Goal: Task Accomplishment & Management: Manage account settings

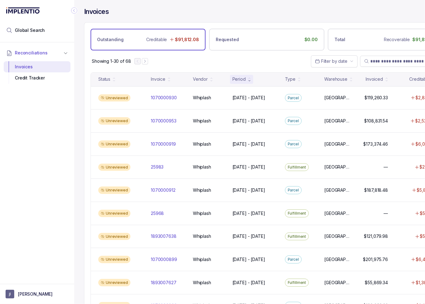
click at [73, 9] on icon "Collapse Icon" at bounding box center [74, 10] width 6 height 6
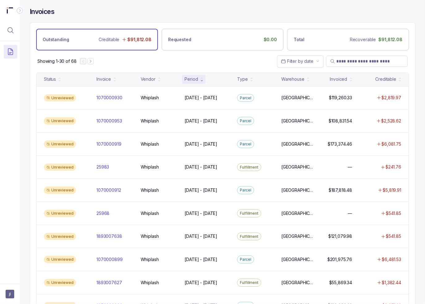
click at [203, 60] on div "Showing 1-30 of 68 Filter by date" at bounding box center [222, 61] width 385 height 22
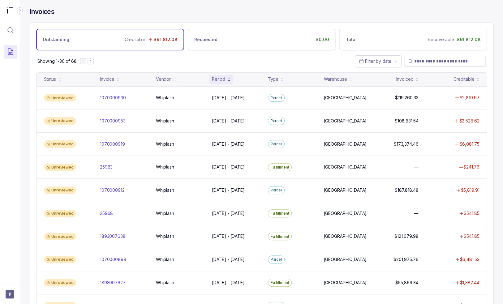
click at [221, 62] on div "Showing 1-30 of 68 Filter by date" at bounding box center [261, 61] width 463 height 22
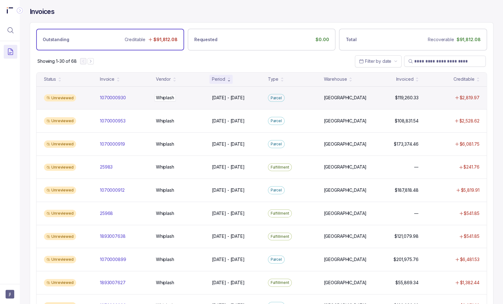
click at [188, 96] on div "Whiplash Whiplash" at bounding box center [180, 98] width 49 height 6
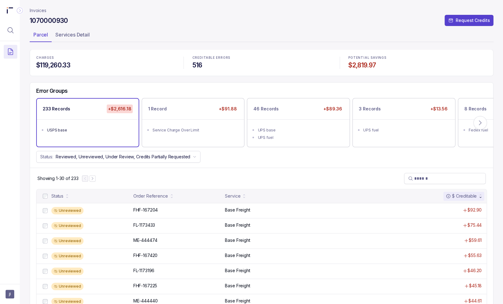
click at [234, 160] on div "Status: Reviewed, Unreviewed, Under Review, Credits Partially Requested" at bounding box center [261, 157] width 463 height 12
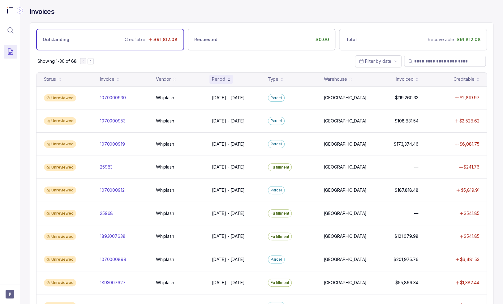
click at [425, 53] on div "Invoices Outstanding Creditable $91,812.08 Requested $0.00 Total Recoverable $9…" at bounding box center [259, 152] width 478 height 304
click at [225, 77] on div "Period" at bounding box center [220, 79] width 23 height 9
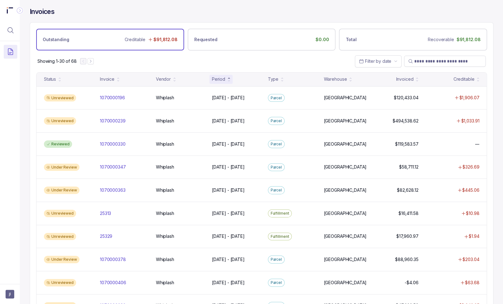
click at [119, 59] on div "Showing 1-30 of 68 Filter by date" at bounding box center [261, 61] width 463 height 22
click at [184, 63] on div "Showing 1-30 of 68 Filter by date" at bounding box center [261, 61] width 463 height 22
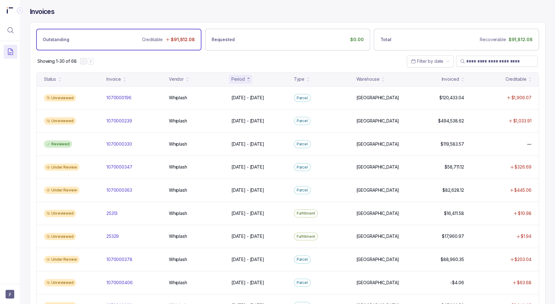
drag, startPoint x: 118, startPoint y: 62, endPoint x: 36, endPoint y: 58, distance: 82.0
click at [118, 62] on div "Showing 1-30 of 68 Filter by date" at bounding box center [287, 61] width 515 height 22
click at [246, 62] on div "Showing 1-30 of 68 Filter by date" at bounding box center [287, 61] width 515 height 22
click at [84, 19] on div "Invoices" at bounding box center [288, 14] width 516 height 15
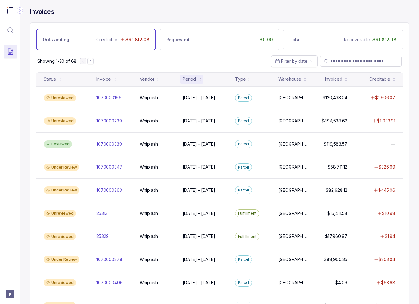
click at [148, 62] on div "Showing 1-30 of 68 Filter by date" at bounding box center [219, 61] width 379 height 22
click at [220, 59] on div "Showing 1-30 of 68 Filter by date" at bounding box center [219, 61] width 379 height 22
click at [198, 60] on div "Showing 1-30 of 68 Filter by date" at bounding box center [219, 61] width 379 height 22
click at [242, 55] on div "Showing 1-30 of 68 Filter by date" at bounding box center [219, 61] width 379 height 22
click at [365, 59] on input "search" at bounding box center [364, 61] width 67 height 6
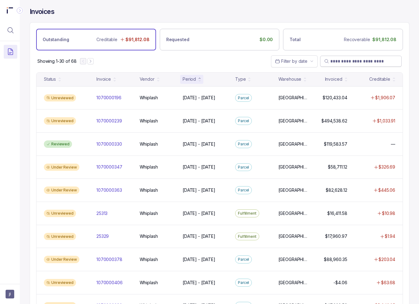
paste input "**********"
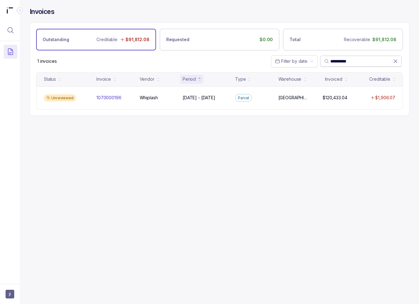
type input "**********"
click at [394, 60] on icon at bounding box center [396, 61] width 6 height 6
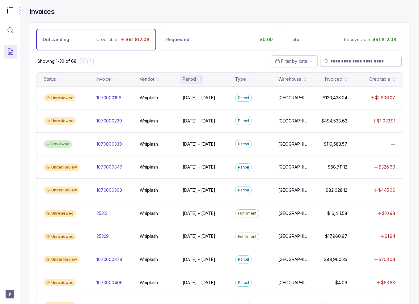
click at [293, 14] on div "Invoices" at bounding box center [220, 14] width 380 height 15
click at [365, 57] on span at bounding box center [361, 61] width 82 height 11
click at [363, 61] on input "search" at bounding box center [364, 61] width 67 height 6
paste input "*****"
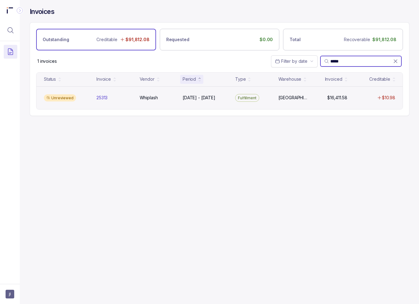
type input "*****"
click at [134, 97] on div "25313 25313" at bounding box center [114, 98] width 41 height 6
click at [285, 94] on div "Unreviewed 25313 25313 Whiplash Whiplash Jan 13 - Jan 19, 2025 Jan 13 - Jan 19,…" at bounding box center [219, 97] width 366 height 23
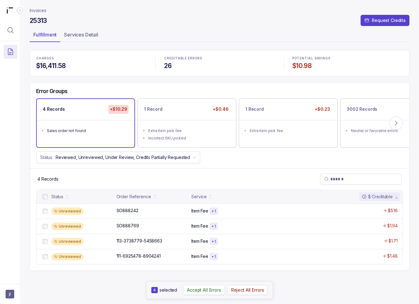
click at [205, 290] on p "Accept All Errors" at bounding box center [204, 290] width 34 height 6
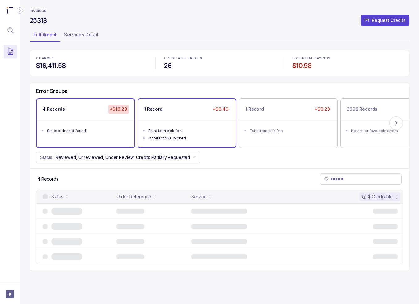
click at [201, 132] on div "Extra item pick fee" at bounding box center [188, 131] width 81 height 6
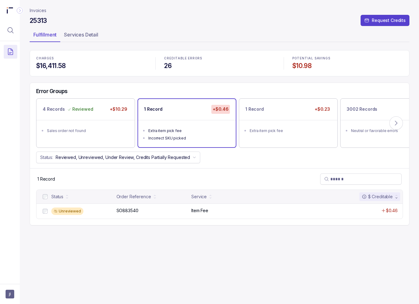
click at [45, 193] on div at bounding box center [44, 196] width 7 height 7
click at [200, 293] on p "Accept All Errors" at bounding box center [204, 290] width 34 height 6
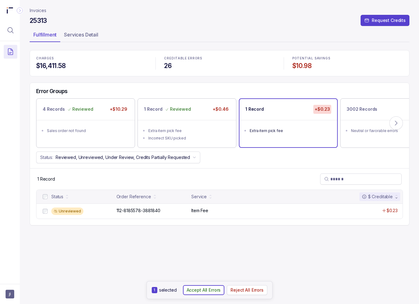
click at [207, 289] on p "Accept All Errors" at bounding box center [204, 290] width 34 height 6
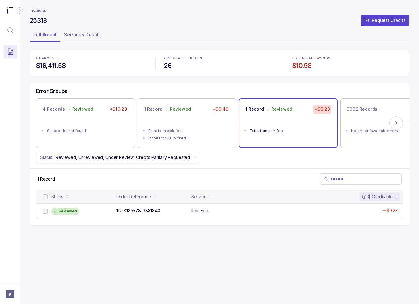
click at [366, 115] on div "3002 Records $0.00" at bounding box center [390, 109] width 98 height 21
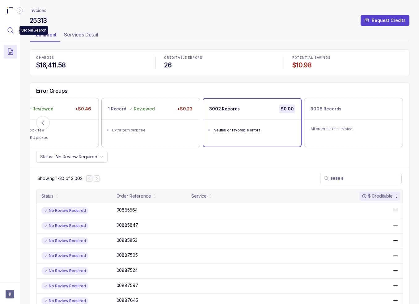
click at [11, 32] on icon "Menu Icon Button MagnifyingGlassIcon" at bounding box center [11, 31] width 6 height 6
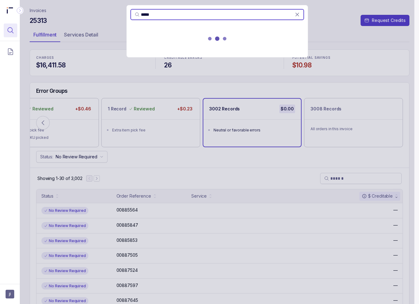
type input "*****"
click at [196, 43] on div at bounding box center [217, 39] width 181 height 27
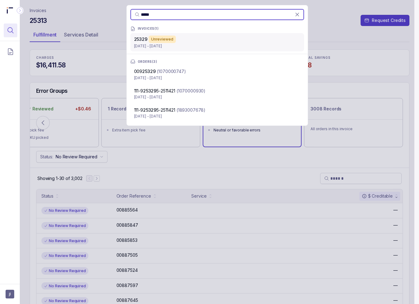
click at [162, 41] on div "Unreviewed" at bounding box center [162, 39] width 27 height 7
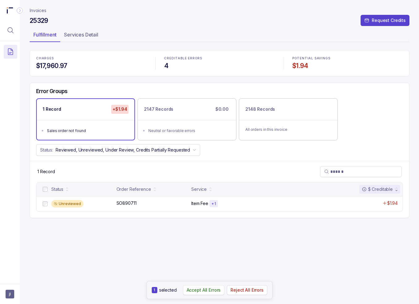
click at [202, 290] on p "Accept All Errors" at bounding box center [204, 290] width 34 height 6
click at [14, 30] on icon "Menu Icon Button MagnifyingGlassIcon" at bounding box center [10, 30] width 7 height 7
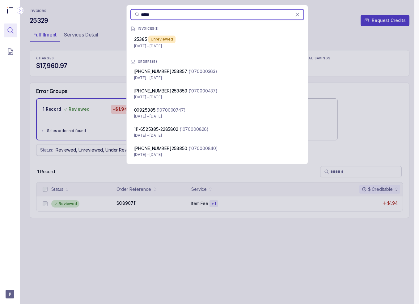
type input "*****"
click at [185, 40] on div "25385 Unreviewed" at bounding box center [217, 39] width 166 height 7
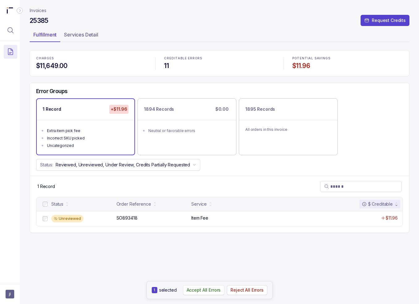
click at [200, 288] on p "Accept All Errors" at bounding box center [204, 290] width 34 height 6
click at [10, 32] on icon "Menu Icon Button MagnifyingGlassIcon" at bounding box center [11, 31] width 6 height 6
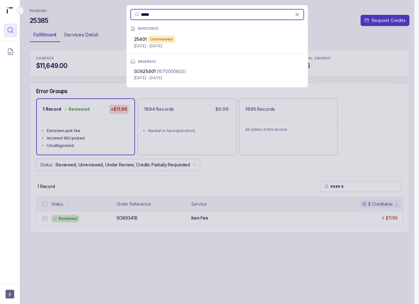
type input "*****"
click at [174, 45] on p "Jan 24 - Feb 17, 2025" at bounding box center [217, 46] width 166 height 6
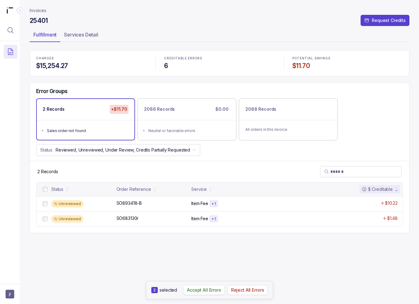
click at [207, 289] on p "Accept All Errors" at bounding box center [204, 290] width 34 height 6
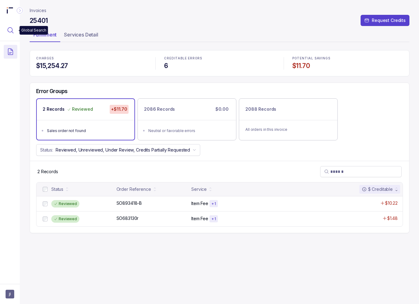
click at [12, 34] on button "Menu Icon Button MagnifyingGlassIcon" at bounding box center [11, 31] width 14 height 14
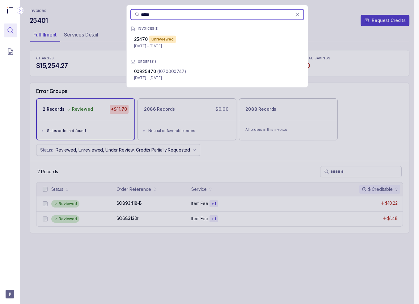
type input "*****"
click at [200, 44] on p "Feb 27 - Mar 10, 2025" at bounding box center [217, 46] width 166 height 6
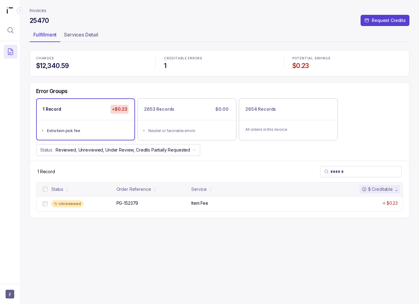
click at [42, 188] on div at bounding box center [44, 189] width 7 height 7
click at [202, 289] on p "Accept All Errors" at bounding box center [204, 290] width 34 height 6
click at [7, 29] on icon "Menu Icon Button MagnifyingGlassIcon" at bounding box center [10, 30] width 7 height 7
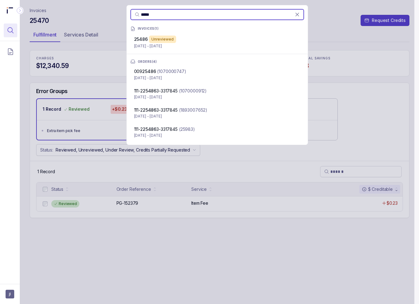
type input "*****"
click at [210, 48] on p "Mar 4 - Mar 17, 2025" at bounding box center [217, 46] width 166 height 6
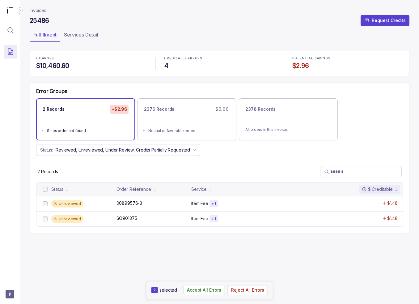
drag, startPoint x: 216, startPoint y: 288, endPoint x: 181, endPoint y: 245, distance: 55.4
click at [216, 288] on p "Accept All Errors" at bounding box center [204, 290] width 34 height 6
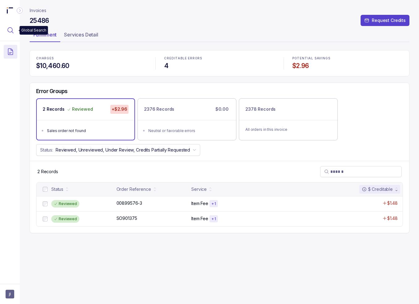
click at [13, 31] on icon "Menu Icon Button MagnifyingGlassIcon" at bounding box center [10, 30] width 7 height 7
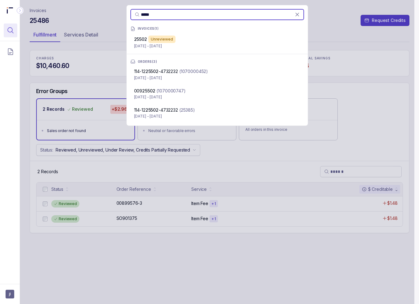
type input "*****"
click at [138, 38] on span "25502" at bounding box center [140, 38] width 13 height 5
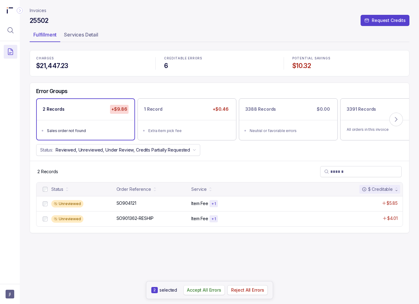
click at [204, 290] on p "Accept All Errors" at bounding box center [204, 290] width 34 height 6
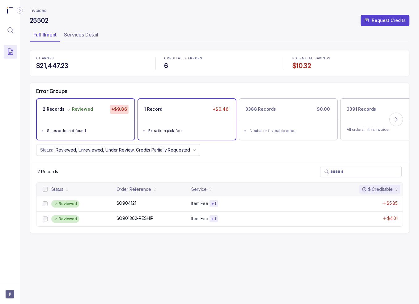
click at [190, 123] on ul "Extra item pick fee" at bounding box center [187, 130] width 98 height 20
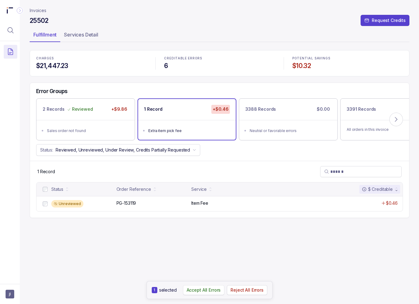
click at [205, 288] on p "Accept All Errors" at bounding box center [204, 290] width 34 height 6
click at [43, 14] on header "Invoices 25502 Request Credits Fulfillment Services Detail" at bounding box center [220, 25] width 380 height 50
click at [41, 10] on p "Invoices" at bounding box center [38, 10] width 17 height 6
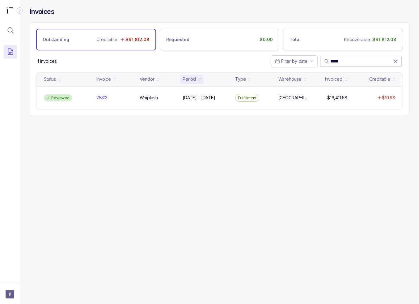
click at [364, 61] on input "*****" at bounding box center [362, 61] width 63 height 6
click at [364, 60] on input "*****" at bounding box center [362, 61] width 63 height 6
paste input "*****"
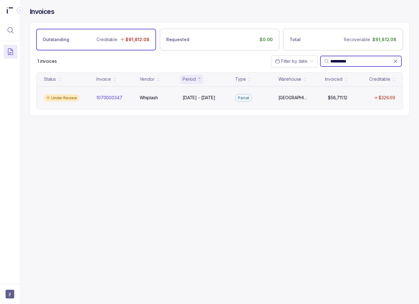
type input "**********"
click at [134, 93] on div "Under Review 1070000347 1070000347 Whiplash Whiplash Jan 10 - Jan 10, 2025 Jan …" at bounding box center [219, 97] width 366 height 23
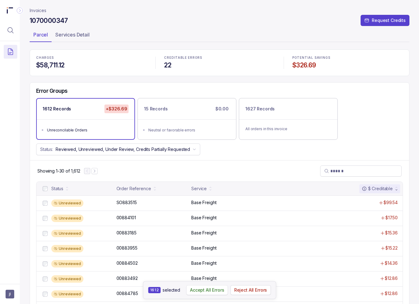
click at [208, 291] on p "Accept All Errors" at bounding box center [207, 290] width 34 height 6
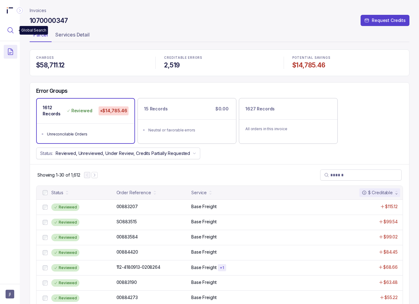
click at [12, 32] on icon "Menu Icon Button MagnifyingGlassIcon" at bounding box center [11, 31] width 6 height 6
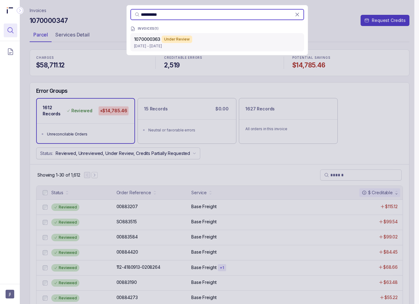
type input "**********"
click at [198, 43] on p "Jan 17 - Jan 17, 2025" at bounding box center [217, 46] width 166 height 6
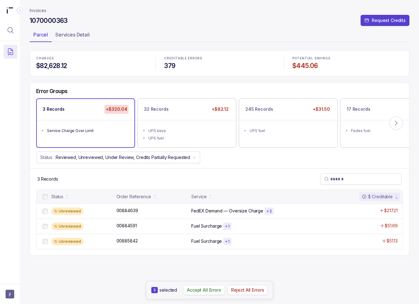
click at [203, 292] on p "Accept All Errors" at bounding box center [204, 290] width 34 height 6
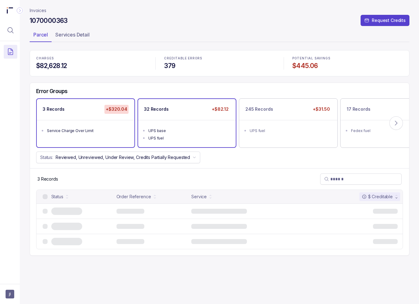
click at [166, 120] on ul "UPS base UPS fuel" at bounding box center [187, 133] width 98 height 27
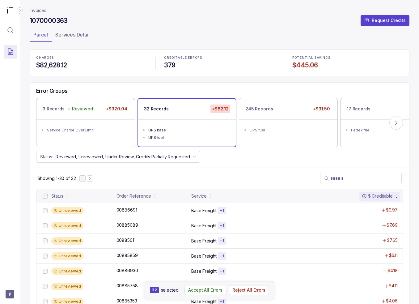
click at [199, 290] on p "Accept All Errors" at bounding box center [205, 290] width 34 height 6
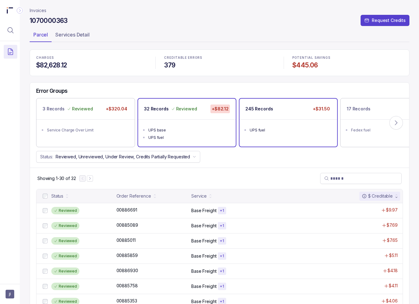
click at [285, 138] on ul "UPS fuel" at bounding box center [289, 129] width 98 height 20
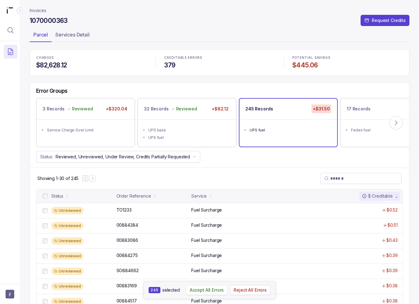
click at [219, 289] on p "Accept All Errors" at bounding box center [207, 290] width 34 height 6
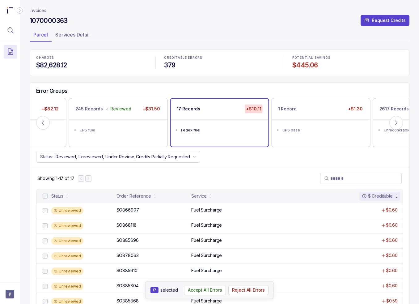
click at [213, 289] on p "Accept All Errors" at bounding box center [205, 290] width 34 height 6
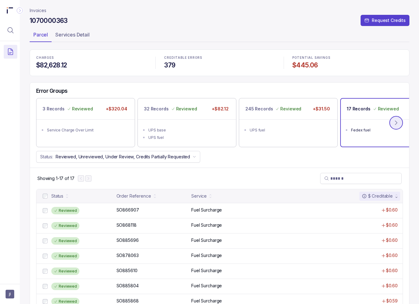
click at [397, 125] on icon at bounding box center [396, 123] width 6 height 6
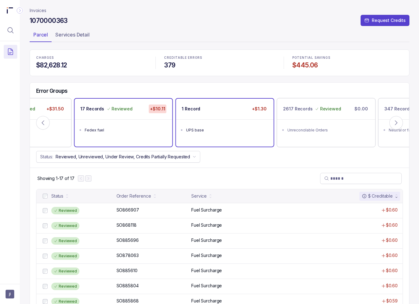
click at [184, 126] on ul "UPS base" at bounding box center [225, 129] width 98 height 20
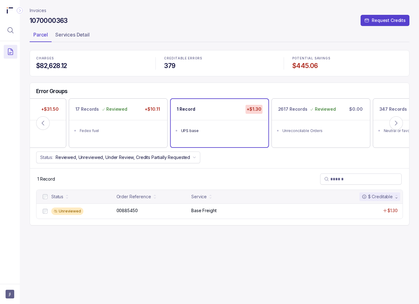
click at [44, 199] on div at bounding box center [44, 196] width 7 height 7
click at [210, 288] on p "Accept All Errors" at bounding box center [204, 290] width 34 height 6
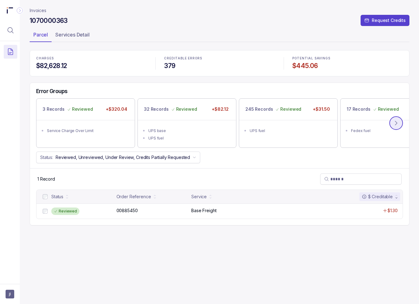
click at [394, 119] on button at bounding box center [397, 123] width 14 height 14
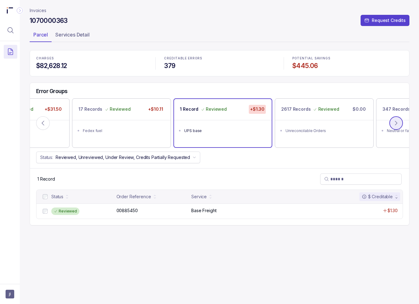
click at [393, 121] on icon at bounding box center [396, 123] width 6 height 6
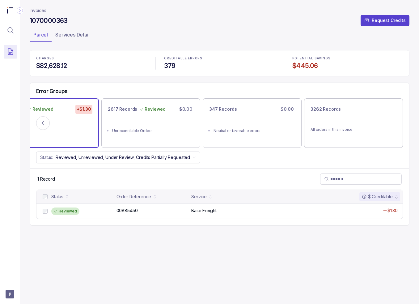
click at [38, 10] on p "Invoices" at bounding box center [38, 10] width 17 height 6
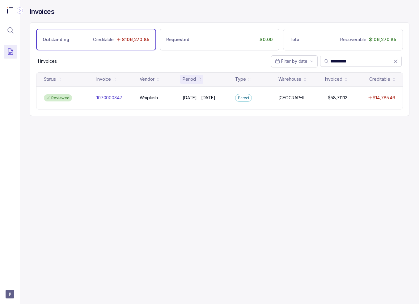
drag, startPoint x: 100, startPoint y: 146, endPoint x: 196, endPoint y: 131, distance: 97.3
click at [101, 146] on div "**********" at bounding box center [217, 152] width 395 height 304
click at [343, 61] on input "**********" at bounding box center [362, 61] width 63 height 6
paste input "search"
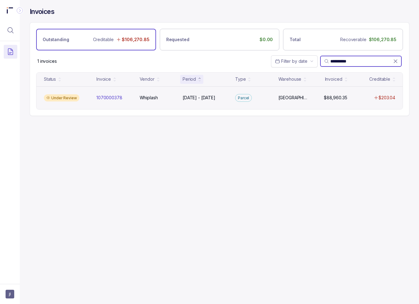
type input "**********"
click at [246, 100] on p "Parcel" at bounding box center [243, 98] width 11 height 6
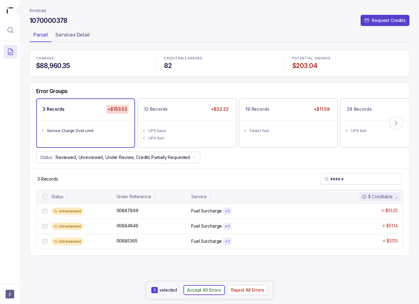
click at [212, 289] on p "Accept All Errors" at bounding box center [204, 290] width 34 height 6
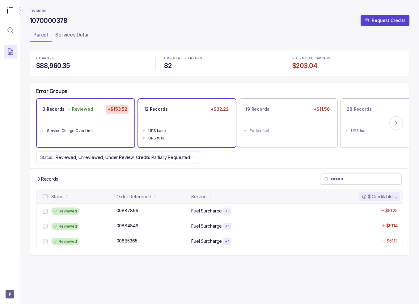
click at [182, 110] on div "12 Records +$32.22" at bounding box center [187, 109] width 98 height 21
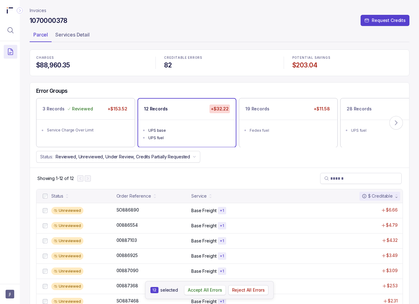
click at [191, 290] on p "Accept All Errors" at bounding box center [205, 290] width 34 height 6
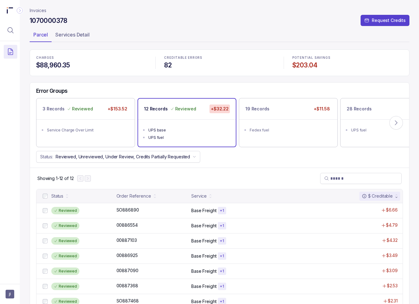
click at [299, 116] on div "19 Records +$11.58" at bounding box center [288, 108] width 98 height 21
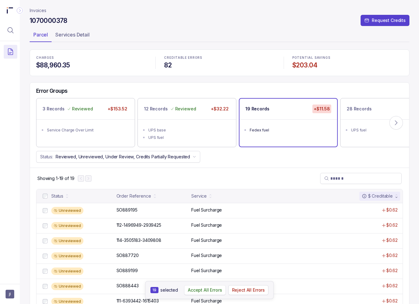
click at [198, 290] on p "Accept All Errors" at bounding box center [205, 290] width 34 height 6
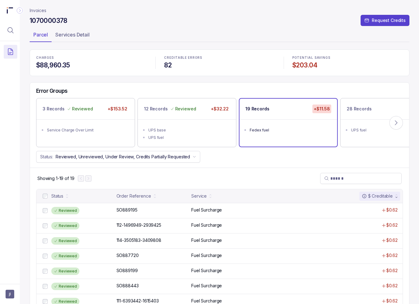
click at [365, 120] on div "CHARGES $88,960.35 CREDITABLE ERRORS 82 POTENTIAL SAVINGS $203.04 Error Groups …" at bounding box center [220, 273] width 380 height 448
click at [364, 109] on p "28 Records" at bounding box center [359, 109] width 25 height 6
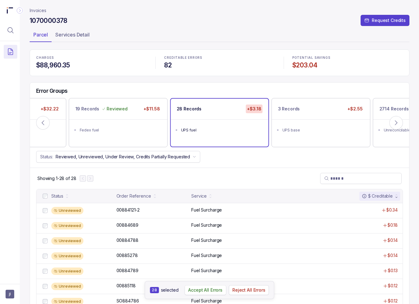
click at [204, 289] on p "Accept All Errors" at bounding box center [205, 290] width 34 height 6
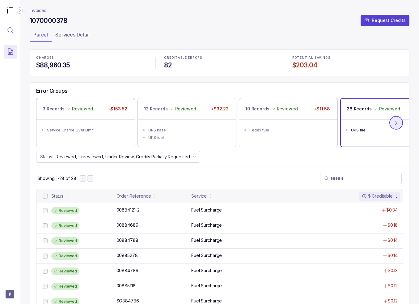
click at [391, 120] on button at bounding box center [397, 123] width 14 height 14
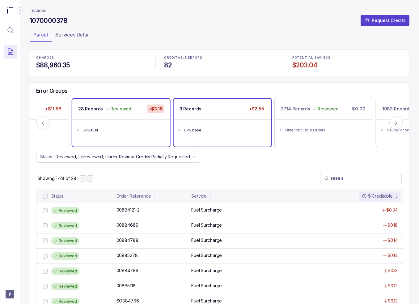
click at [198, 112] on div "3 Records" at bounding box center [191, 109] width 22 height 9
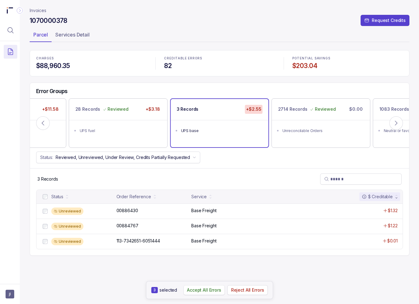
click at [204, 289] on p "Accept All Errors" at bounding box center [204, 290] width 34 height 6
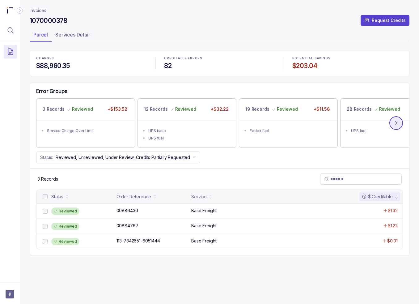
click at [397, 124] on icon at bounding box center [396, 123] width 6 height 6
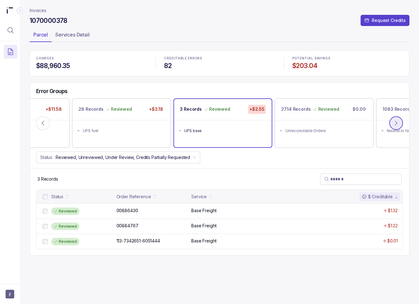
click at [397, 125] on icon at bounding box center [396, 123] width 6 height 6
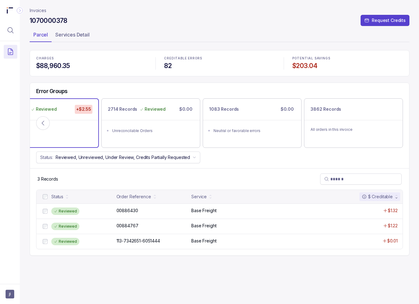
click at [35, 12] on p "Invoices" at bounding box center [38, 10] width 17 height 6
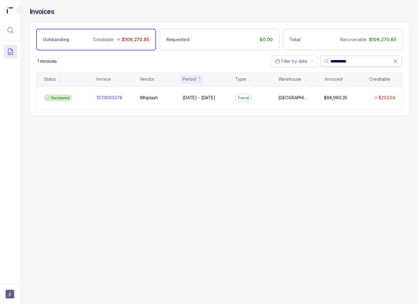
click at [343, 59] on input "**********" at bounding box center [362, 61] width 63 height 6
paste input "search"
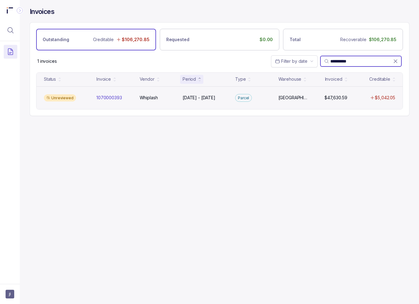
type input "**********"
click at [359, 98] on div "$5,042.05" at bounding box center [375, 98] width 41 height 6
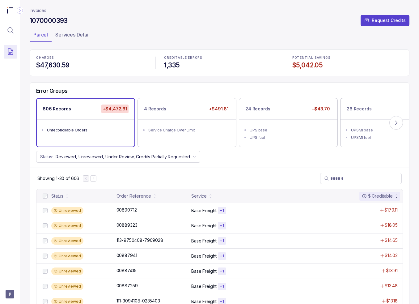
click at [48, 196] on div at bounding box center [44, 195] width 7 height 7
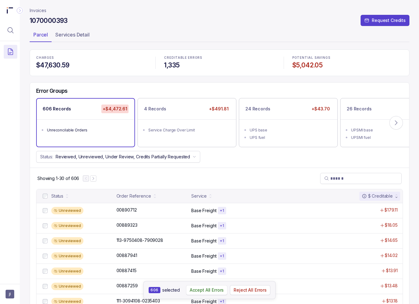
click at [204, 289] on p "Accept All Errors" at bounding box center [207, 290] width 34 height 6
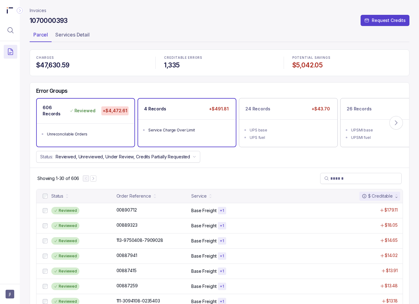
click at [189, 130] on div "Service Charge Over Limit" at bounding box center [188, 130] width 81 height 6
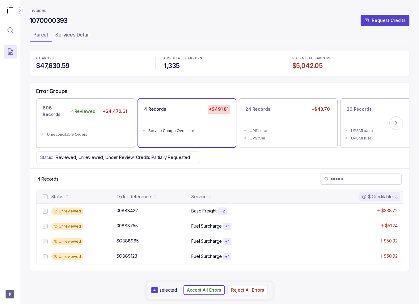
click at [205, 294] on button "Accept All Errors" at bounding box center [204, 290] width 42 height 10
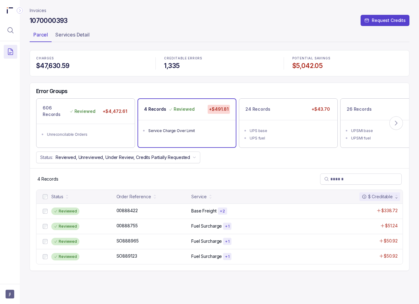
click at [273, 127] on li "UPS base" at bounding box center [293, 129] width 86 height 7
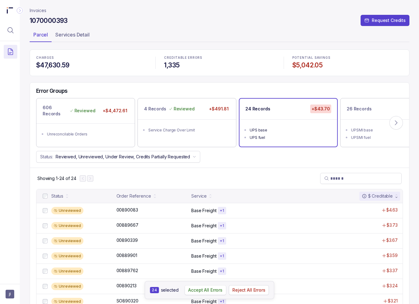
click at [207, 289] on p "Accept All Errors" at bounding box center [205, 290] width 34 height 6
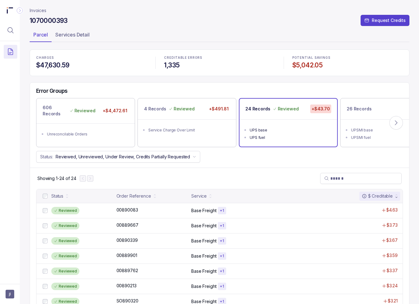
click at [364, 118] on div "26 Records +$27.78" at bounding box center [390, 108] width 98 height 21
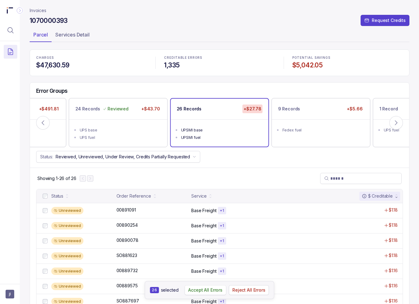
click at [210, 289] on p "Accept All Errors" at bounding box center [205, 290] width 34 height 6
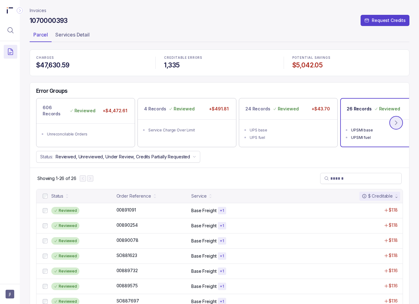
click at [396, 124] on icon at bounding box center [397, 123] width 2 height 4
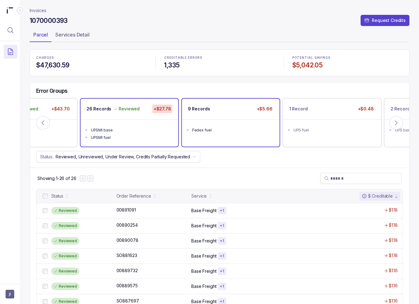
click at [233, 126] on li "Fedex fuel" at bounding box center [235, 129] width 86 height 7
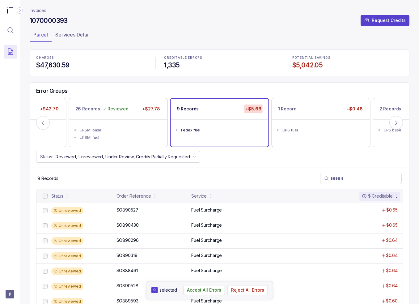
click at [210, 293] on p "Accept All Errors" at bounding box center [204, 290] width 34 height 6
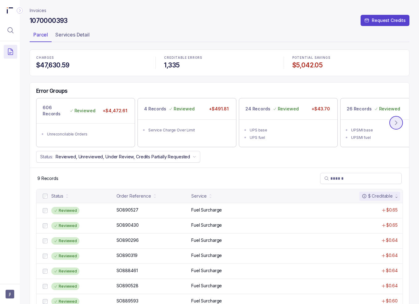
click at [393, 121] on icon at bounding box center [396, 123] width 6 height 6
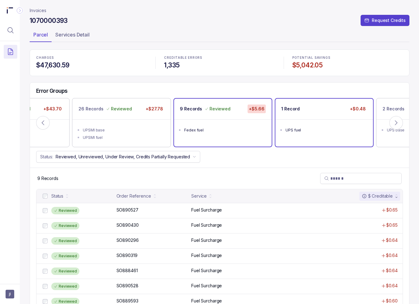
click at [325, 116] on div "1 Record +$0.48" at bounding box center [325, 109] width 98 height 21
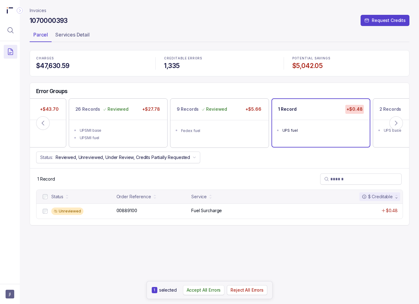
click at [208, 287] on p "Accept All Errors" at bounding box center [204, 290] width 34 height 6
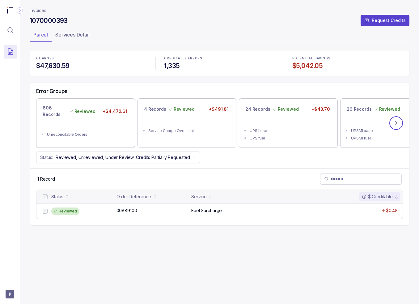
click at [397, 122] on icon at bounding box center [396, 123] width 6 height 6
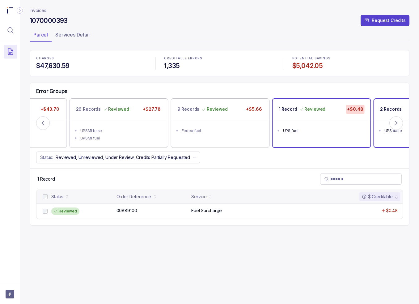
click at [384, 106] on p "2 Records" at bounding box center [391, 109] width 22 height 6
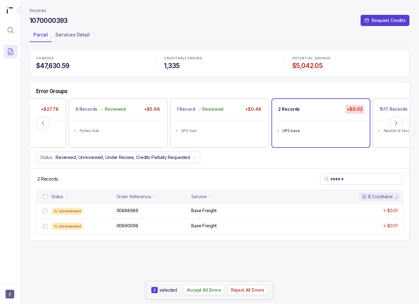
click at [207, 292] on p "Accept All Errors" at bounding box center [204, 290] width 34 height 6
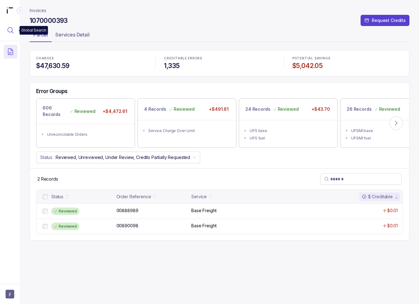
click at [11, 32] on icon "Menu Icon Button MagnifyingGlassIcon" at bounding box center [10, 30] width 7 height 7
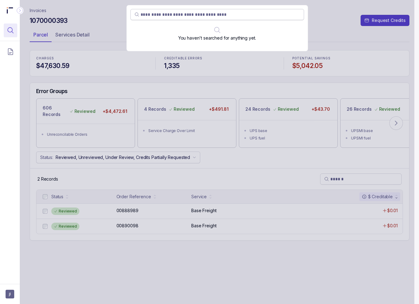
click at [179, 12] on input "search" at bounding box center [221, 14] width 160 height 6
paste input "**********"
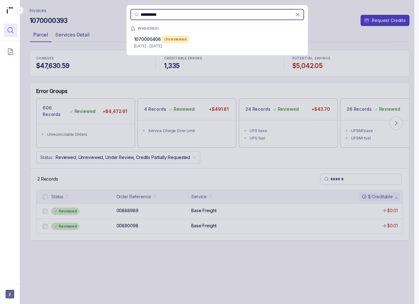
type input "**********"
click at [184, 37] on div "Unreviewed" at bounding box center [175, 39] width 27 height 7
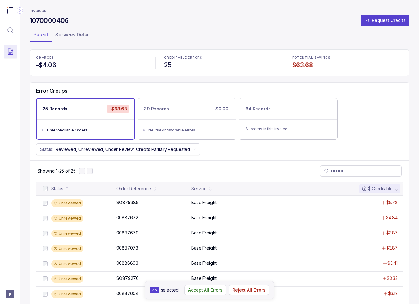
click at [204, 294] on button "Accept All Errors" at bounding box center [206, 290] width 42 height 10
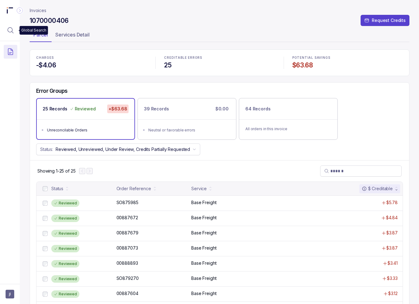
drag, startPoint x: 12, startPoint y: 29, endPoint x: 21, endPoint y: 29, distance: 9.0
click at [12, 29] on icon "Menu Icon Button MagnifyingGlassIcon" at bounding box center [10, 30] width 7 height 7
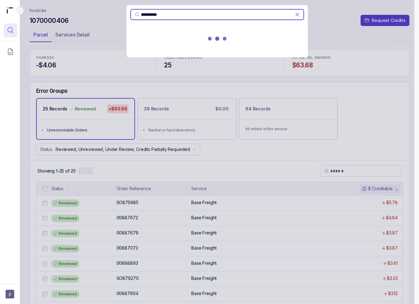
type input "**********"
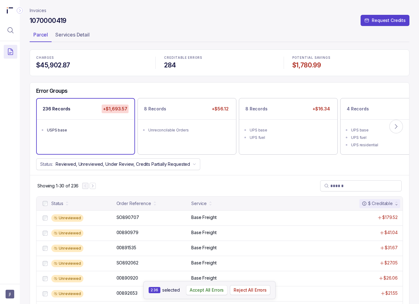
click at [214, 290] on p "Accept All Errors" at bounding box center [207, 290] width 34 height 6
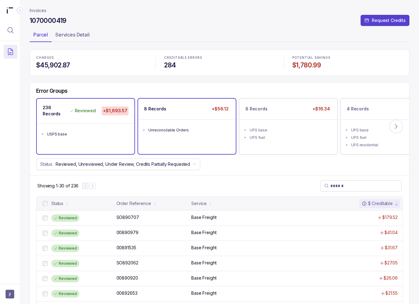
click at [174, 127] on div "Unreconcilable Orders" at bounding box center [188, 130] width 81 height 6
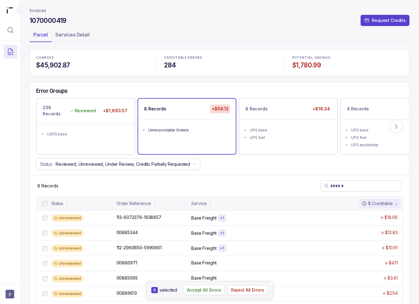
click at [211, 290] on p "Accept All Errors" at bounding box center [204, 290] width 34 height 6
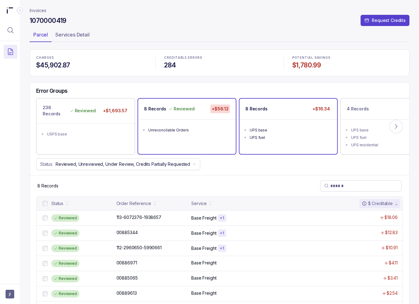
click at [274, 123] on ul "UPS base UPS fuel" at bounding box center [289, 132] width 98 height 27
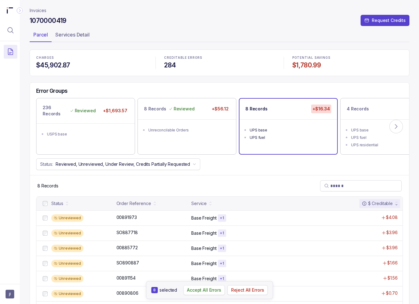
click at [210, 295] on aside "8 selected Accept All Errors Reject All Errors" at bounding box center [209, 290] width 127 height 18
click at [208, 289] on p "Accept All Errors" at bounding box center [204, 290] width 34 height 6
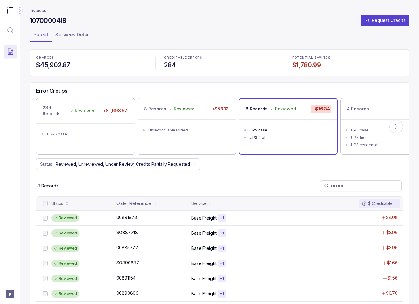
click at [375, 135] on div "UPS fuel" at bounding box center [391, 138] width 81 height 6
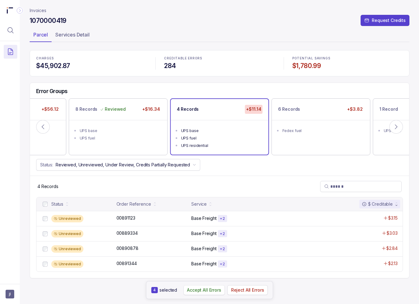
click at [192, 292] on p "Accept All Errors" at bounding box center [204, 290] width 34 height 6
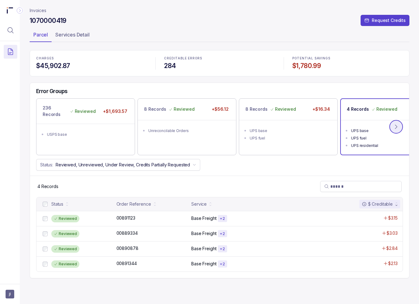
click at [394, 125] on icon at bounding box center [396, 127] width 6 height 6
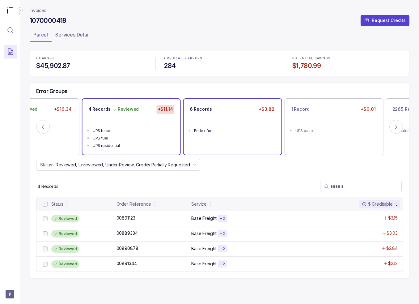
click at [246, 121] on ul "Fedex fuel" at bounding box center [233, 130] width 98 height 20
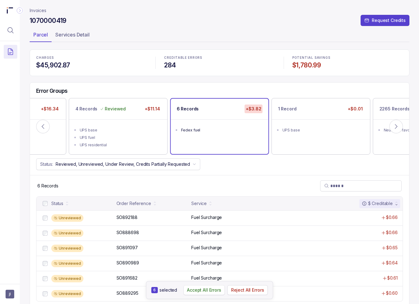
click at [207, 285] on button "Accept All Errors" at bounding box center [204, 290] width 42 height 10
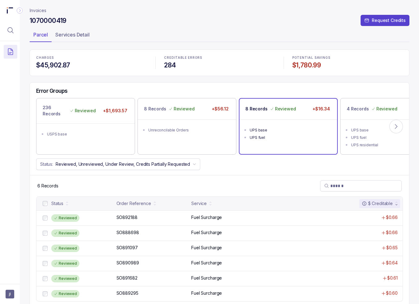
click at [324, 117] on div "8 Records Reviewed +$16.34" at bounding box center [289, 109] width 98 height 21
click at [393, 127] on icon at bounding box center [396, 126] width 6 height 6
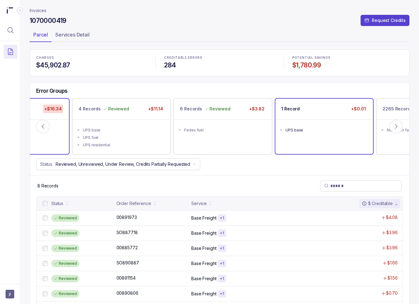
click at [333, 121] on ul "UPS base" at bounding box center [325, 129] width 98 height 20
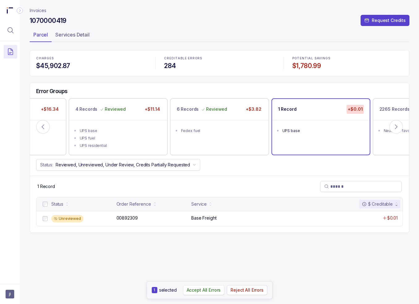
click at [199, 288] on p "Accept All Errors" at bounding box center [204, 290] width 34 height 6
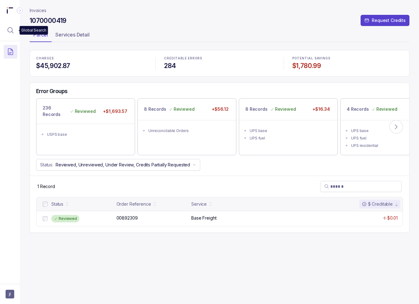
drag, startPoint x: 7, startPoint y: 28, endPoint x: 37, endPoint y: 32, distance: 30.0
click at [7, 28] on icon "Menu Icon Button MagnifyingGlassIcon" at bounding box center [10, 30] width 7 height 7
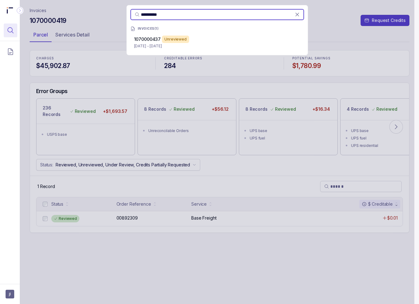
type input "**********"
click at [201, 42] on div "1070000437 Unreviewed" at bounding box center [217, 39] width 166 height 7
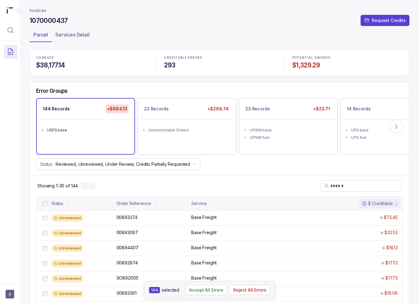
click at [220, 289] on p "Accept All Errors" at bounding box center [206, 290] width 34 height 6
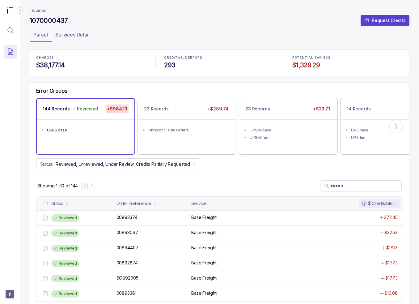
click at [212, 127] on div "Unreconcilable Orders" at bounding box center [188, 130] width 81 height 6
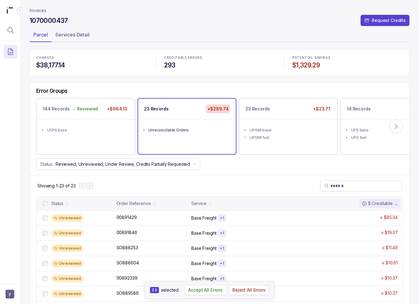
click at [205, 288] on p "Accept All Errors" at bounding box center [205, 290] width 34 height 6
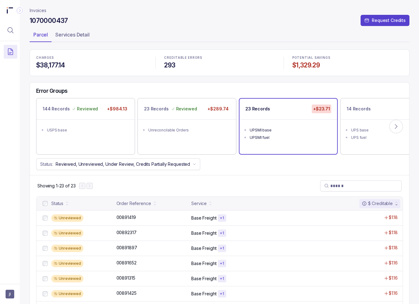
click at [290, 116] on div "23 Records +$23.71" at bounding box center [289, 109] width 98 height 21
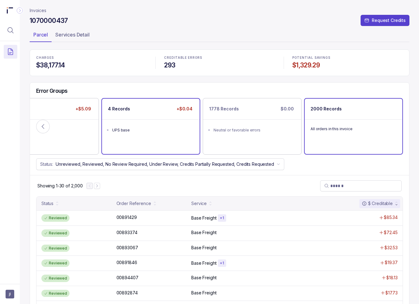
click at [178, 112] on p "+$0.04" at bounding box center [184, 109] width 19 height 9
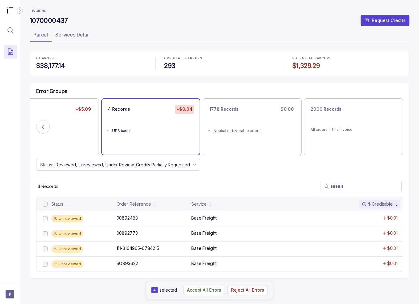
click at [199, 290] on p "Accept All Errors" at bounding box center [204, 290] width 34 height 6
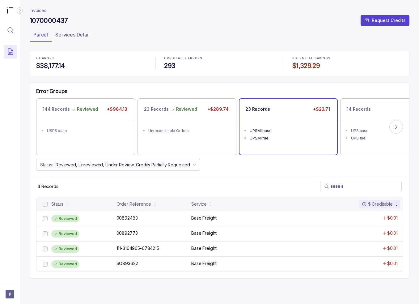
click at [299, 131] on div "UPSMI base" at bounding box center [290, 131] width 81 height 6
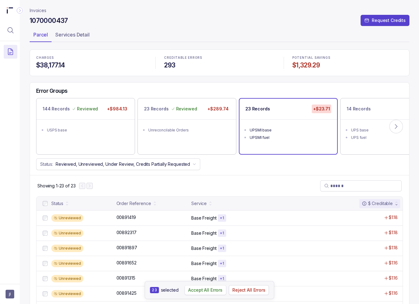
click at [205, 289] on p "Accept All Errors" at bounding box center [205, 290] width 34 height 6
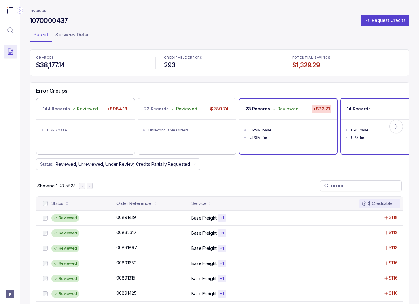
click at [362, 127] on div "UPS base" at bounding box center [391, 130] width 81 height 6
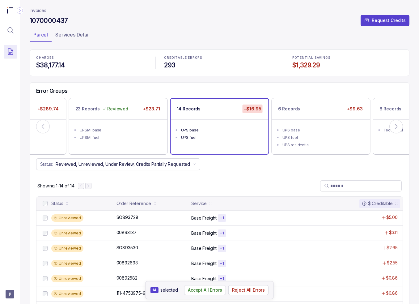
click at [199, 285] on aside "14 selected Accept All Errors Reject All Errors" at bounding box center [209, 290] width 129 height 18
click at [198, 292] on p "Accept All Errors" at bounding box center [205, 290] width 34 height 6
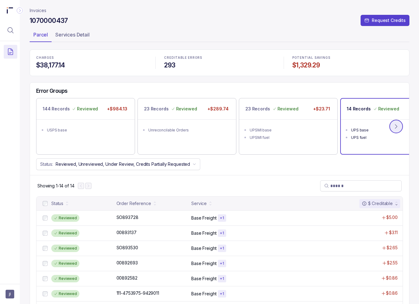
click at [396, 126] on icon at bounding box center [396, 126] width 6 height 6
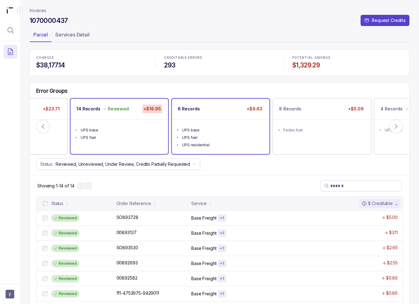
click at [214, 128] on div "UPS base" at bounding box center [222, 130] width 81 height 6
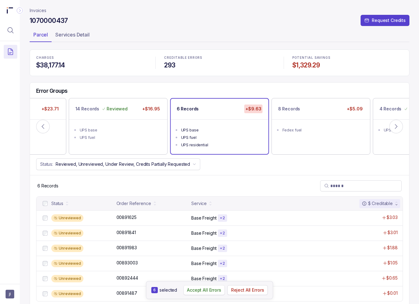
click at [204, 293] on p "Accept All Errors" at bounding box center [204, 290] width 34 height 6
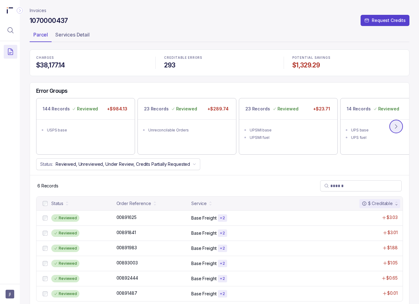
click at [400, 126] on button at bounding box center [397, 127] width 14 height 14
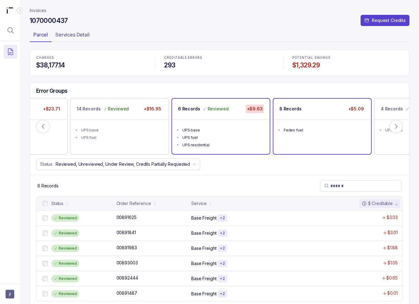
click at [327, 113] on div "8 Records +$5.09" at bounding box center [323, 109] width 98 height 21
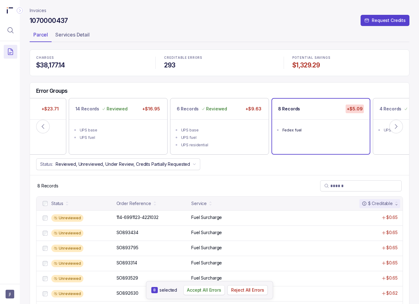
click at [201, 286] on button "Accept All Errors" at bounding box center [204, 290] width 42 height 10
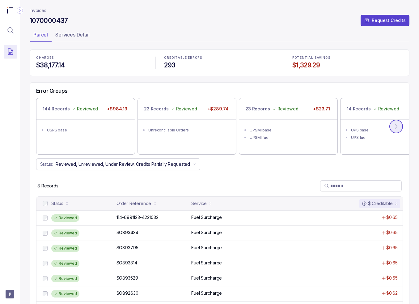
drag, startPoint x: 398, startPoint y: 124, endPoint x: 385, endPoint y: 139, distance: 20.1
click at [398, 124] on icon at bounding box center [396, 126] width 6 height 6
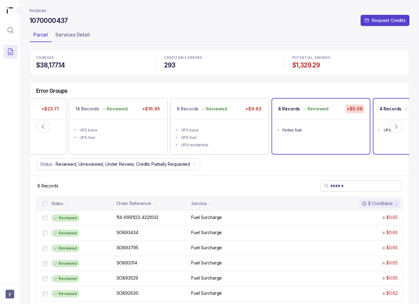
click at [385, 106] on p "4 Records" at bounding box center [391, 109] width 22 height 6
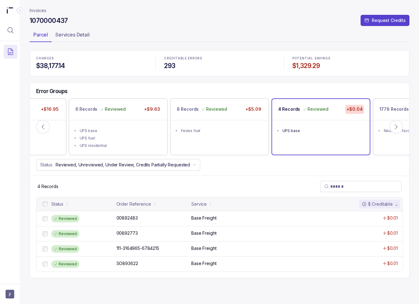
click at [45, 9] on p "Invoices" at bounding box center [38, 10] width 17 height 6
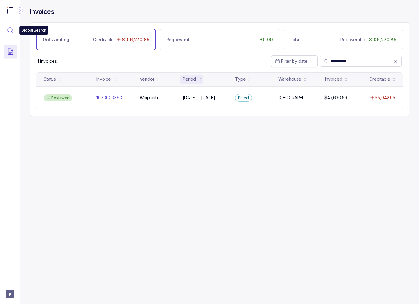
click at [10, 29] on icon "Menu Icon Button MagnifyingGlassIcon" at bounding box center [10, 30] width 7 height 7
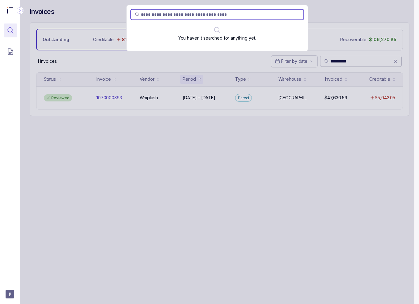
drag, startPoint x: 354, startPoint y: 66, endPoint x: 347, endPoint y: 61, distance: 8.2
click at [353, 65] on div "You haven't searched for anything yet." at bounding box center [217, 152] width 395 height 304
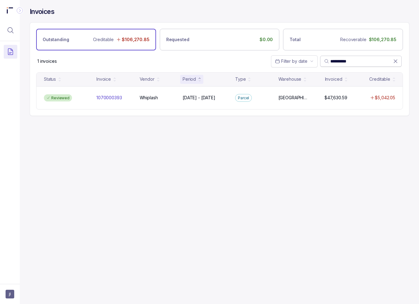
click at [346, 60] on input "**********" at bounding box center [362, 61] width 63 height 6
paste input "search"
type input "**********"
click at [334, 109] on div "Status Invoice Vendor Period Type Warehouse Invoiced Creditable Unreviewed 1070…" at bounding box center [219, 94] width 379 height 44
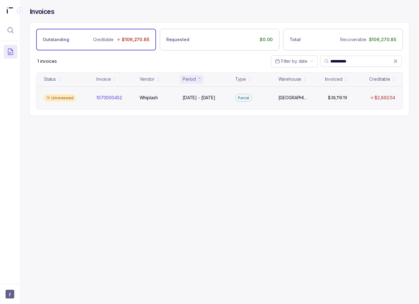
click at [333, 97] on p "$38,119.19" at bounding box center [337, 98] width 19 height 6
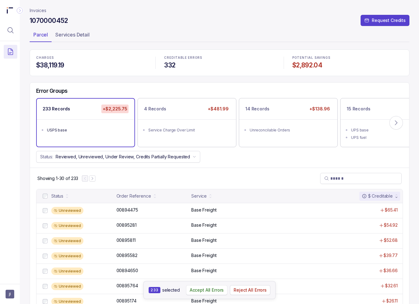
click at [206, 289] on p "Accept All Errors" at bounding box center [207, 290] width 34 height 6
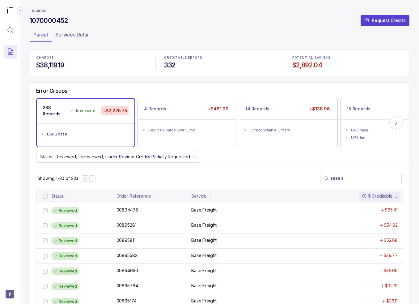
click at [202, 124] on ul "Service Charge Over Limit" at bounding box center [187, 129] width 98 height 20
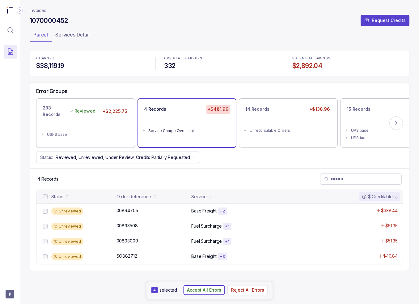
click at [191, 290] on p "Accept All Errors" at bounding box center [204, 290] width 34 height 6
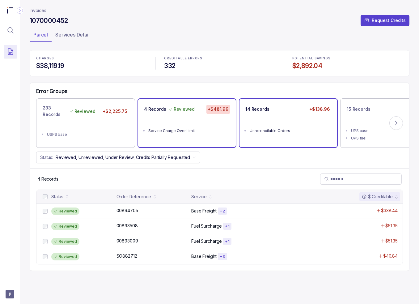
click at [284, 126] on li "Unreconcilable Orders" at bounding box center [293, 129] width 86 height 7
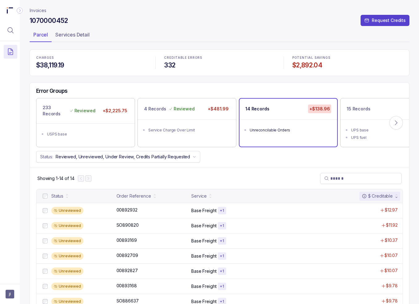
click at [42, 195] on div at bounding box center [44, 195] width 7 height 7
click at [197, 289] on p "Accept All Errors" at bounding box center [205, 290] width 34 height 6
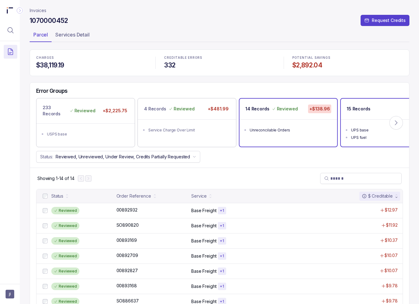
click at [374, 112] on div "15 Records +$30.77" at bounding box center [390, 109] width 98 height 21
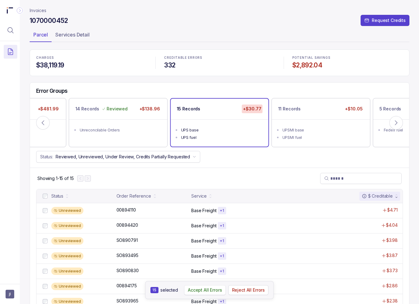
click at [197, 289] on p "Accept All Errors" at bounding box center [205, 290] width 34 height 6
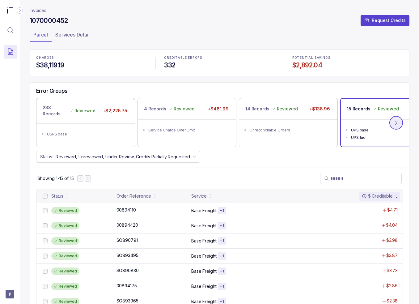
click at [397, 124] on icon at bounding box center [396, 123] width 6 height 6
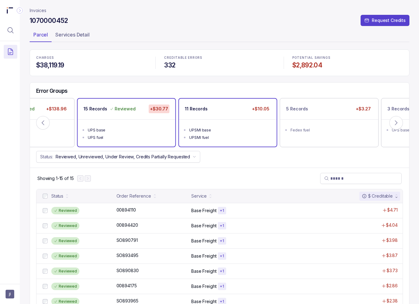
click at [224, 122] on ul "UPSMI base UPSMI fuel" at bounding box center [228, 132] width 98 height 27
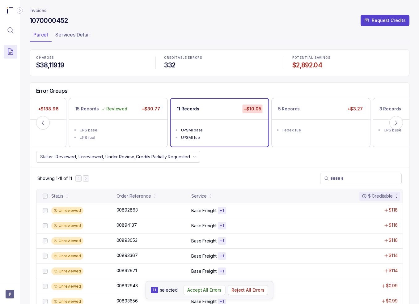
click at [207, 291] on p "Accept All Errors" at bounding box center [204, 290] width 34 height 6
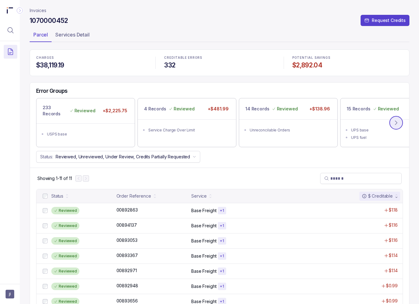
click at [397, 120] on icon at bounding box center [396, 123] width 6 height 6
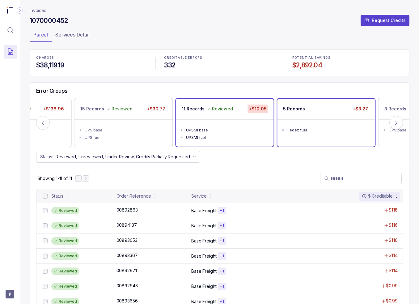
click at [311, 117] on div "5 Records +$3.27" at bounding box center [326, 109] width 98 height 21
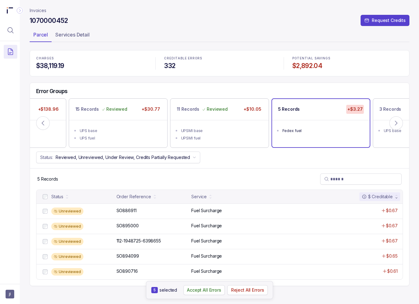
click at [208, 297] on aside "5 selected Accept All Errors Reject All Errors" at bounding box center [209, 290] width 127 height 18
click at [210, 289] on p "Accept All Errors" at bounding box center [204, 290] width 34 height 6
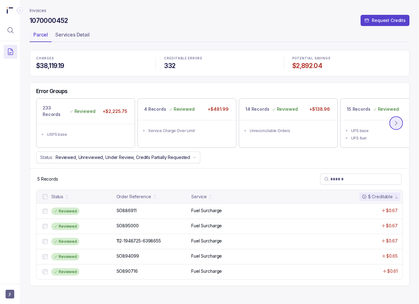
click at [397, 122] on icon at bounding box center [397, 123] width 2 height 4
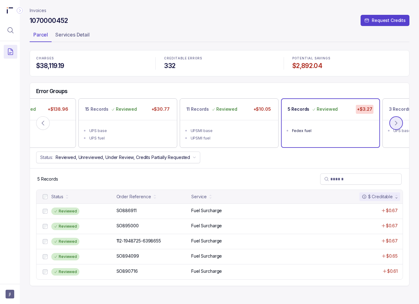
click at [398, 121] on icon at bounding box center [396, 123] width 6 height 6
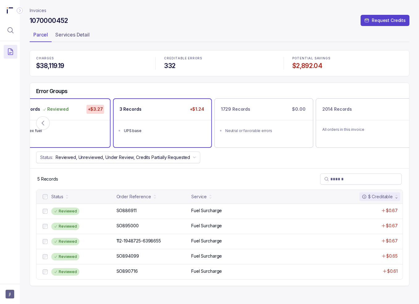
click at [187, 134] on ul "UPS base" at bounding box center [163, 130] width 98 height 20
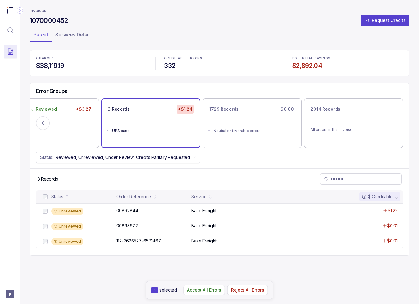
click at [208, 288] on p "Accept All Errors" at bounding box center [204, 290] width 34 height 6
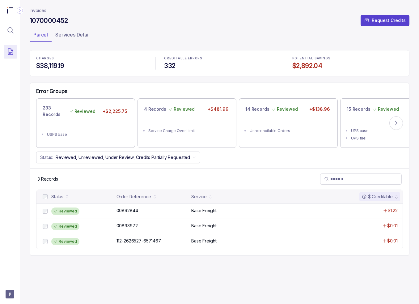
click at [44, 9] on p "Invoices" at bounding box center [38, 10] width 17 height 6
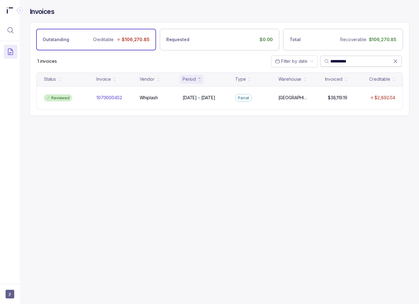
click at [346, 62] on input "**********" at bounding box center [362, 61] width 63 height 6
paste input "search"
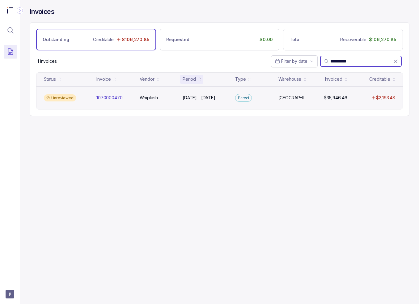
type input "**********"
click at [236, 96] on div "Parcel" at bounding box center [243, 98] width 17 height 8
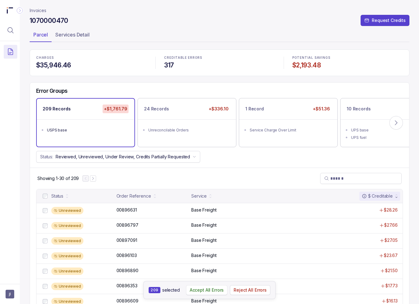
click at [205, 288] on p "Accept All Errors" at bounding box center [207, 290] width 34 height 6
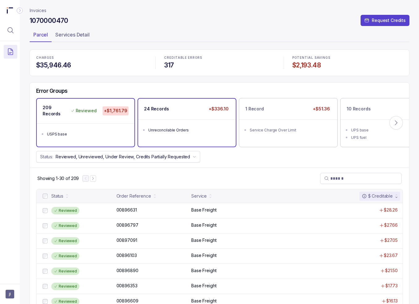
click at [193, 117] on div "24 Records +$336.10" at bounding box center [187, 109] width 98 height 21
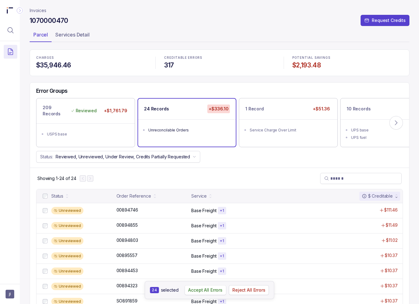
click at [201, 287] on p "Accept All Errors" at bounding box center [205, 290] width 34 height 6
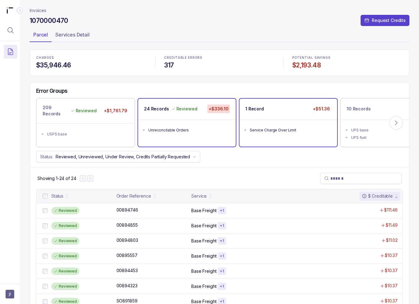
click at [271, 118] on div "1 Record +$51.36" at bounding box center [289, 109] width 98 height 21
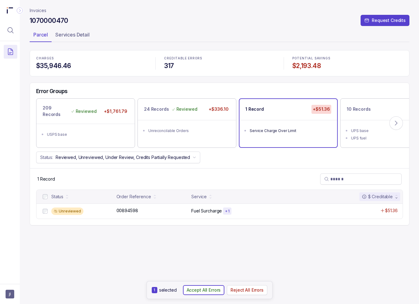
click at [207, 290] on p "Accept All Errors" at bounding box center [204, 290] width 34 height 6
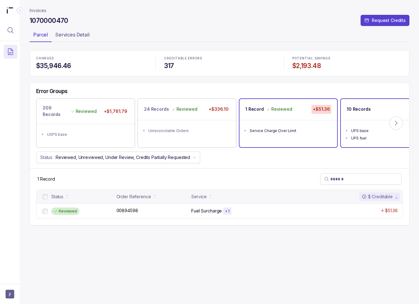
click at [359, 107] on p "10 Records" at bounding box center [359, 109] width 24 height 6
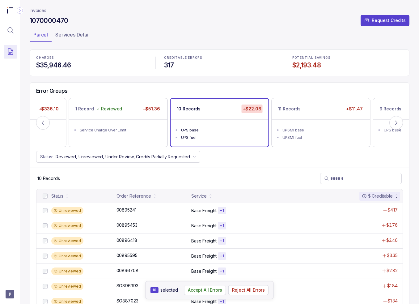
click at [194, 290] on p "Accept All Errors" at bounding box center [205, 290] width 34 height 6
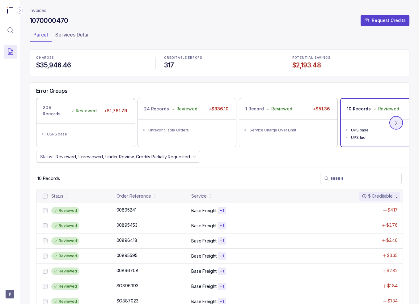
click at [398, 122] on icon at bounding box center [396, 123] width 6 height 6
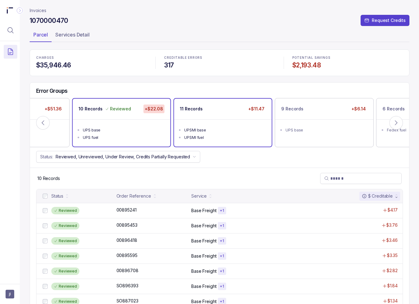
click at [221, 120] on ul "UPSMI base UPSMI fuel" at bounding box center [223, 132] width 98 height 27
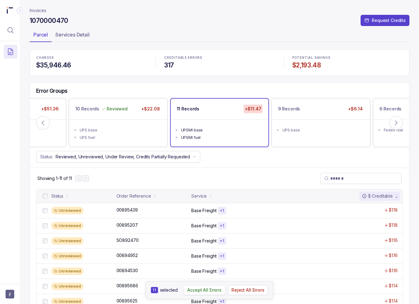
click at [212, 294] on button "Accept All Errors" at bounding box center [205, 290] width 42 height 10
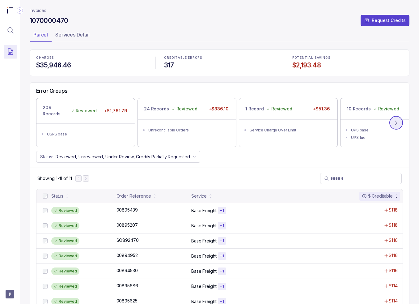
click at [399, 122] on icon at bounding box center [396, 123] width 6 height 6
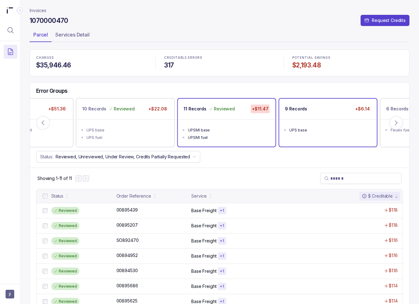
click at [304, 124] on ul "UPS base" at bounding box center [328, 129] width 98 height 20
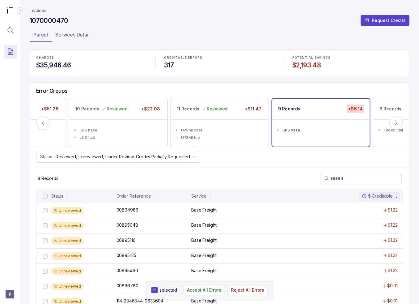
click at [194, 292] on p "Accept All Errors" at bounding box center [204, 290] width 34 height 6
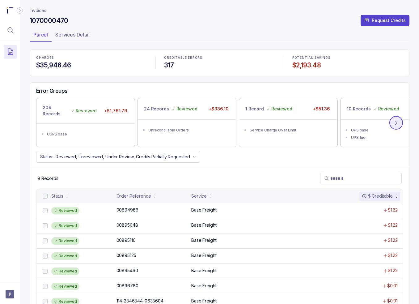
click at [398, 122] on icon at bounding box center [396, 123] width 6 height 6
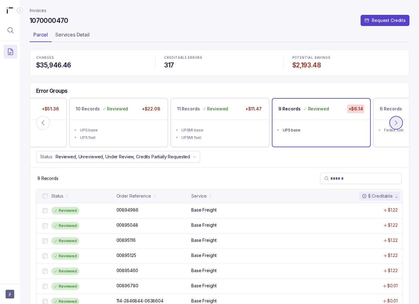
click at [400, 119] on button at bounding box center [397, 123] width 14 height 14
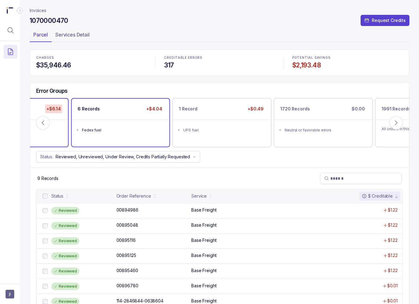
click at [120, 140] on div "6 Records +$4.04 Fedex fuel" at bounding box center [121, 123] width 98 height 48
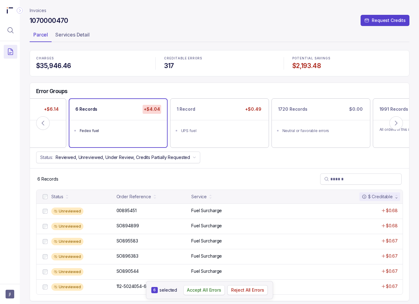
click at [206, 292] on p "Accept All Errors" at bounding box center [204, 290] width 34 height 6
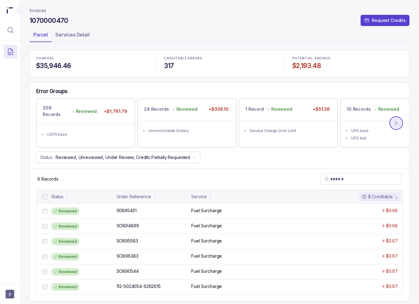
click at [398, 123] on icon at bounding box center [396, 123] width 6 height 6
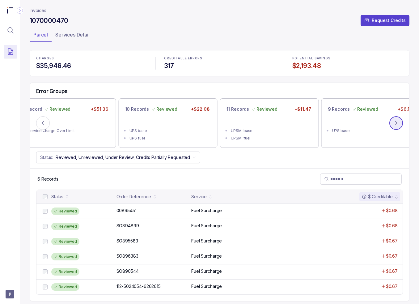
click at [398, 123] on icon at bounding box center [396, 123] width 6 height 6
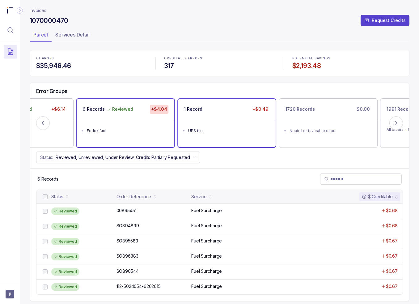
click at [224, 127] on li "UPS fuel" at bounding box center [231, 129] width 86 height 7
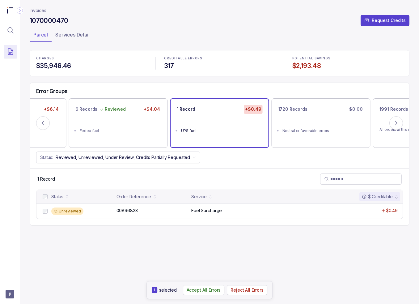
click at [199, 289] on p "Accept All Errors" at bounding box center [204, 290] width 34 height 6
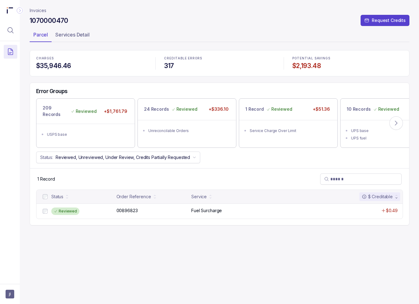
click at [37, 10] on p "Invoices" at bounding box center [38, 10] width 17 height 6
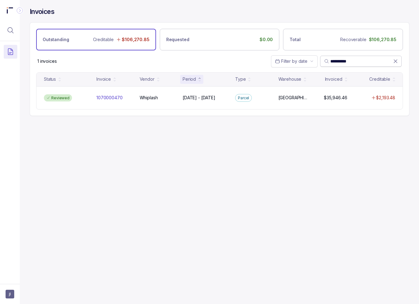
click at [344, 60] on input "**********" at bounding box center [362, 61] width 63 height 6
paste input "search"
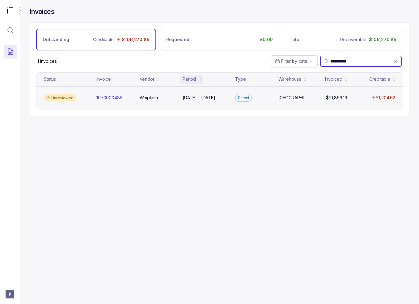
type input "**********"
click at [129, 101] on div "Unreviewed 1070000485 1070000485 Whiplash Whiplash Feb 28 - Feb 28, 2025 Feb 28…" at bounding box center [219, 97] width 366 height 23
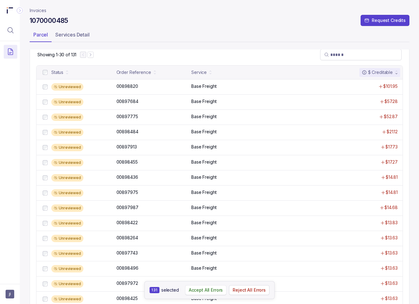
click at [212, 291] on p "Accept All Errors" at bounding box center [206, 290] width 34 height 6
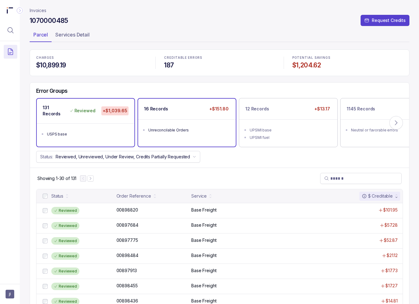
click at [178, 129] on div "Unreconcilable Orders" at bounding box center [188, 130] width 81 height 6
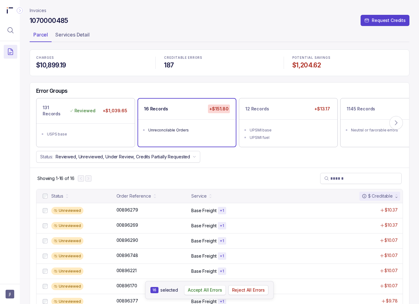
click at [199, 289] on p "Accept All Errors" at bounding box center [205, 290] width 34 height 6
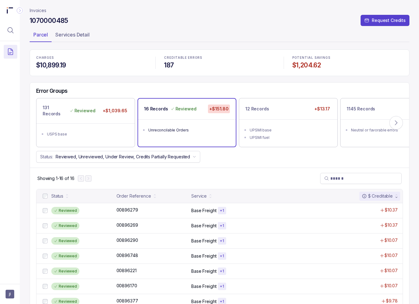
click at [281, 121] on ul "UPSMI base UPSMI fuel" at bounding box center [288, 133] width 98 height 28
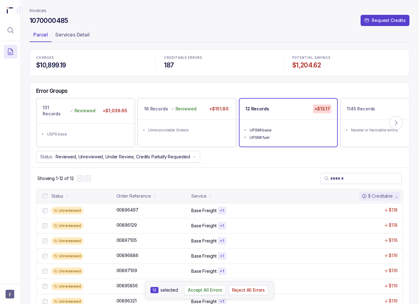
click at [202, 290] on p "Accept All Errors" at bounding box center [205, 290] width 34 height 6
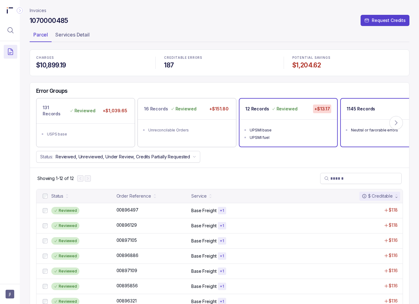
click at [362, 120] on ul "Neutral or favorable errors" at bounding box center [390, 129] width 98 height 20
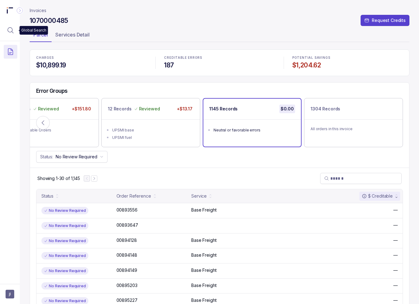
drag, startPoint x: 14, startPoint y: 32, endPoint x: 22, endPoint y: 32, distance: 8.7
click at [14, 32] on icon "Menu Icon Button MagnifyingGlassIcon" at bounding box center [10, 30] width 7 height 7
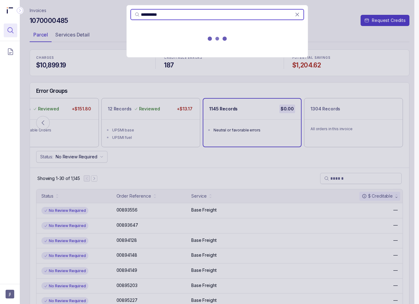
type input "**********"
click at [168, 42] on div at bounding box center [217, 39] width 181 height 27
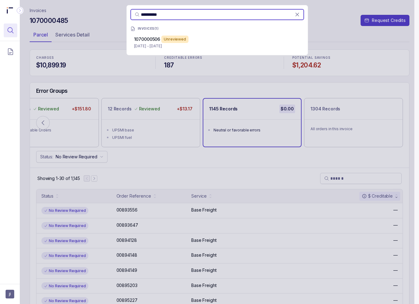
click at [168, 42] on div "Unreviewed" at bounding box center [174, 39] width 27 height 7
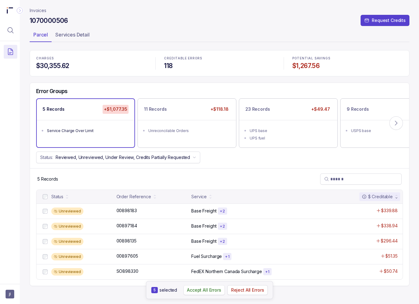
click at [199, 289] on p "Accept All Errors" at bounding box center [204, 290] width 34 height 6
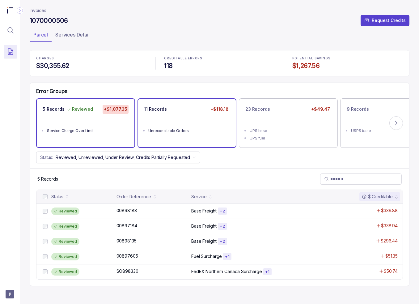
click at [202, 115] on div "11 Records +$118.18" at bounding box center [187, 109] width 98 height 21
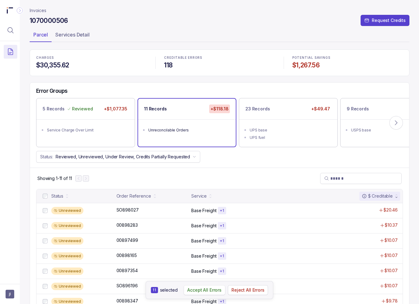
click at [216, 290] on p "Accept All Errors" at bounding box center [204, 290] width 34 height 6
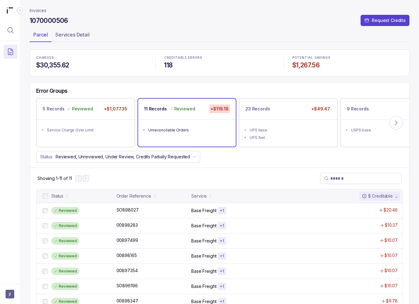
click at [272, 122] on ul "UPS base UPS fuel" at bounding box center [288, 133] width 98 height 28
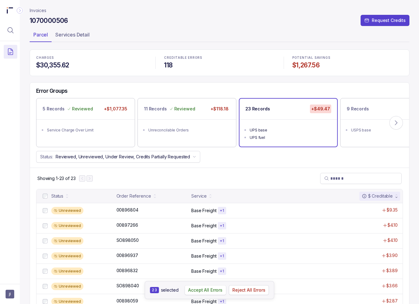
click at [196, 288] on p "Accept All Errors" at bounding box center [205, 290] width 34 height 6
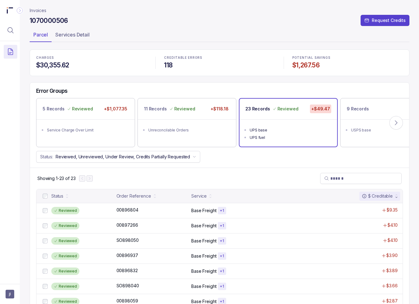
click at [371, 109] on div "9 Records +$9.25" at bounding box center [390, 108] width 98 height 21
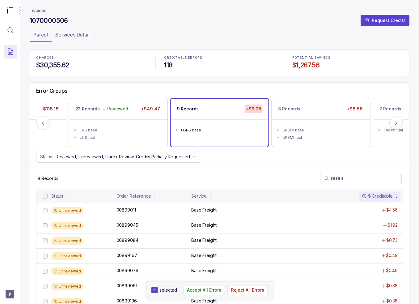
click at [199, 289] on p "Accept All Errors" at bounding box center [204, 290] width 34 height 6
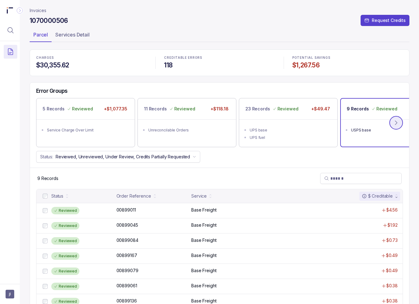
click at [396, 124] on icon at bounding box center [396, 123] width 6 height 6
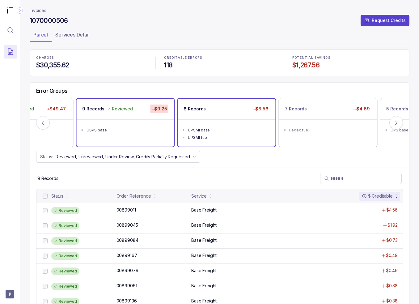
click at [259, 123] on ul "UPSMI base UPSMI fuel" at bounding box center [227, 132] width 98 height 27
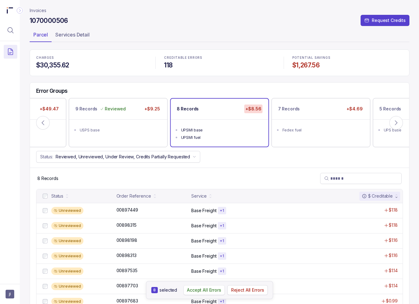
click at [192, 289] on p "Accept All Errors" at bounding box center [204, 290] width 34 height 6
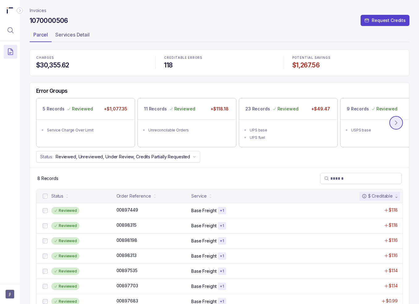
click at [396, 125] on icon at bounding box center [396, 123] width 6 height 6
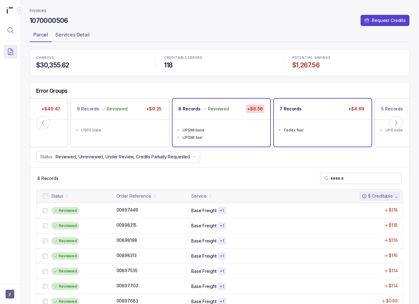
click at [331, 123] on ul "Fedex fuel" at bounding box center [323, 129] width 98 height 20
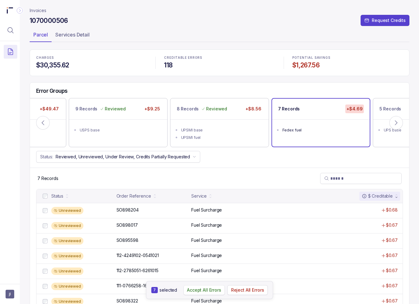
click at [208, 290] on p "Accept All Errors" at bounding box center [204, 290] width 34 height 6
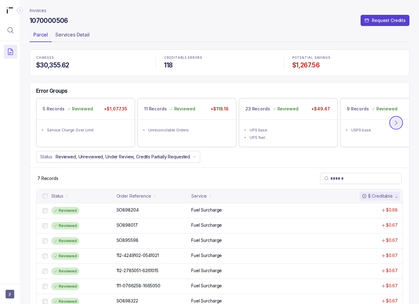
click at [395, 122] on icon at bounding box center [396, 123] width 6 height 6
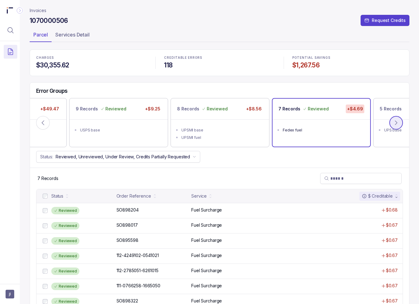
click at [398, 120] on icon at bounding box center [396, 123] width 6 height 6
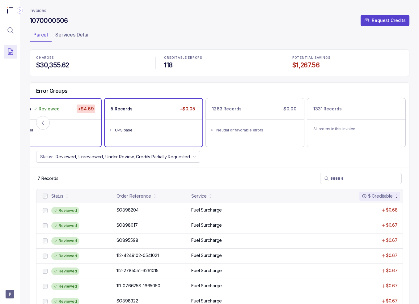
click at [142, 118] on div "5 Records +$0.05" at bounding box center [154, 109] width 98 height 21
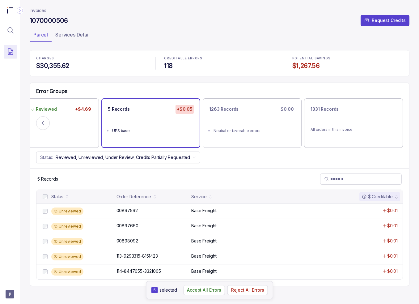
click at [201, 289] on p "Accept All Errors" at bounding box center [204, 290] width 34 height 6
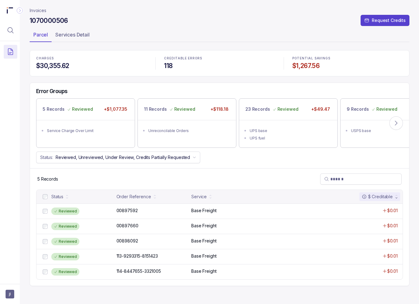
click at [33, 10] on p "Invoices" at bounding box center [38, 10] width 17 height 6
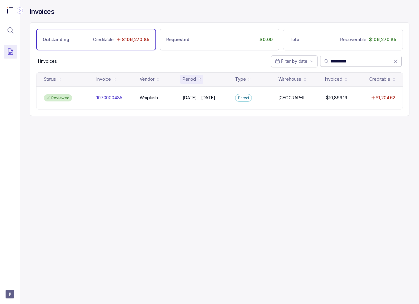
click at [348, 59] on input "**********" at bounding box center [362, 61] width 63 height 6
paste input "search"
type input "**********"
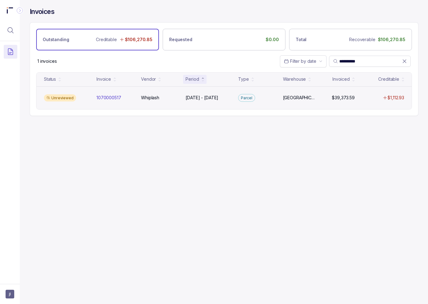
click at [263, 93] on div "Unreviewed 1070000517 1070000517 Whiplash Whiplash Mar 14 - Mar 14, 2025 Mar 14…" at bounding box center [223, 97] width 375 height 23
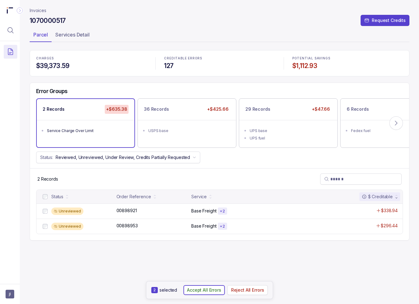
click at [215, 293] on p "Accept All Errors" at bounding box center [204, 290] width 34 height 6
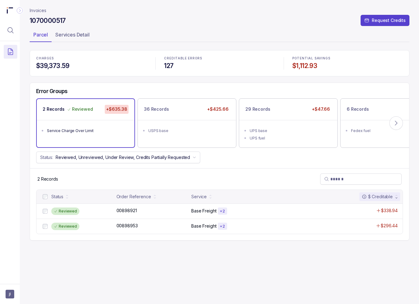
click at [194, 129] on div "USPS base" at bounding box center [188, 131] width 81 height 6
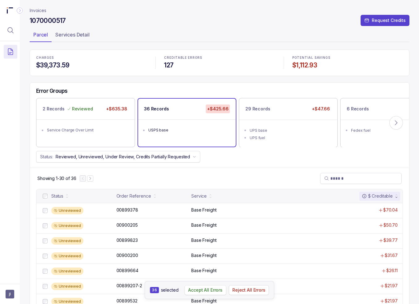
click at [198, 292] on p "Accept All Errors" at bounding box center [205, 290] width 34 height 6
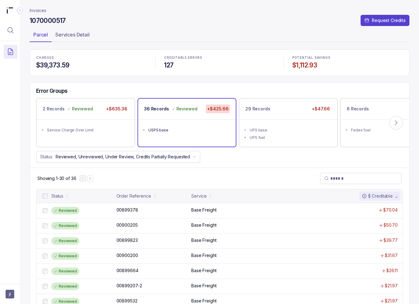
click at [266, 131] on div "UPS base" at bounding box center [290, 130] width 81 height 6
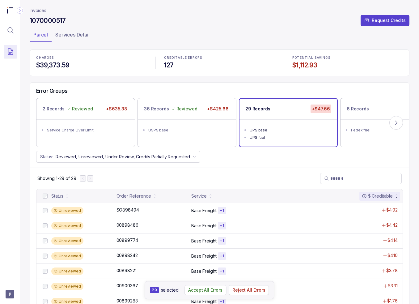
click at [202, 289] on p "Accept All Errors" at bounding box center [205, 290] width 34 height 6
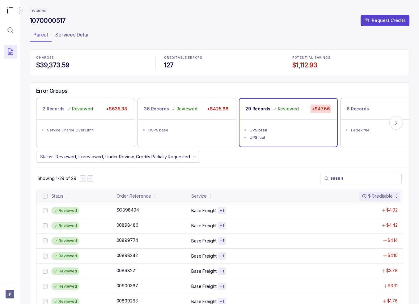
click at [367, 114] on div "6 Records +$4.04" at bounding box center [390, 108] width 98 height 21
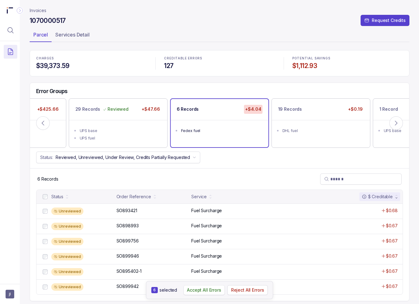
click at [203, 291] on p "Accept All Errors" at bounding box center [204, 290] width 34 height 6
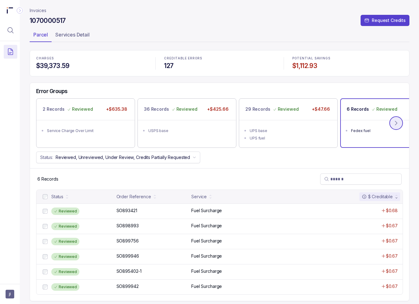
drag, startPoint x: 397, startPoint y: 126, endPoint x: 394, endPoint y: 126, distance: 3.4
click at [397, 126] on icon at bounding box center [396, 123] width 6 height 6
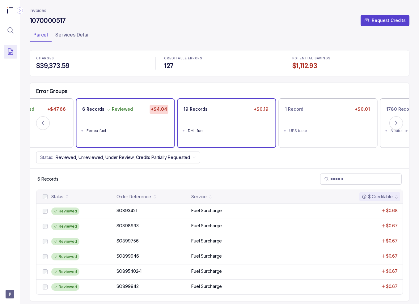
click at [243, 114] on div "19 Records +$0.19" at bounding box center [227, 109] width 98 height 21
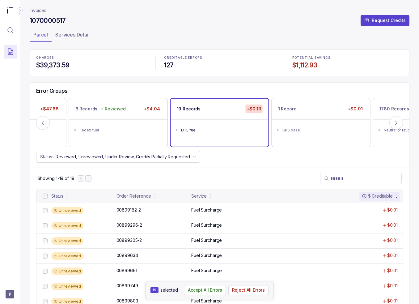
click at [192, 290] on p "Accept All Errors" at bounding box center [205, 290] width 34 height 6
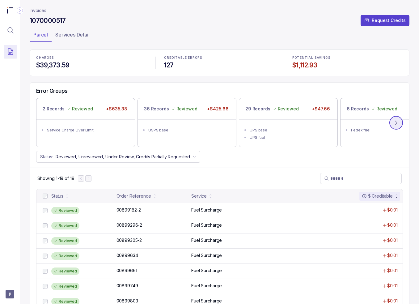
drag, startPoint x: 398, startPoint y: 121, endPoint x: 390, endPoint y: 125, distance: 9.1
click at [398, 121] on icon at bounding box center [396, 123] width 6 height 6
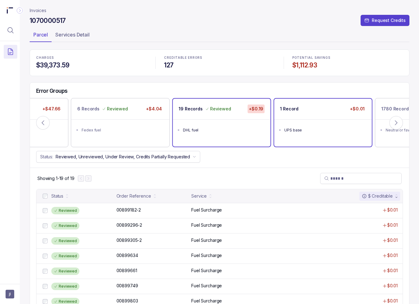
click at [306, 121] on ul "UPS base" at bounding box center [323, 129] width 98 height 20
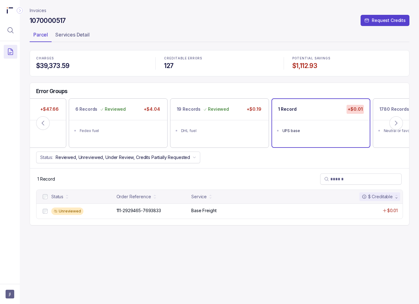
click at [42, 196] on div at bounding box center [44, 196] width 7 height 7
click at [208, 291] on p "Accept All Errors" at bounding box center [204, 290] width 34 height 6
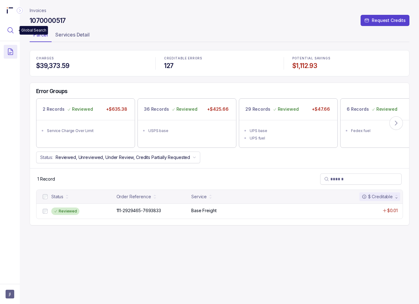
click at [10, 32] on icon "Menu Icon Button MagnifyingGlassIcon" at bounding box center [11, 31] width 6 height 6
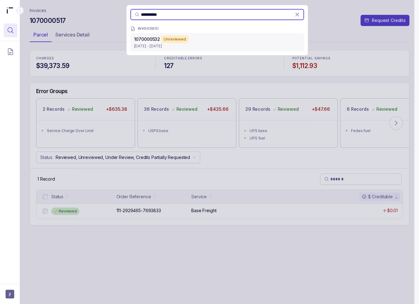
type input "**********"
click at [216, 36] on div "1070000532 Unreviewed" at bounding box center [217, 39] width 166 height 7
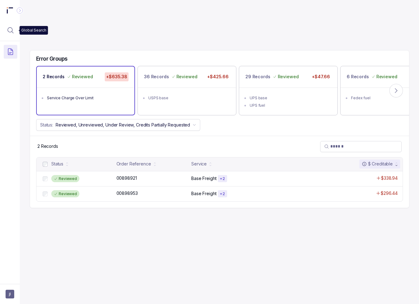
drag, startPoint x: 12, startPoint y: 31, endPoint x: 20, endPoint y: 30, distance: 8.1
click at [12, 31] on icon "Menu Icon Button MagnifyingGlassIcon" at bounding box center [10, 30] width 7 height 7
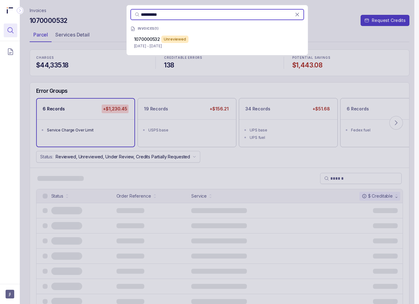
type input "**********"
click at [92, 17] on div "**********" at bounding box center [217, 152] width 395 height 304
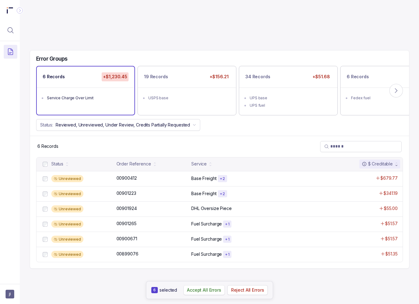
click at [194, 288] on p "Accept All Errors" at bounding box center [204, 290] width 34 height 6
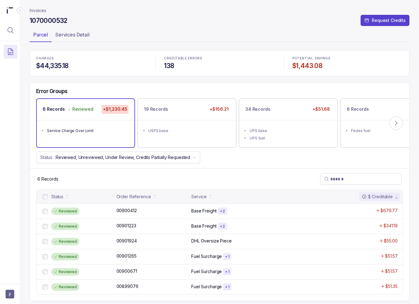
click at [194, 88] on div "Error Groups" at bounding box center [219, 93] width 379 height 11
click at [182, 128] on div "USPS base" at bounding box center [188, 131] width 81 height 6
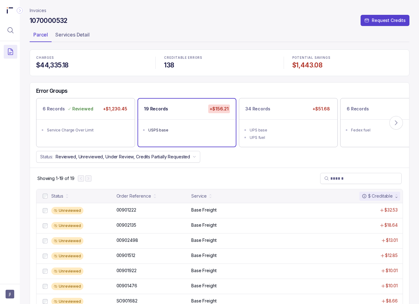
click at [47, 196] on div at bounding box center [44, 195] width 7 height 7
click at [207, 290] on p "Accept All Errors" at bounding box center [205, 290] width 34 height 6
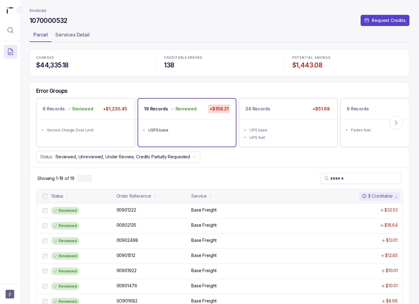
click at [289, 124] on ul "UPS base UPS fuel" at bounding box center [288, 133] width 98 height 28
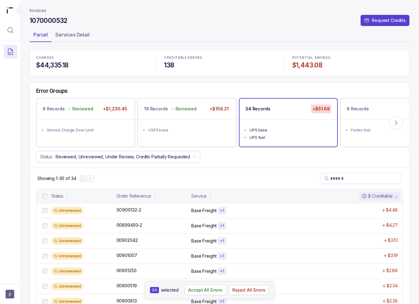
click at [208, 292] on p "Accept All Errors" at bounding box center [205, 290] width 34 height 6
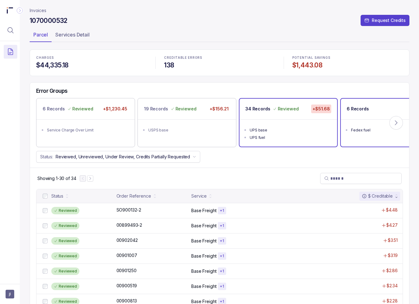
click at [354, 114] on div "6 Records +$3.99" at bounding box center [390, 109] width 98 height 21
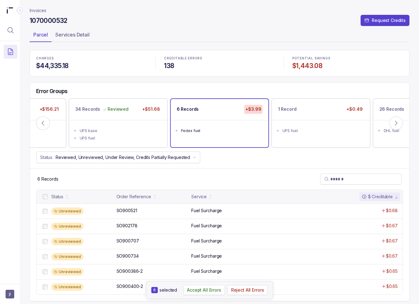
click at [201, 289] on p "Accept All Errors" at bounding box center [204, 290] width 34 height 6
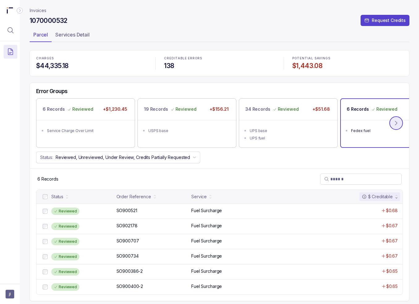
click at [401, 121] on button at bounding box center [397, 123] width 14 height 14
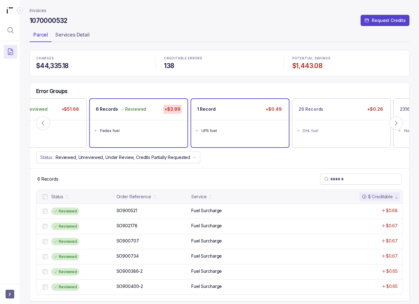
click at [261, 116] on div "1 Record +$0.49" at bounding box center [240, 109] width 98 height 21
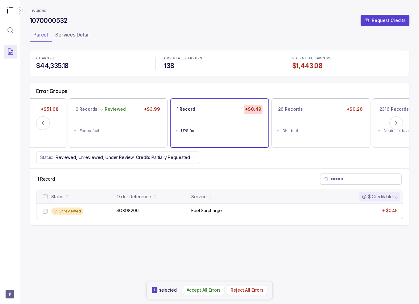
click at [212, 289] on p "Accept All Errors" at bounding box center [204, 290] width 34 height 6
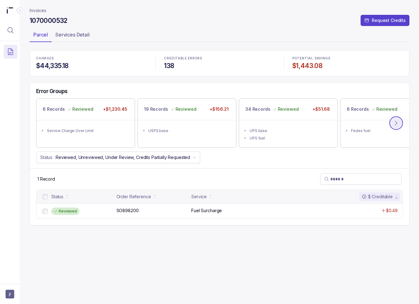
drag, startPoint x: 397, startPoint y: 124, endPoint x: 391, endPoint y: 127, distance: 7.1
click at [397, 124] on icon at bounding box center [396, 123] width 6 height 6
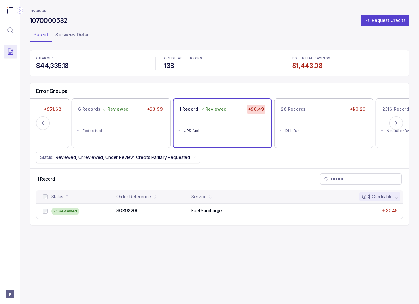
drag, startPoint x: 297, startPoint y: 113, endPoint x: 256, endPoint y: 147, distance: 52.9
click at [297, 113] on div "26 Records" at bounding box center [293, 109] width 25 height 9
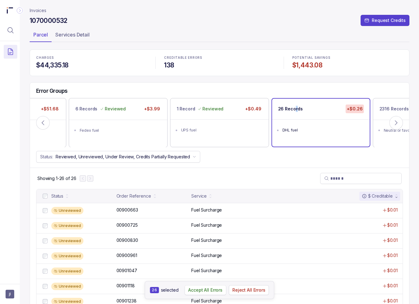
click at [212, 288] on p "Accept All Errors" at bounding box center [205, 290] width 34 height 6
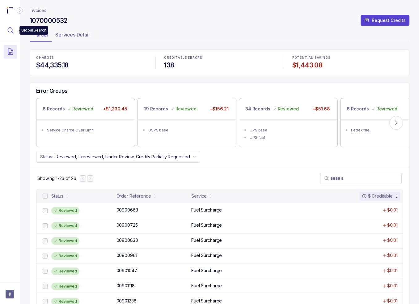
click at [9, 35] on button "Menu Icon Button MagnifyingGlassIcon" at bounding box center [11, 31] width 14 height 14
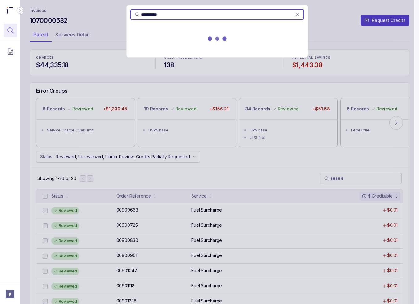
type input "**********"
click at [214, 45] on div at bounding box center [217, 39] width 181 height 27
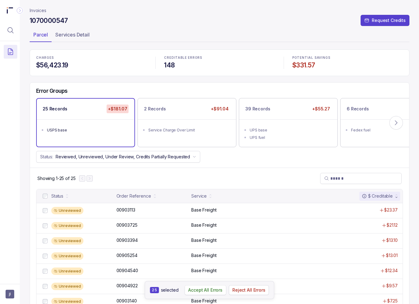
click at [200, 291] on p "Accept All Errors" at bounding box center [205, 290] width 34 height 6
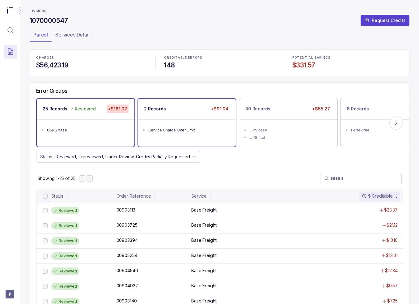
click at [206, 122] on ul "Service Charge Over Limit" at bounding box center [187, 129] width 98 height 20
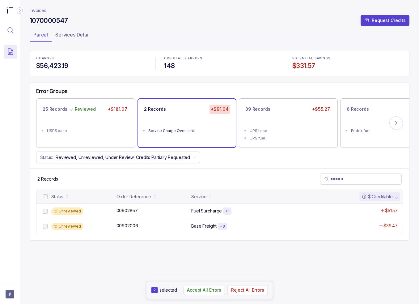
click at [200, 288] on p "Accept All Errors" at bounding box center [204, 290] width 34 height 6
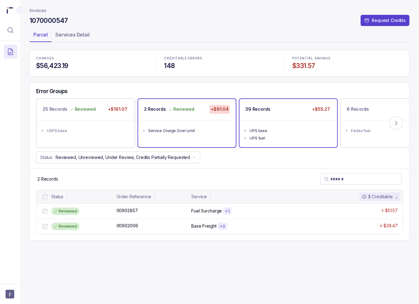
click at [293, 121] on ul "UPS base UPS fuel" at bounding box center [289, 133] width 98 height 27
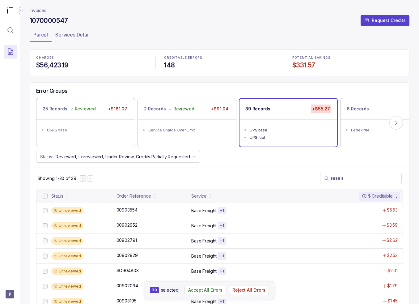
click at [204, 291] on p "Accept All Errors" at bounding box center [205, 290] width 34 height 6
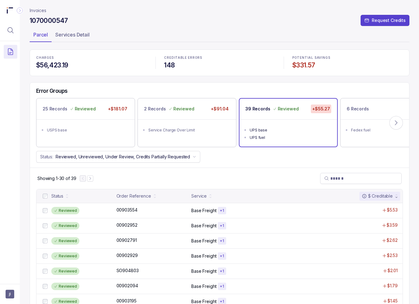
click at [362, 110] on p "6 Records" at bounding box center [358, 109] width 22 height 6
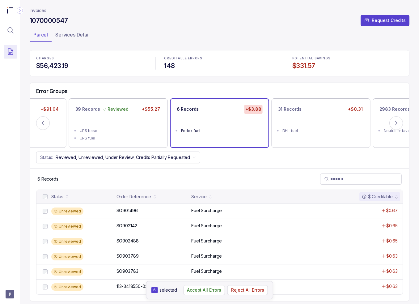
click at [191, 290] on p "Accept All Errors" at bounding box center [204, 290] width 34 height 6
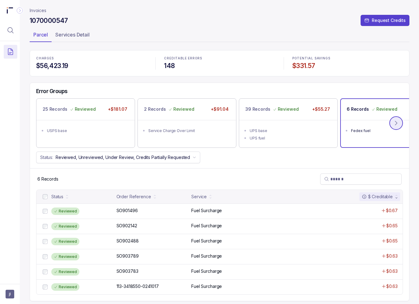
click at [395, 125] on icon at bounding box center [396, 123] width 6 height 6
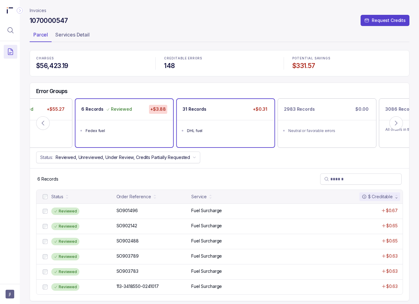
click at [208, 120] on ul "DHL fuel" at bounding box center [226, 130] width 98 height 20
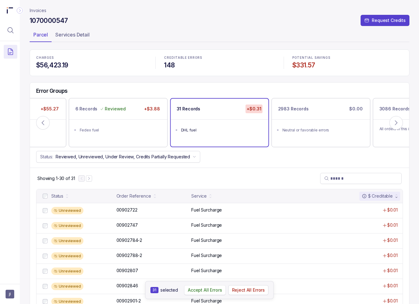
click at [217, 292] on p "Accept All Errors" at bounding box center [205, 290] width 34 height 6
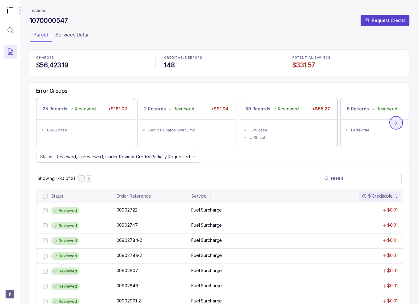
click at [395, 122] on icon at bounding box center [396, 123] width 6 height 6
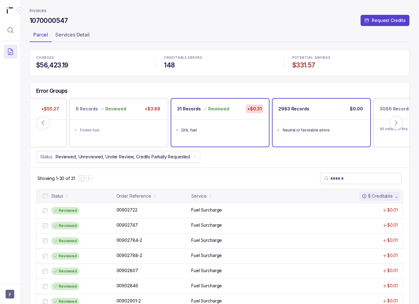
click at [312, 111] on div "2983 Records $0.00" at bounding box center [322, 109] width 98 height 21
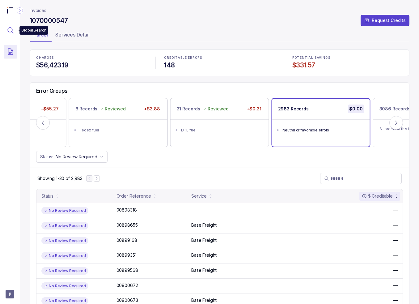
click at [8, 30] on icon "Menu Icon Button MagnifyingGlassIcon" at bounding box center [11, 31] width 6 height 6
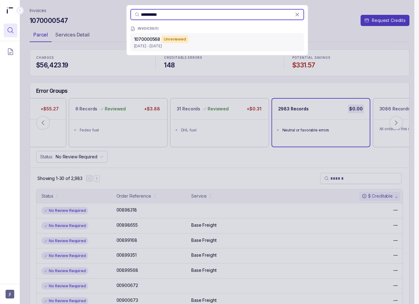
type input "**********"
click at [219, 36] on div "1070000568 Unreviewed" at bounding box center [217, 39] width 166 height 7
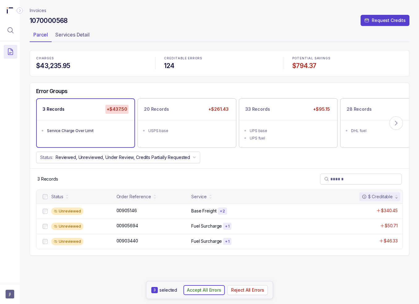
click at [208, 287] on p "Accept All Errors" at bounding box center [204, 290] width 34 height 6
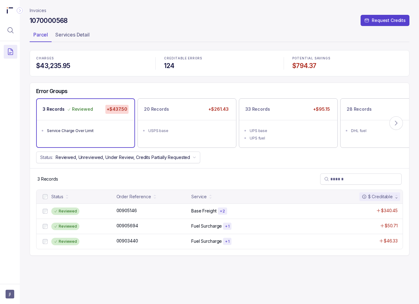
click at [174, 133] on li "USPS base" at bounding box center [191, 129] width 86 height 7
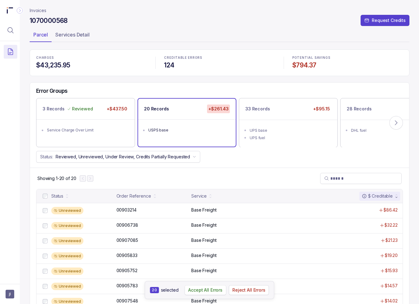
click at [208, 292] on p "Accept All Errors" at bounding box center [205, 290] width 34 height 6
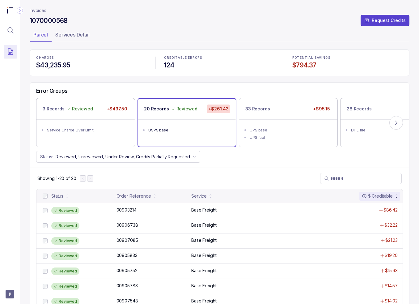
click at [275, 132] on div "UPS base" at bounding box center [290, 130] width 81 height 6
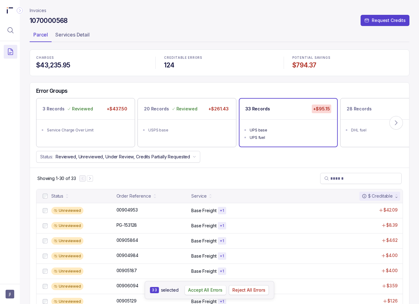
click at [208, 290] on p "Accept All Errors" at bounding box center [205, 290] width 34 height 6
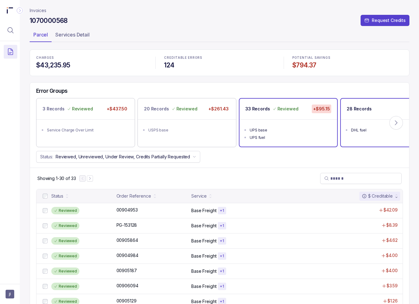
click at [350, 112] on div "28 Records" at bounding box center [359, 109] width 25 height 9
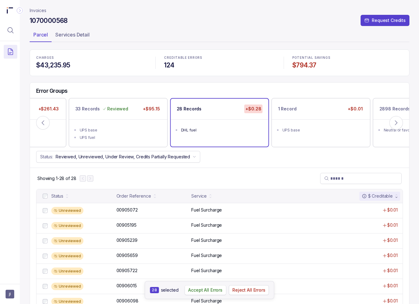
click at [192, 288] on p "Accept All Errors" at bounding box center [205, 290] width 34 height 6
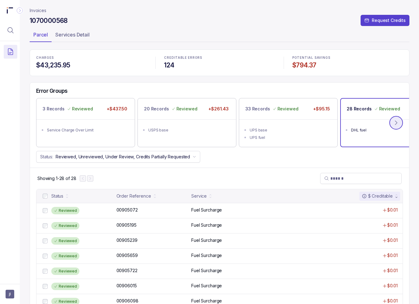
click at [396, 124] on icon at bounding box center [396, 123] width 6 height 6
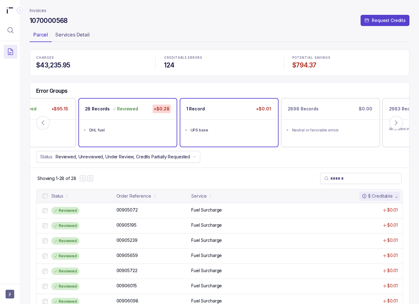
click at [220, 123] on ul "UPS base" at bounding box center [230, 129] width 98 height 20
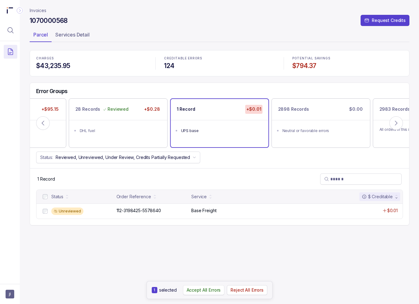
click at [208, 292] on p "Accept All Errors" at bounding box center [204, 290] width 34 height 6
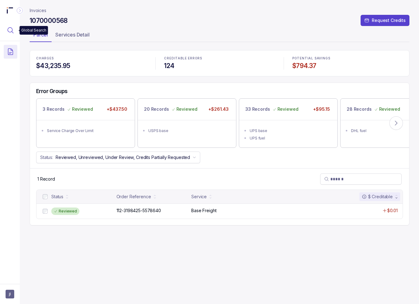
drag, startPoint x: 11, startPoint y: 30, endPoint x: 15, endPoint y: 30, distance: 3.7
click at [11, 30] on icon "Menu Icon Button MagnifyingGlassIcon" at bounding box center [10, 30] width 7 height 7
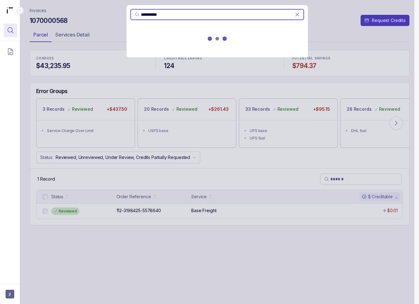
type input "**********"
click at [193, 40] on div at bounding box center [217, 39] width 181 height 27
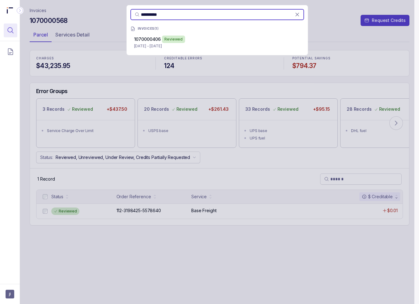
click at [189, 41] on div "1070000406 Reviewed" at bounding box center [217, 39] width 166 height 7
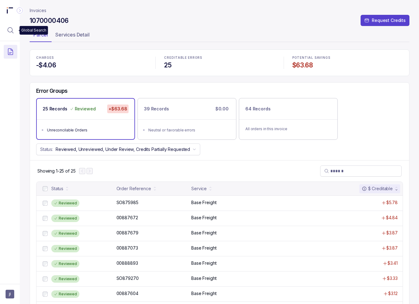
drag, startPoint x: 11, startPoint y: 28, endPoint x: 19, endPoint y: 28, distance: 8.7
click at [11, 28] on icon "Menu Icon Button MagnifyingGlassIcon" at bounding box center [11, 31] width 6 height 6
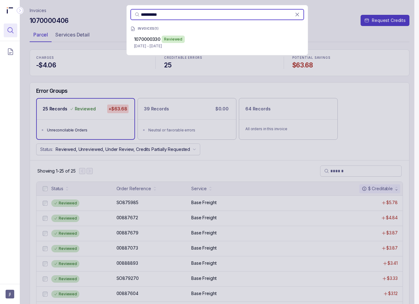
type input "**********"
click at [205, 41] on div "1070000330 Reviewed" at bounding box center [217, 39] width 166 height 7
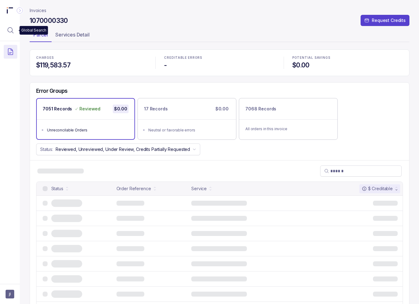
drag, startPoint x: 9, startPoint y: 31, endPoint x: 18, endPoint y: 31, distance: 9.6
click at [9, 31] on icon "Menu Icon Button MagnifyingGlassIcon" at bounding box center [10, 30] width 7 height 7
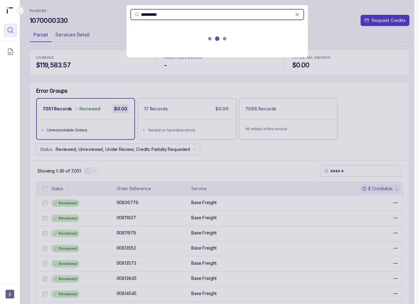
type input "**********"
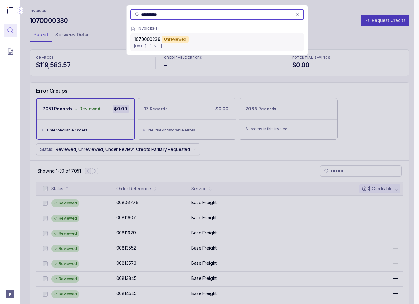
click at [230, 43] on p "Nov 30 - Nov 30, 2024" at bounding box center [217, 46] width 166 height 6
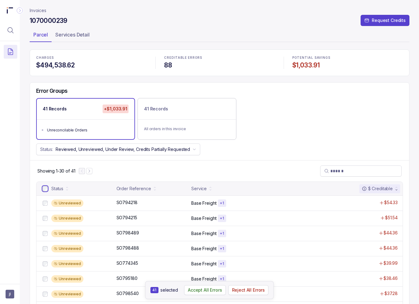
scroll to position [155, 0]
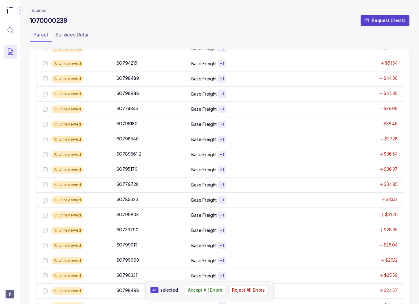
click at [202, 288] on p "Accept All Errors" at bounding box center [205, 290] width 34 height 6
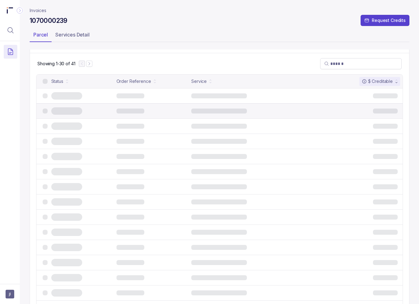
scroll to position [0, 0]
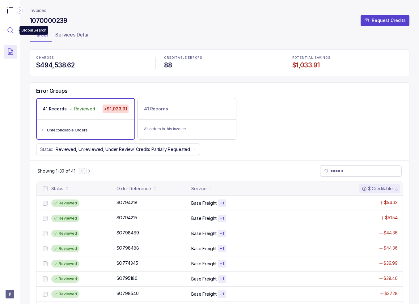
click at [10, 29] on icon "Menu Icon Button MagnifyingGlassIcon" at bounding box center [10, 30] width 7 height 7
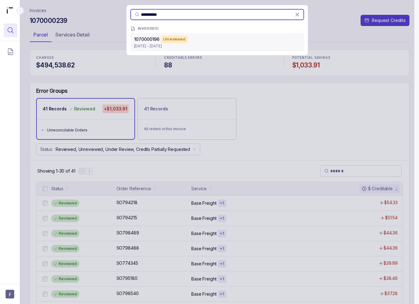
type input "**********"
click at [160, 37] on div "1070000196 Unreviewed" at bounding box center [217, 39] width 166 height 7
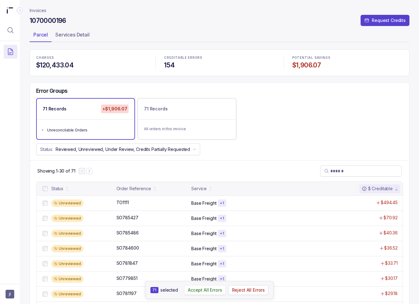
click at [207, 290] on p "Accept All Errors" at bounding box center [205, 290] width 34 height 6
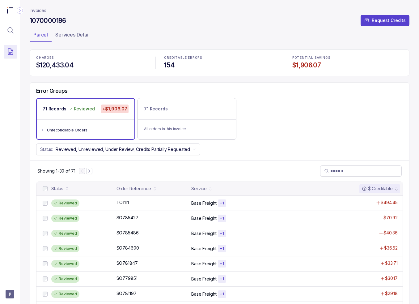
click at [171, 74] on div "CHARGES $120,433.04 CREDITABLE ERRORS 154 POTENTIAL SAVINGS $1,906.07" at bounding box center [220, 62] width 380 height 26
drag, startPoint x: 9, startPoint y: 28, endPoint x: 28, endPoint y: 30, distance: 19.3
click at [9, 28] on icon "Menu Icon Button MagnifyingGlassIcon" at bounding box center [10, 30] width 7 height 7
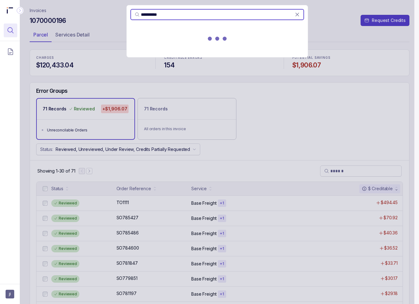
type input "**********"
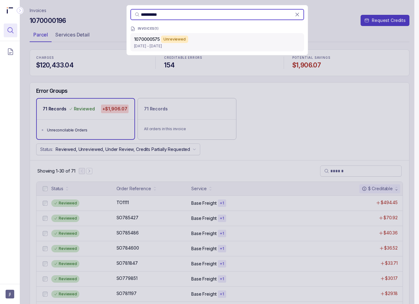
click at [198, 45] on p "Apr 4 - Apr 4, 2025" at bounding box center [217, 46] width 166 height 6
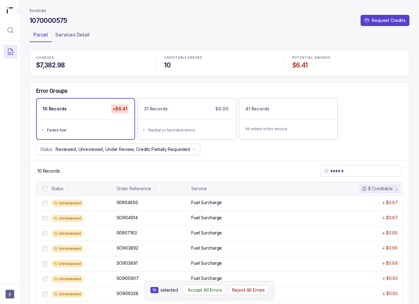
click at [216, 290] on p "Accept All Errors" at bounding box center [205, 290] width 34 height 6
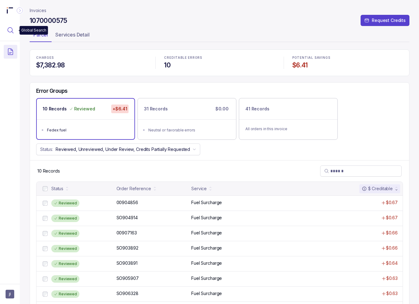
click at [11, 32] on icon "Menu Icon Button MagnifyingGlassIcon" at bounding box center [10, 30] width 7 height 7
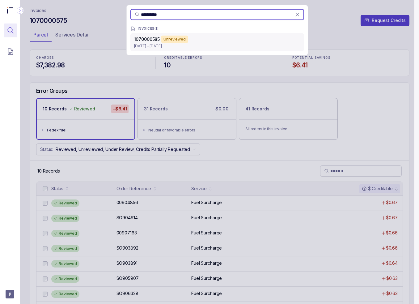
type input "**********"
click at [208, 48] on p "Apr 11 - Apr 11, 2025" at bounding box center [217, 46] width 166 height 6
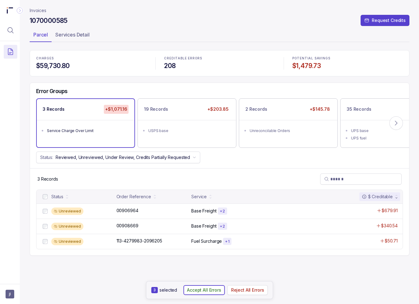
drag, startPoint x: 206, startPoint y: 290, endPoint x: 197, endPoint y: 258, distance: 32.9
click at [206, 290] on p "Accept All Errors" at bounding box center [204, 290] width 34 height 6
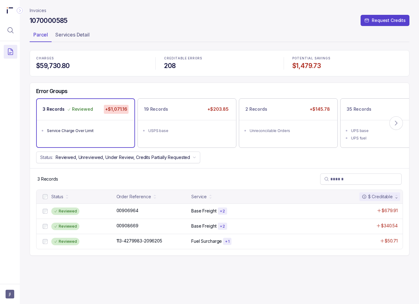
click at [180, 130] on div "USPS base" at bounding box center [188, 131] width 81 height 6
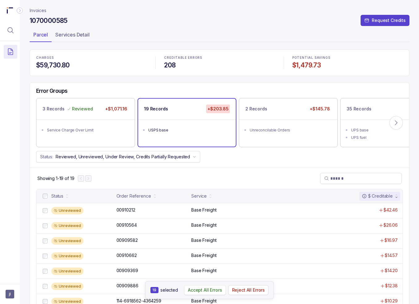
click at [207, 289] on p "Accept All Errors" at bounding box center [205, 290] width 34 height 6
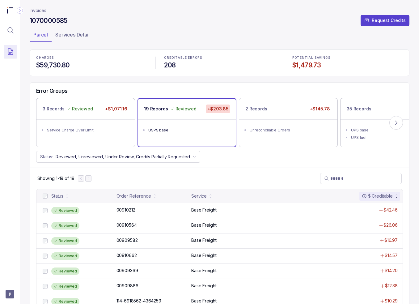
click at [280, 119] on ul "Unreconcilable Orders" at bounding box center [288, 129] width 98 height 20
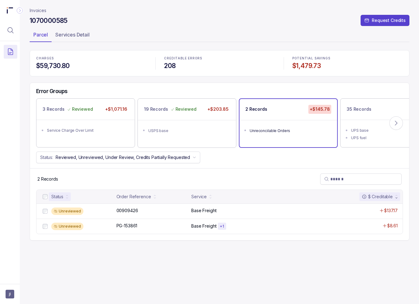
click at [48, 198] on div at bounding box center [44, 196] width 7 height 7
click at [194, 289] on p "Accept All Errors" at bounding box center [204, 290] width 34 height 6
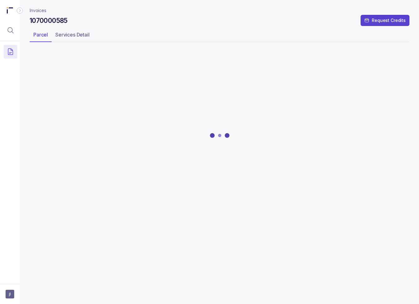
click at [370, 108] on div at bounding box center [220, 135] width 380 height 170
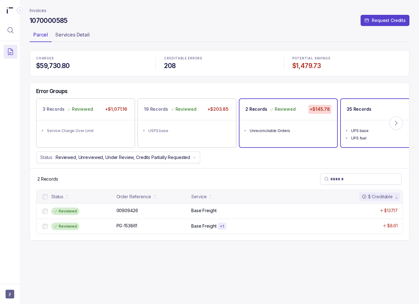
click at [365, 117] on div "35 Records +$51.46" at bounding box center [390, 109] width 98 height 21
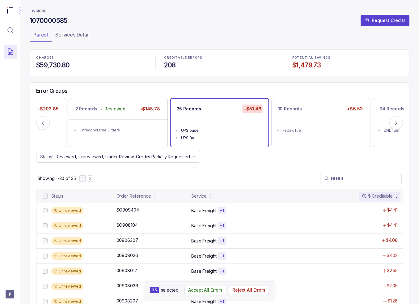
click at [199, 293] on p "Accept All Errors" at bounding box center [205, 290] width 34 height 6
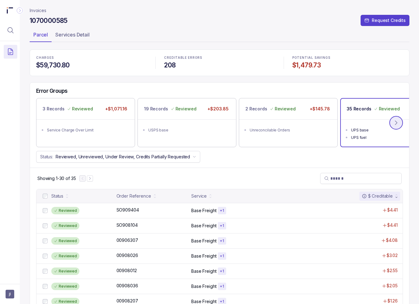
click at [401, 122] on button at bounding box center [397, 123] width 14 height 14
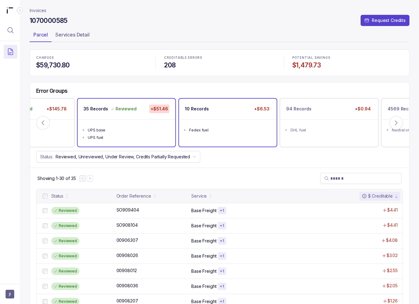
click at [178, 120] on div "10 Records +$6.53 Fedex fuel" at bounding box center [227, 122] width 99 height 49
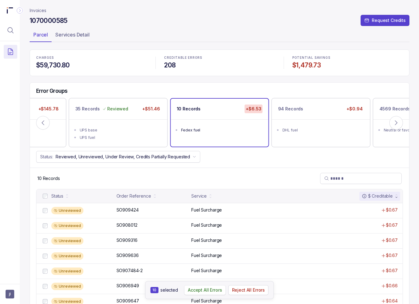
click at [196, 289] on p "Accept All Errors" at bounding box center [205, 290] width 34 height 6
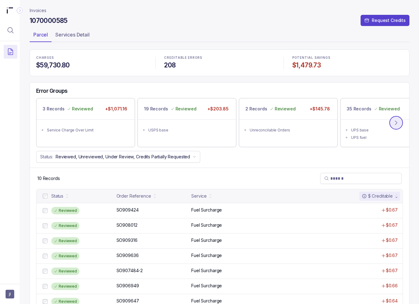
click at [401, 124] on button at bounding box center [397, 123] width 14 height 14
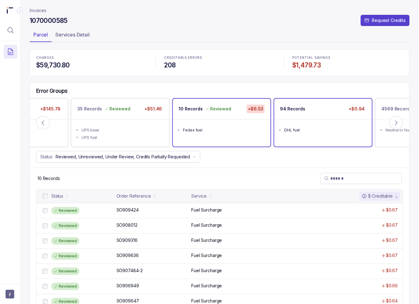
click at [301, 112] on div "94 Records" at bounding box center [292, 109] width 25 height 9
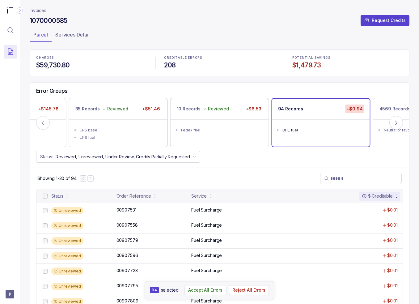
click at [211, 291] on p "Accept All Errors" at bounding box center [205, 290] width 34 height 6
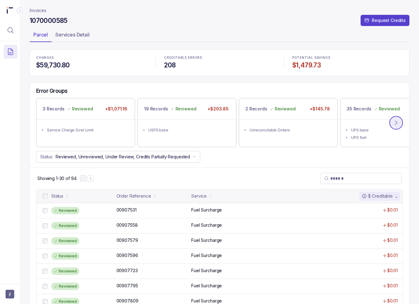
click at [399, 122] on icon at bounding box center [396, 123] width 6 height 6
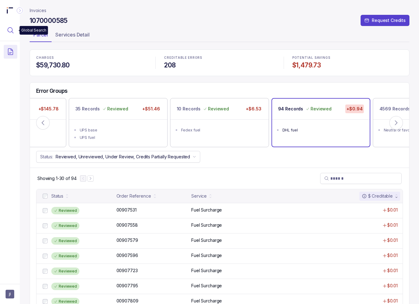
click at [11, 32] on icon "Menu Icon Button MagnifyingGlassIcon" at bounding box center [10, 30] width 7 height 7
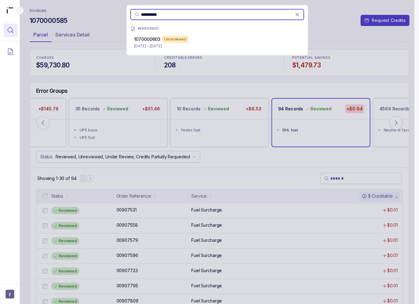
type input "**********"
click at [156, 41] on span "1070000603" at bounding box center [147, 38] width 27 height 5
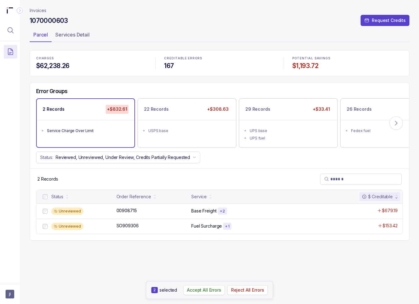
click at [194, 292] on p "Accept All Errors" at bounding box center [204, 290] width 34 height 6
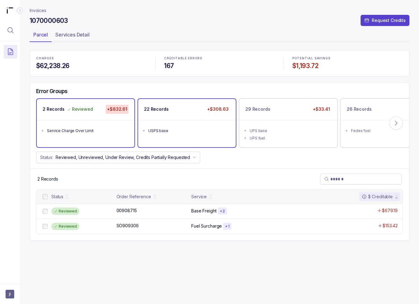
click at [201, 132] on div "USPS base" at bounding box center [188, 131] width 81 height 6
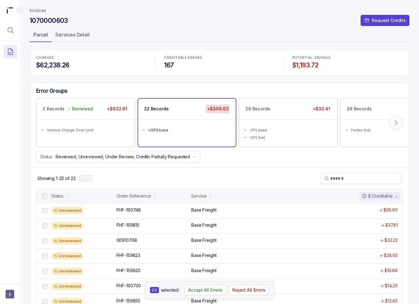
click at [200, 288] on p "Accept All Errors" at bounding box center [205, 290] width 34 height 6
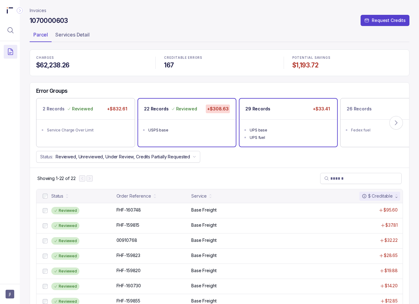
click at [290, 118] on div "29 Records +$33.41" at bounding box center [289, 109] width 98 height 21
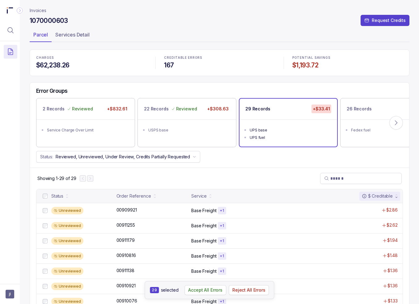
click at [201, 299] on p "Base Freight" at bounding box center [203, 301] width 25 height 6
click at [202, 290] on p "Accept All Errors" at bounding box center [205, 290] width 34 height 6
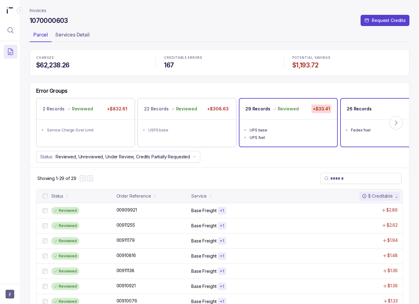
click at [368, 111] on p "26 Records" at bounding box center [359, 109] width 25 height 6
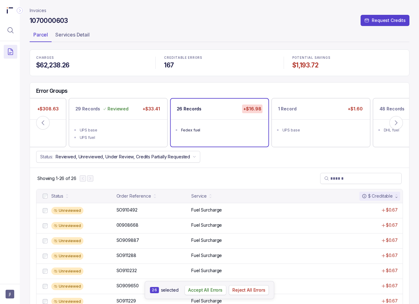
click at [196, 290] on p "Accept All Errors" at bounding box center [205, 290] width 34 height 6
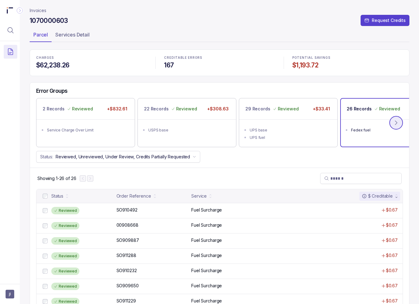
click at [396, 123] on icon at bounding box center [396, 123] width 6 height 6
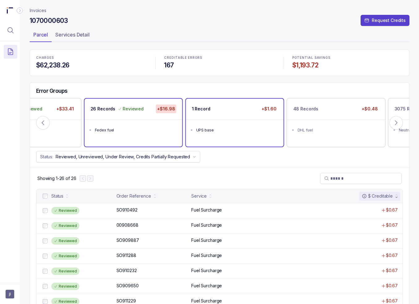
click at [245, 120] on ul "UPS base" at bounding box center [235, 129] width 98 height 20
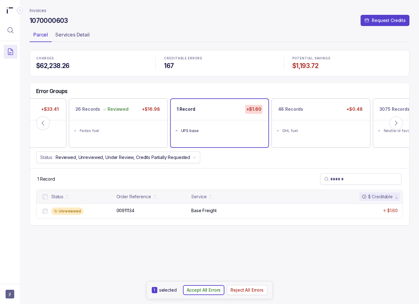
drag, startPoint x: 207, startPoint y: 288, endPoint x: 213, endPoint y: 279, distance: 11.5
click at [207, 288] on p "Accept All Errors" at bounding box center [204, 290] width 34 height 6
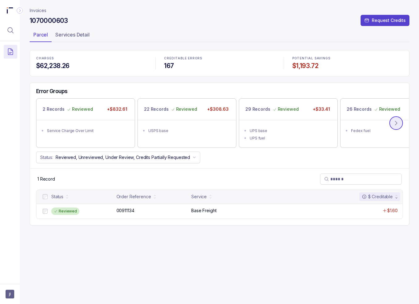
click at [396, 124] on icon at bounding box center [397, 123] width 2 height 4
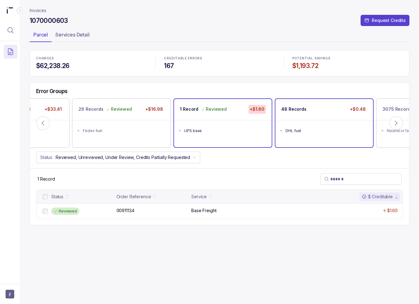
click at [311, 118] on div "48 Records +$0.48" at bounding box center [325, 109] width 98 height 21
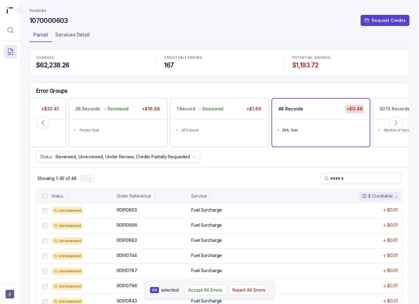
click at [196, 289] on p "Accept All Errors" at bounding box center [205, 290] width 34 height 6
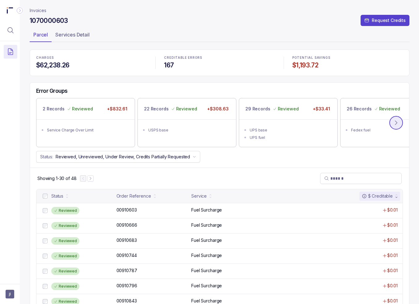
click at [397, 122] on icon at bounding box center [396, 123] width 6 height 6
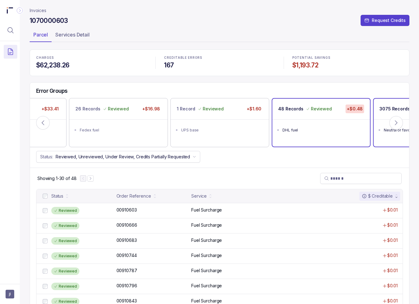
click at [392, 98] on div "3075 Records $0.00 Neutral or favorable errors" at bounding box center [422, 122] width 99 height 49
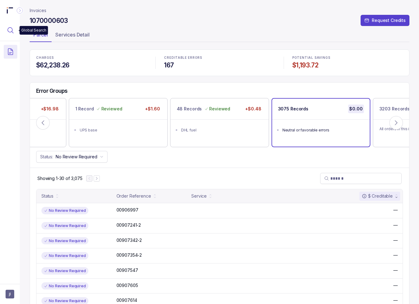
click at [9, 33] on icon "Menu Icon Button MagnifyingGlassIcon" at bounding box center [10, 30] width 7 height 7
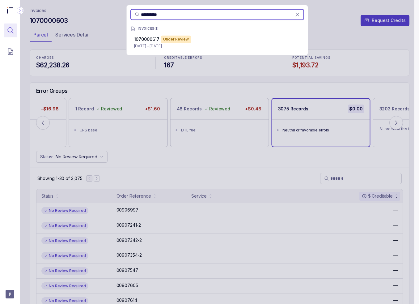
type input "**********"
click at [192, 42] on div "1070000617 Under Review" at bounding box center [217, 39] width 166 height 7
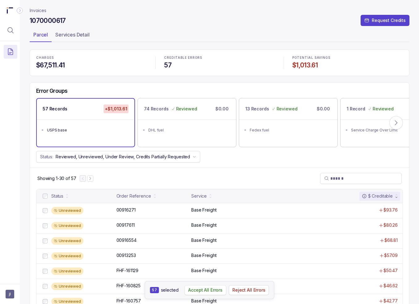
click at [208, 291] on p "Accept All Errors" at bounding box center [205, 290] width 34 height 6
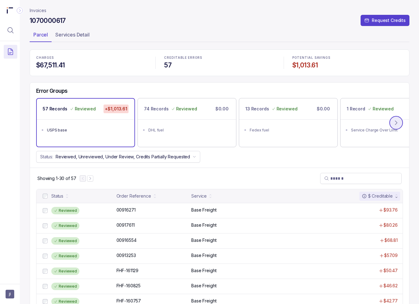
click at [396, 124] on icon at bounding box center [397, 123] width 2 height 4
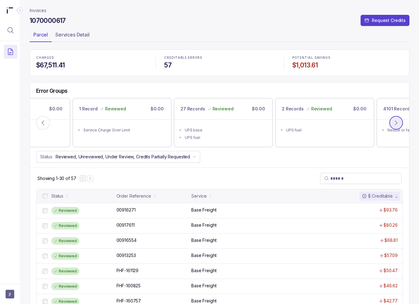
click at [396, 124] on icon at bounding box center [397, 123] width 2 height 4
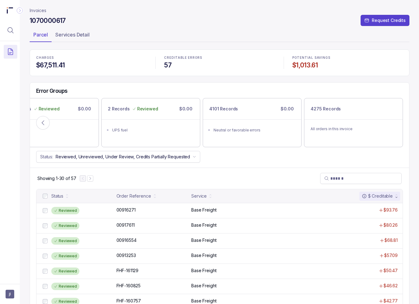
drag, startPoint x: 288, startPoint y: 86, endPoint x: 270, endPoint y: 85, distance: 18.0
click at [288, 86] on div "Error Groups 57 Records Reviewed +$1,013.61 USPS base 74 Records Reviewed $0.00…" at bounding box center [219, 125] width 379 height 85
click at [40, 8] on p "Invoices" at bounding box center [38, 10] width 17 height 6
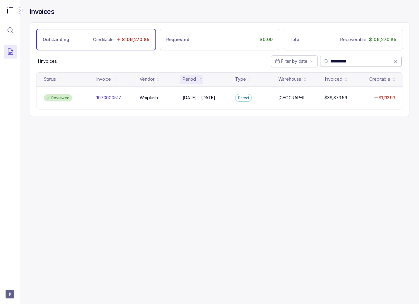
click at [394, 60] on icon at bounding box center [395, 61] width 3 height 3
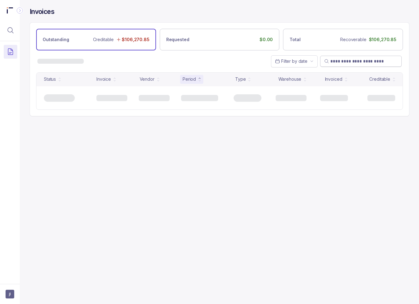
click at [239, 63] on div "Filter by date" at bounding box center [219, 61] width 379 height 22
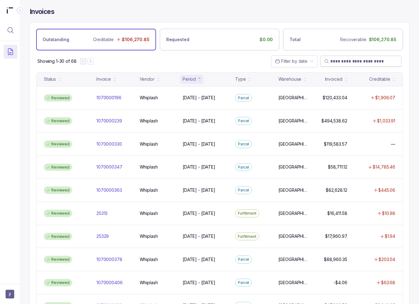
click at [199, 75] on div "Period" at bounding box center [191, 79] width 23 height 9
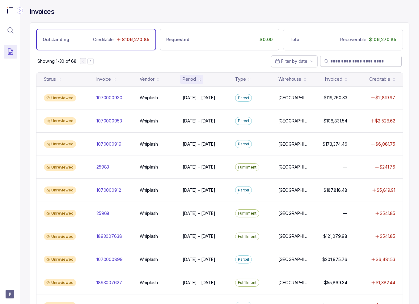
click at [236, 64] on div "Showing 1-30 of 68 Filter by date" at bounding box center [219, 61] width 379 height 22
click at [201, 58] on div "Showing 1-30 of 68 Filter by date" at bounding box center [219, 61] width 379 height 22
click at [325, 14] on div "Invoices" at bounding box center [220, 14] width 380 height 15
drag, startPoint x: 194, startPoint y: 70, endPoint x: 187, endPoint y: 66, distance: 7.6
click at [194, 70] on div "Showing 1-30 of 68 Filter by date" at bounding box center [219, 61] width 379 height 22
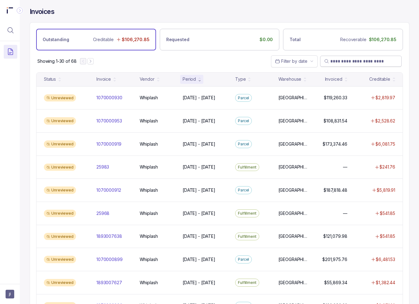
click at [181, 64] on div "Showing 1-30 of 68 Filter by date" at bounding box center [219, 61] width 379 height 22
click at [229, 66] on div "Showing 1-30 of 68 Filter by date" at bounding box center [219, 61] width 379 height 22
click at [203, 59] on div "Showing 1-30 of 68 Filter by date" at bounding box center [219, 61] width 379 height 22
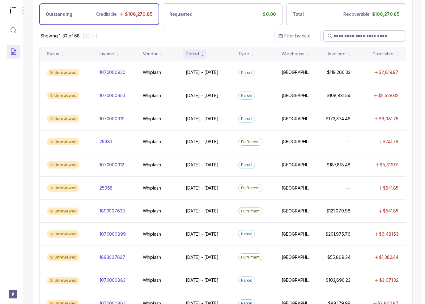
scroll to position [31, 0]
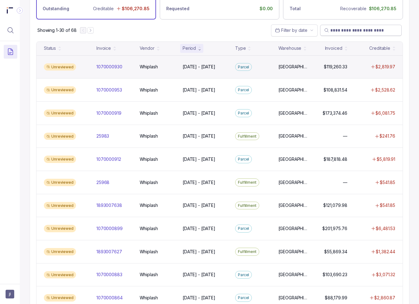
drag, startPoint x: 255, startPoint y: 28, endPoint x: 316, endPoint y: 75, distance: 77.0
click at [255, 28] on div "Showing 1-30 of 68 Filter by date" at bounding box center [219, 30] width 379 height 22
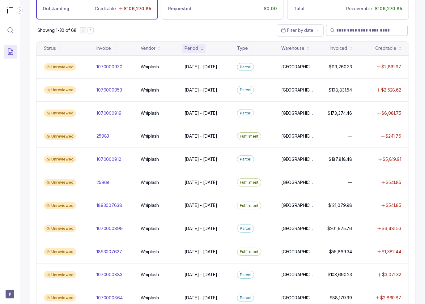
click at [210, 31] on div "Showing 1-30 of 68 Filter by date" at bounding box center [222, 30] width 385 height 22
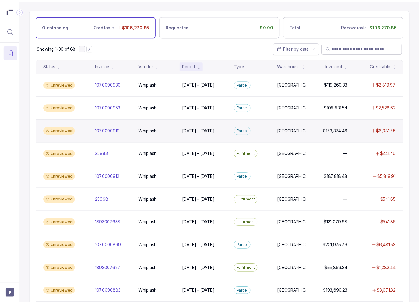
scroll to position [0, 0]
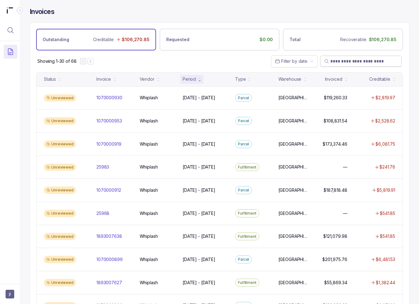
click at [363, 62] on input "search" at bounding box center [364, 61] width 67 height 6
paste input "**********"
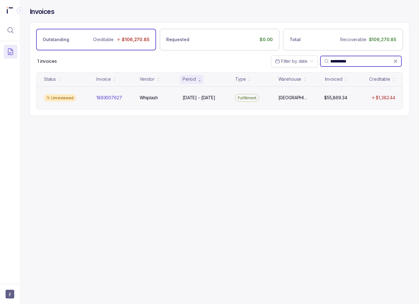
type input "**********"
click at [322, 87] on div "Unreviewed 1893007627 1893007627 Whiplash Whiplash Jul 25 - Aug 18, 2025 Jul 25…" at bounding box center [219, 97] width 366 height 23
click at [252, 96] on p "Fulfillment" at bounding box center [247, 98] width 19 height 6
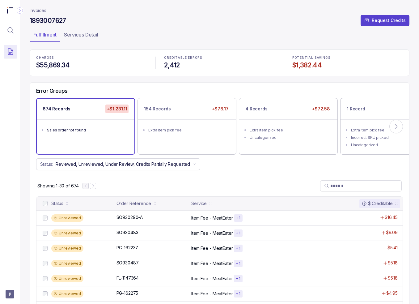
click at [256, 38] on ul "Fulfillment Services Detail" at bounding box center [220, 36] width 380 height 12
click at [302, 41] on ul "Fulfillment Services Detail" at bounding box center [220, 36] width 380 height 12
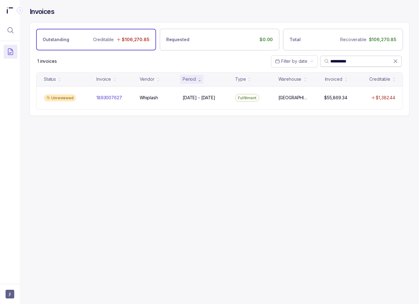
click at [349, 59] on input "**********" at bounding box center [362, 61] width 63 height 6
paste input "search"
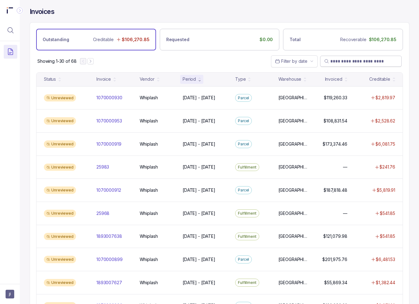
paste input "search"
click at [339, 62] on input "search" at bounding box center [364, 61] width 67 height 6
paste input "*****"
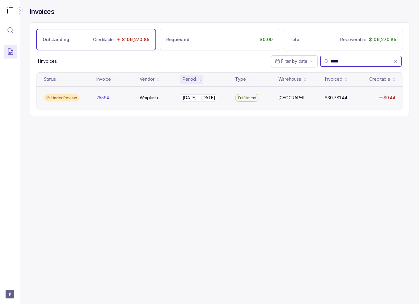
type input "*****"
click at [199, 95] on div "Apr 2 - Apr 21, 2025 Apr 2 - Apr 21, 2025" at bounding box center [199, 98] width 33 height 6
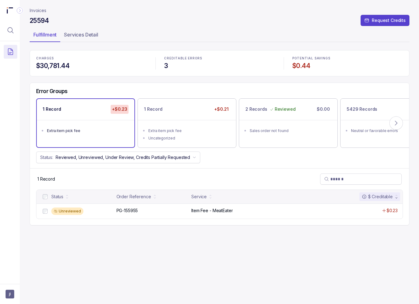
click at [285, 154] on div "Status: Reviewed, Unreviewed, Under Review, Credits Partially Requested" at bounding box center [219, 158] width 379 height 12
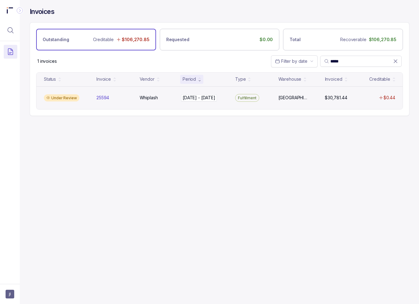
click at [212, 100] on p "Apr 2 - Apr 21, 2025" at bounding box center [199, 97] width 36 height 7
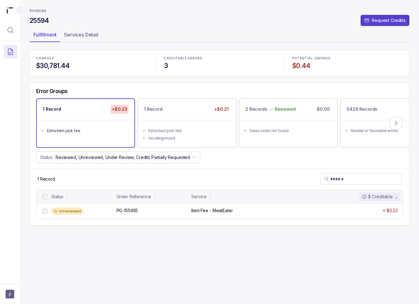
click at [297, 161] on div "Status: Reviewed, Unreviewed, Under Review, Credits Partially Requested" at bounding box center [219, 158] width 379 height 12
click at [34, 10] on p "Invoices" at bounding box center [38, 10] width 17 height 6
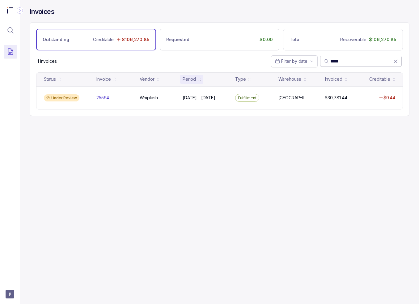
click at [337, 58] on input "*****" at bounding box center [362, 61] width 63 height 6
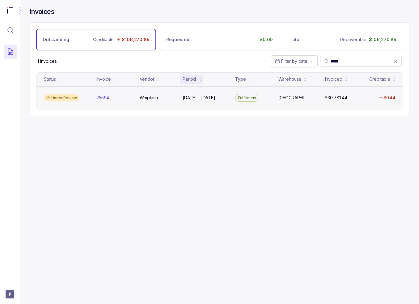
click at [310, 102] on div "Under Review 25594 25594 Whiplash Whiplash Apr 2 - Apr 21, 2025 Apr 2 - Apr 21,…" at bounding box center [219, 97] width 366 height 23
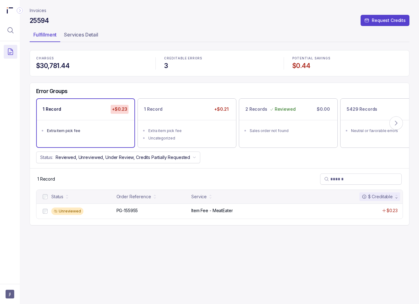
drag, startPoint x: 47, startPoint y: 11, endPoint x: 41, endPoint y: 11, distance: 5.9
click at [46, 11] on nav "Invoices" at bounding box center [220, 10] width 380 height 6
click at [41, 11] on p "Invoices" at bounding box center [38, 10] width 17 height 6
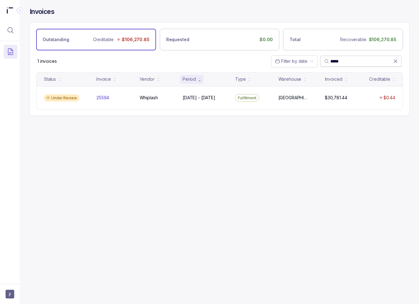
click at [334, 60] on input "*****" at bounding box center [362, 61] width 63 height 6
paste input "search"
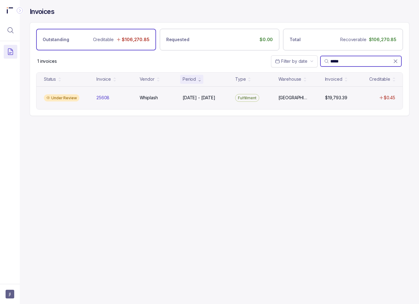
type input "*****"
click at [277, 103] on div "Under Review 25608 25608 Whiplash Whiplash Apr 21 - Apr 27, 2025 Apr 21 - Apr 2…" at bounding box center [219, 97] width 366 height 23
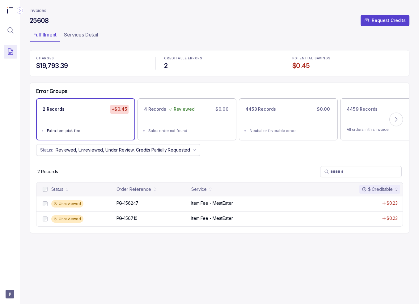
click at [241, 150] on div "Status: Reviewed, Unreviewed, Under Review, Credits Partially Requested" at bounding box center [219, 150] width 379 height 12
click at [393, 118] on icon at bounding box center [396, 119] width 6 height 6
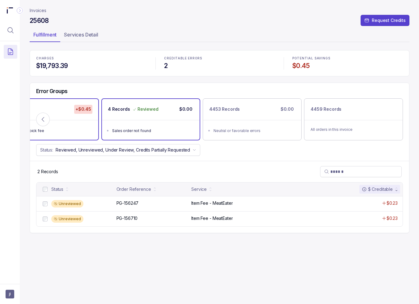
click at [169, 121] on ul "Sales order not found" at bounding box center [151, 130] width 98 height 20
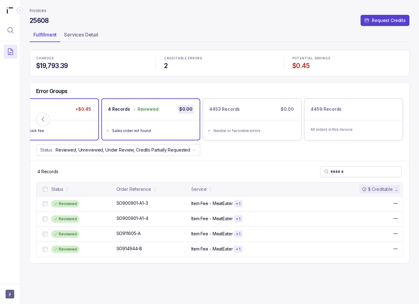
click at [82, 131] on div "Extra item pick fee" at bounding box center [51, 131] width 81 height 6
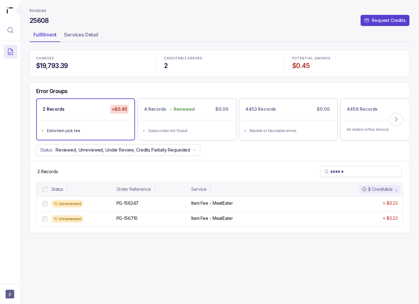
click at [30, 8] on p "Invoices" at bounding box center [38, 10] width 17 height 6
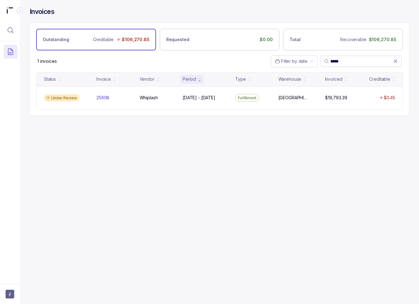
click at [221, 150] on div "Invoices Outstanding Creditable $106,270.85 Requested $0.00 Total Recoverable $…" at bounding box center [217, 152] width 395 height 304
click at [336, 60] on input "*****" at bounding box center [362, 61] width 63 height 6
paste input "search"
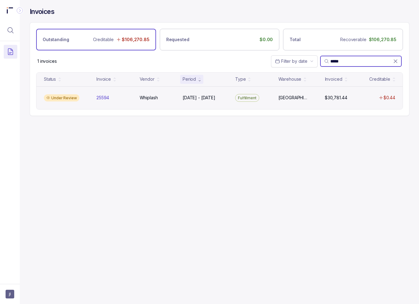
type input "*****"
click at [290, 101] on div "Under Review 25594 25594 Whiplash Whiplash Apr 2 - Apr 21, 2025 Apr 2 - Apr 21,…" at bounding box center [219, 97] width 366 height 23
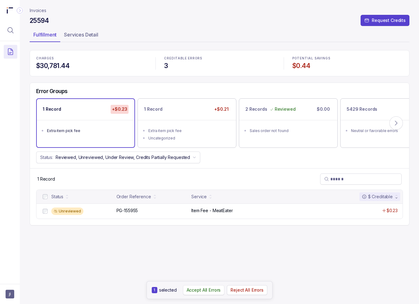
click at [197, 290] on p "Accept All Errors" at bounding box center [204, 290] width 34 height 6
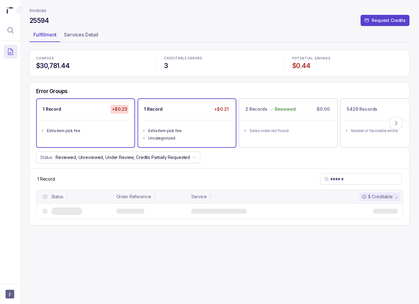
click at [191, 122] on ul "Extra item pick fee Uncategorized" at bounding box center [187, 133] width 98 height 27
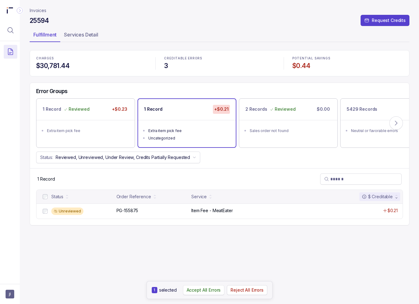
click at [192, 286] on button "Accept All Errors" at bounding box center [204, 290] width 42 height 10
click at [32, 9] on p "Invoices" at bounding box center [38, 10] width 17 height 6
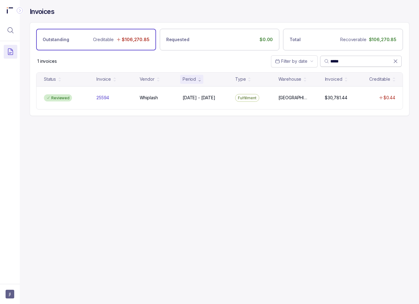
click at [395, 62] on icon at bounding box center [396, 61] width 6 height 6
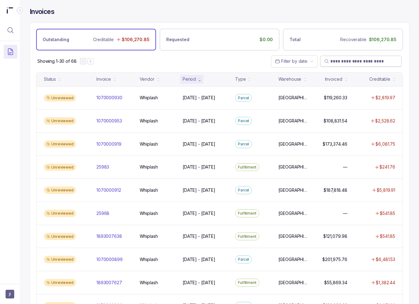
click at [368, 62] on input "search" at bounding box center [364, 61] width 67 height 6
paste input "*****"
type input "*****"
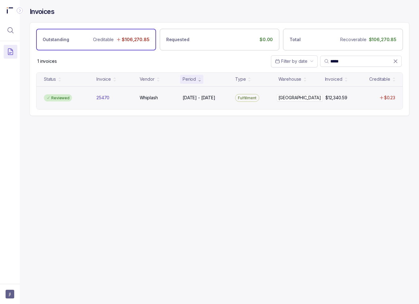
click at [284, 95] on p "West Valley City" at bounding box center [294, 98] width 31 height 6
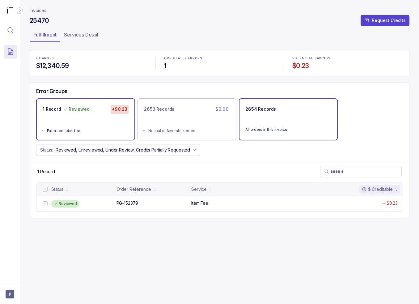
click at [334, 101] on div "2654 Records" at bounding box center [289, 109] width 98 height 21
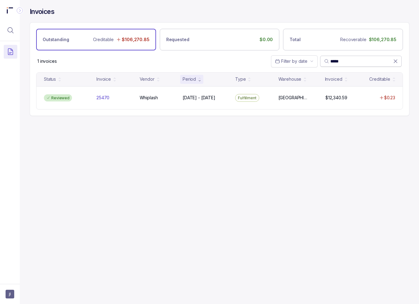
click at [358, 60] on input "*****" at bounding box center [362, 61] width 63 height 6
paste input "search"
click at [332, 59] on input "*****" at bounding box center [362, 61] width 63 height 6
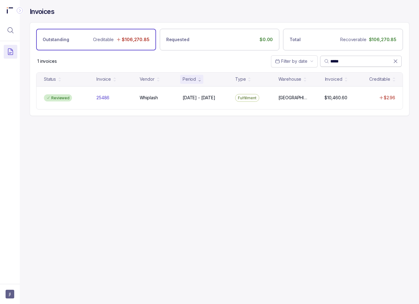
paste input "search"
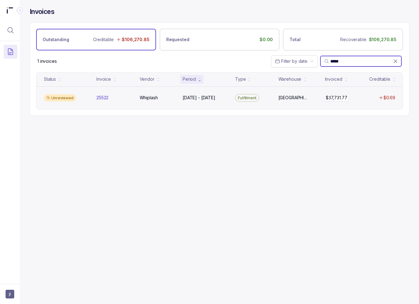
type input "*****"
click at [345, 99] on p "$37,731.77" at bounding box center [336, 97] width 25 height 7
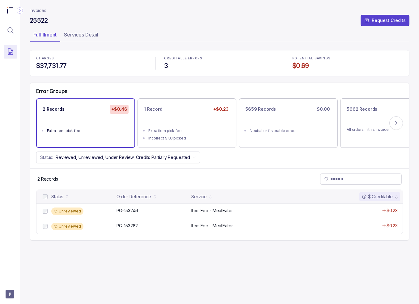
click at [360, 89] on div "Error Groups" at bounding box center [219, 93] width 379 height 11
click at [214, 294] on button "Accept All Errors" at bounding box center [204, 290] width 42 height 10
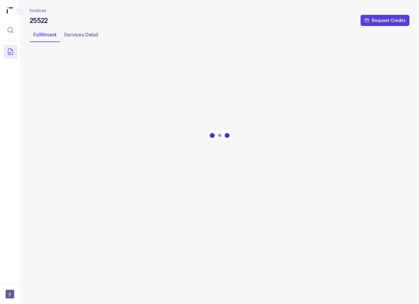
click at [209, 130] on div at bounding box center [220, 135] width 380 height 170
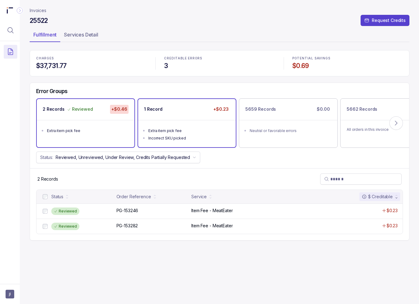
click at [195, 128] on div "Extra item pick fee" at bounding box center [188, 131] width 81 height 6
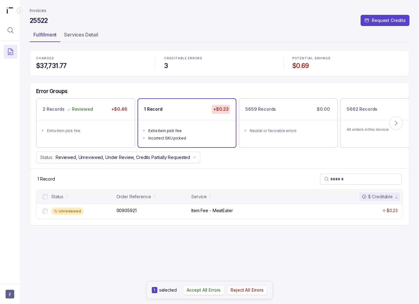
click at [206, 288] on p "Accept All Errors" at bounding box center [204, 290] width 34 height 6
click at [39, 10] on p "Invoices" at bounding box center [38, 10] width 17 height 6
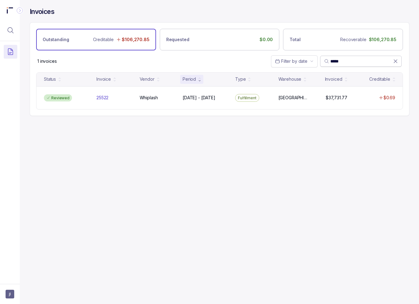
click at [332, 59] on input "*****" at bounding box center [362, 61] width 63 height 6
paste input "search"
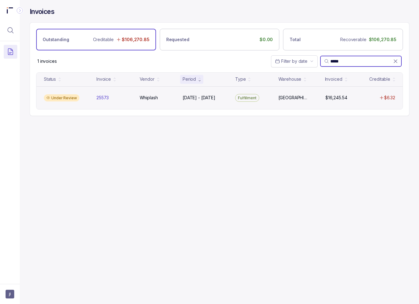
type input "*****"
click at [314, 101] on div "Under Review 25573 25573 Whiplash Whiplash Apr 2 - Apr 14, 2025 Apr 2 - Apr 14,…" at bounding box center [219, 97] width 366 height 23
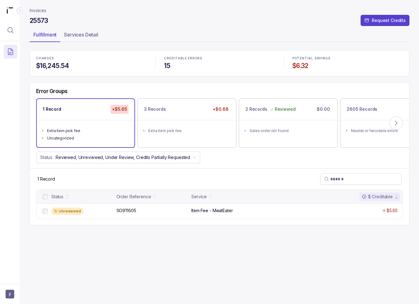
drag, startPoint x: 161, startPoint y: 254, endPoint x: 127, endPoint y: 236, distance: 38.6
click at [161, 254] on div "Invoices 25573 Request Credits Fulfillment Services Detail CHARGES $16,245.54 C…" at bounding box center [220, 152] width 380 height 304
click at [204, 293] on p "Accept All Errors" at bounding box center [204, 290] width 34 height 6
click at [184, 115] on div "3 Records +$0.68" at bounding box center [187, 109] width 98 height 21
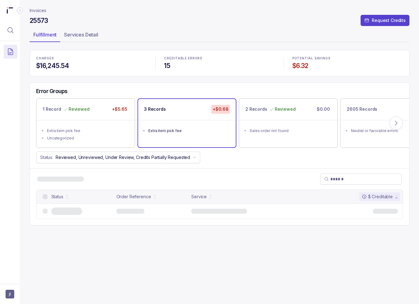
click at [187, 117] on div "3 Records +$0.68" at bounding box center [187, 109] width 98 height 21
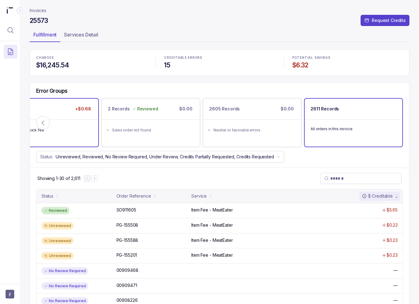
click at [93, 117] on div "3 Records +$0.68" at bounding box center [50, 109] width 98 height 21
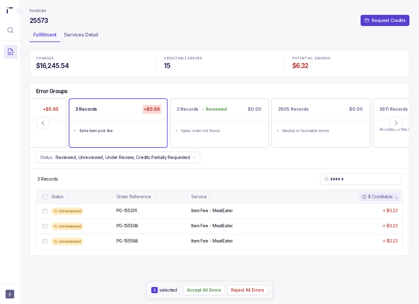
click at [200, 292] on p "Accept All Errors" at bounding box center [204, 290] width 34 height 6
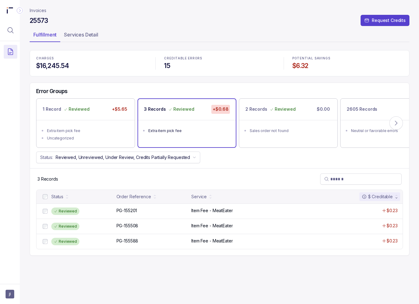
drag, startPoint x: 231, startPoint y: 74, endPoint x: 232, endPoint y: 71, distance: 3.2
click at [231, 74] on div "CHARGES $16,245.54 CREDITABLE ERRORS 15 POTENTIAL SAVINGS $6.32" at bounding box center [220, 63] width 380 height 26
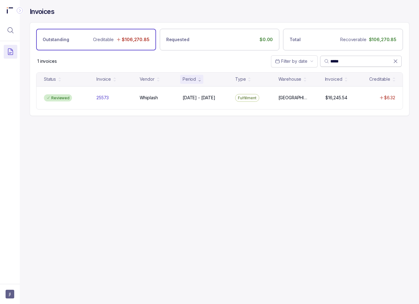
click at [395, 60] on icon at bounding box center [395, 61] width 3 height 3
click at [395, 60] on input "search" at bounding box center [364, 61] width 67 height 6
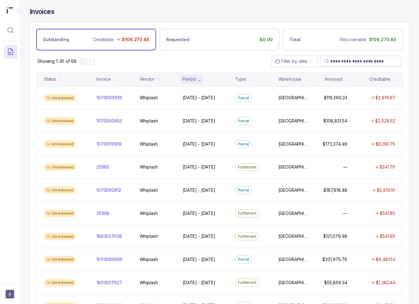
click at [353, 60] on input "search" at bounding box center [364, 61] width 67 height 6
paste input "*****"
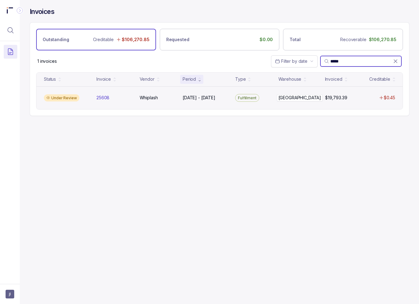
type input "*****"
click at [289, 97] on div "West Valley City West Valley City" at bounding box center [294, 98] width 31 height 6
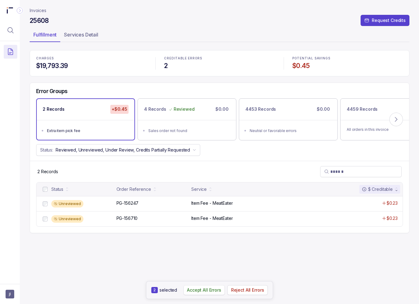
click at [208, 290] on p "Accept All Errors" at bounding box center [204, 290] width 34 height 6
click at [40, 9] on p "Invoices" at bounding box center [38, 10] width 17 height 6
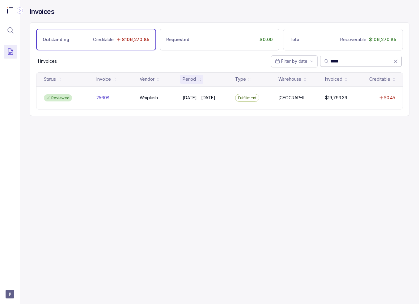
click at [355, 60] on input "*****" at bounding box center [362, 61] width 63 height 6
paste input "search"
type input "*****"
click at [396, 60] on icon at bounding box center [396, 61] width 6 height 6
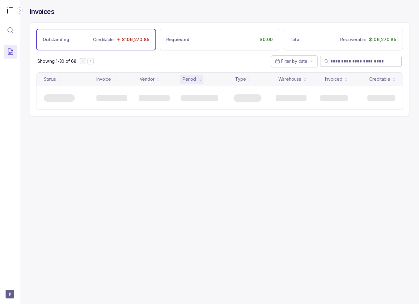
click at [408, 58] on div "Showing 1-30 of 68 Filter by date" at bounding box center [219, 61] width 379 height 22
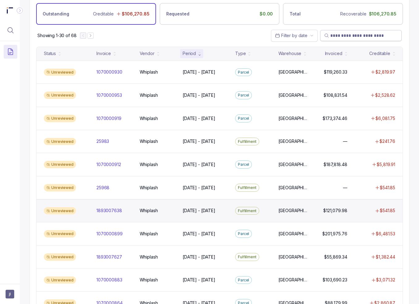
scroll to position [31, 0]
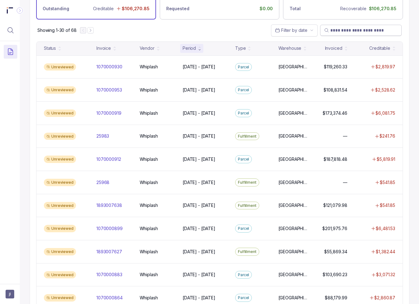
click at [342, 27] on input "search" at bounding box center [364, 30] width 67 height 6
click at [349, 27] on span at bounding box center [361, 30] width 82 height 11
click at [352, 30] on input "search" at bounding box center [364, 30] width 67 height 6
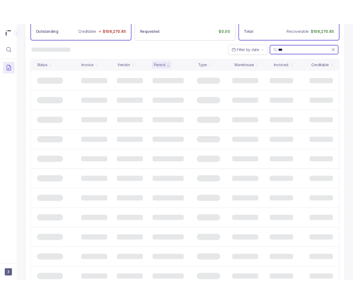
scroll to position [0, 0]
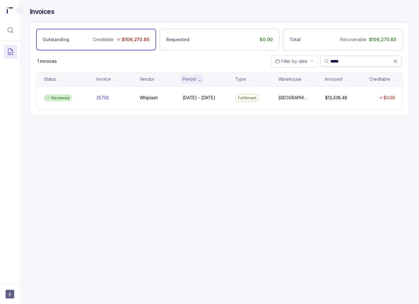
drag, startPoint x: 343, startPoint y: 60, endPoint x: 322, endPoint y: 60, distance: 21.0
click at [321, 60] on span "*****" at bounding box center [361, 61] width 82 height 11
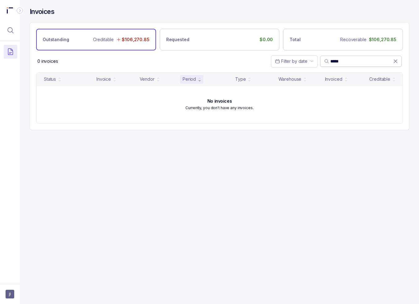
click at [367, 61] on input "*****" at bounding box center [362, 61] width 63 height 6
type input "*****"
click at [212, 177] on div "Invoices Outstanding Creditable $106,270.85 Requested $0.00 Total Recoverable $…" at bounding box center [217, 152] width 395 height 304
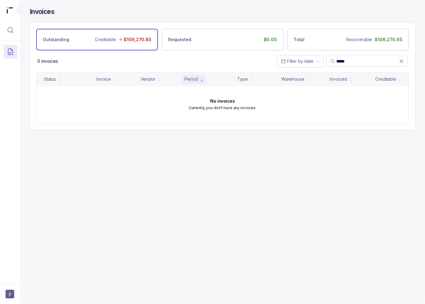
click at [362, 265] on div "Invoices Outstanding Creditable $106,270.85 Requested $0.00 Total Recoverable $…" at bounding box center [220, 152] width 401 height 304
click at [13, 33] on icon "Menu Icon Button MagnifyingGlassIcon" at bounding box center [10, 30] width 7 height 7
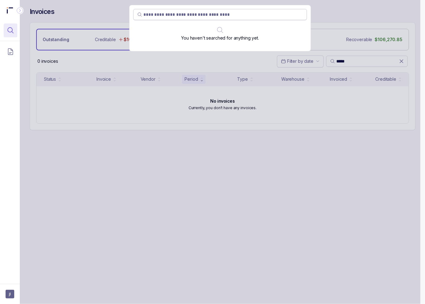
click at [210, 15] on input "search" at bounding box center [224, 14] width 160 height 6
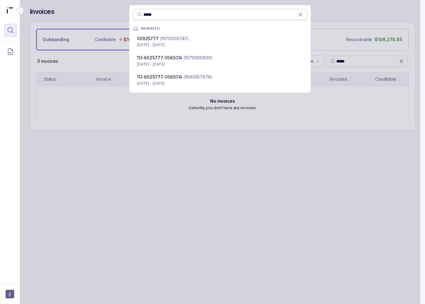
drag, startPoint x: 163, startPoint y: 15, endPoint x: 136, endPoint y: 14, distance: 27.0
click at [136, 13] on span "*****" at bounding box center [220, 14] width 174 height 11
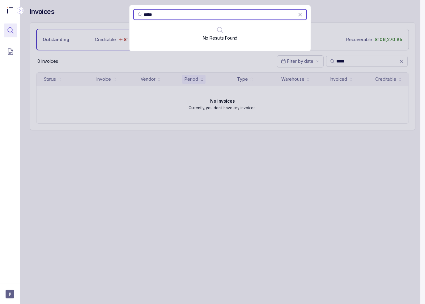
type input "*****"
drag, startPoint x: 138, startPoint y: 13, endPoint x: 114, endPoint y: 11, distance: 23.9
click at [109, 11] on div "***** No Results Found" at bounding box center [220, 152] width 401 height 304
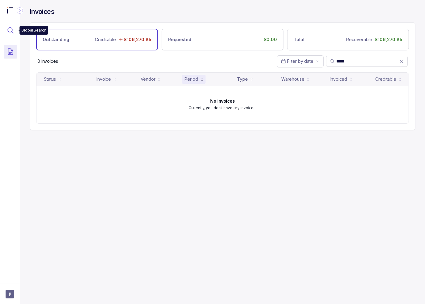
click at [9, 28] on icon "Menu Icon Button MagnifyingGlassIcon" at bounding box center [11, 31] width 6 height 6
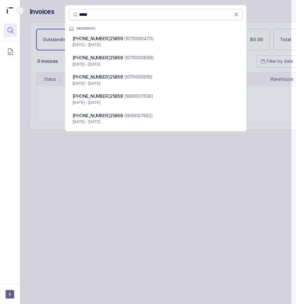
click at [84, 15] on input "*****" at bounding box center [156, 14] width 155 height 6
paste input "*****"
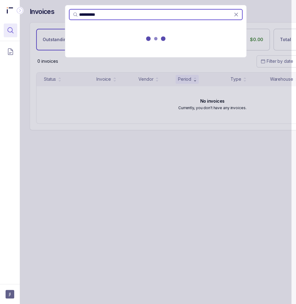
type input "**********"
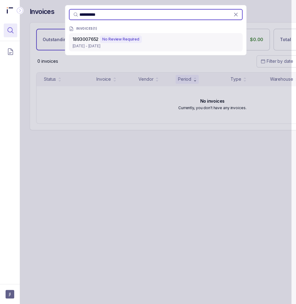
click at [144, 42] on div "1893007652 No Review Required" at bounding box center [156, 39] width 166 height 7
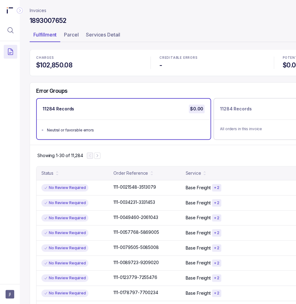
click at [183, 150] on div "Showing 1-30 of 11,284" at bounding box center [212, 155] width 365 height 21
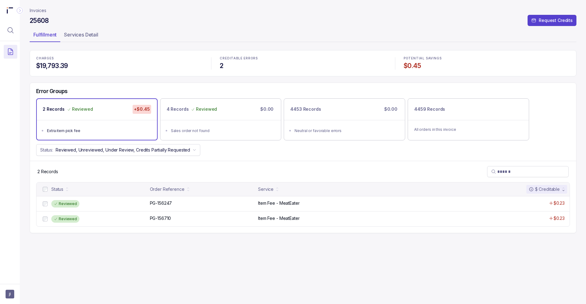
click at [289, 27] on div "25608 Request Credits" at bounding box center [303, 21] width 547 height 11
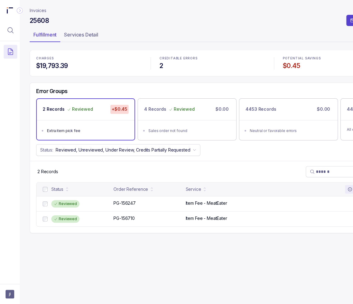
click at [186, 13] on nav "Invoices" at bounding box center [213, 10] width 366 height 6
click at [38, 22] on h4 "25608" at bounding box center [39, 20] width 19 height 9
copy h4 "25608"
click at [143, 90] on div "Error Groups" at bounding box center [212, 93] width 365 height 11
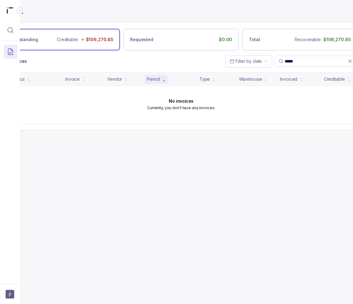
scroll to position [0, 47]
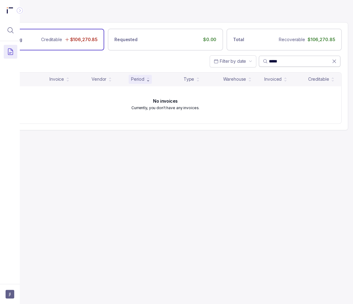
click at [335, 60] on icon at bounding box center [334, 61] width 6 height 6
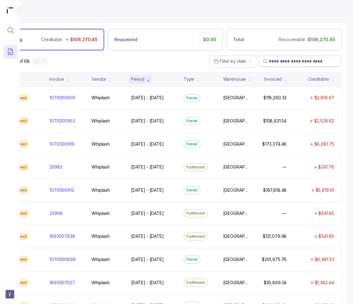
click at [143, 60] on div "Showing 1-30 of 68 Filter by date" at bounding box center [165, 61] width 365 height 22
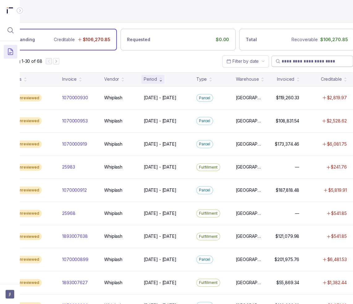
scroll to position [0, 0]
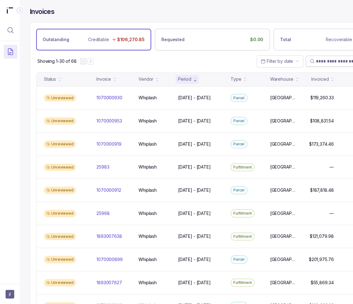
drag, startPoint x: 228, startPoint y: 57, endPoint x: 324, endPoint y: 64, distance: 95.8
click at [228, 57] on div "Showing 1-30 of 68 Filter by date" at bounding box center [212, 61] width 365 height 22
click at [335, 63] on input "search" at bounding box center [349, 61] width 67 height 6
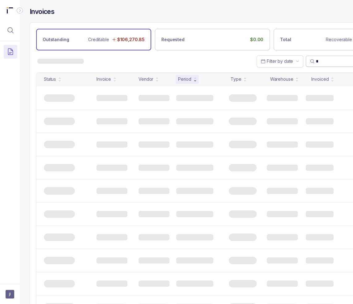
paste input "*********"
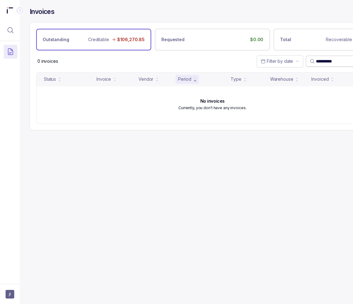
click at [329, 59] on input "**********" at bounding box center [347, 61] width 63 height 6
type input "**********"
click at [11, 29] on icon "Menu Icon Button MagnifyingGlassIcon" at bounding box center [10, 30] width 7 height 7
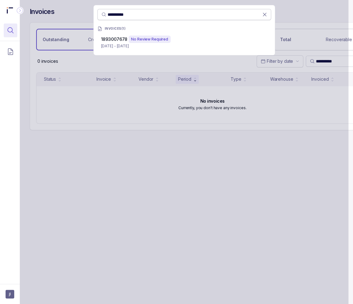
click at [127, 15] on input "**********" at bounding box center [185, 14] width 155 height 6
paste input "search"
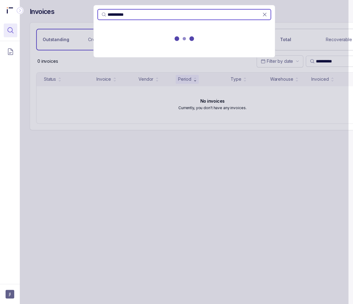
type input "**********"
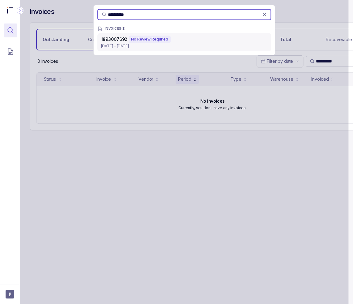
click at [156, 41] on div "No Review Required" at bounding box center [150, 39] width 42 height 7
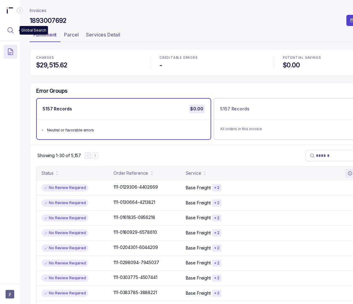
click at [9, 29] on icon "Menu Icon Button MagnifyingGlassIcon" at bounding box center [10, 30] width 7 height 7
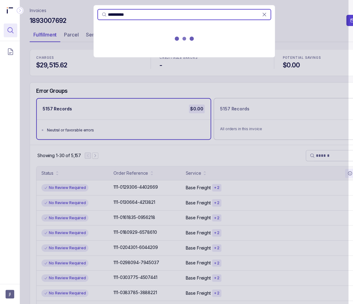
type input "**********"
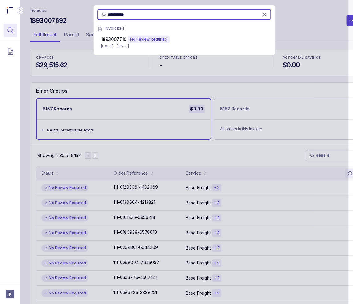
click at [223, 105] on div "**********" at bounding box center [184, 152] width 329 height 304
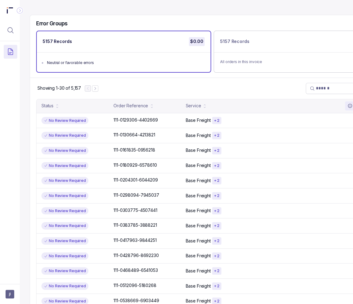
drag, startPoint x: 227, startPoint y: 90, endPoint x: 244, endPoint y: 97, distance: 18.6
click at [227, 90] on div "Showing 1-30 of 5,157" at bounding box center [212, 88] width 365 height 21
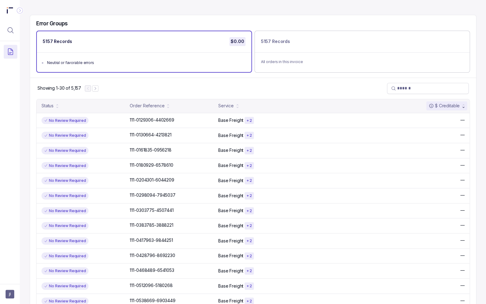
drag, startPoint x: 206, startPoint y: 15, endPoint x: 54, endPoint y: 18, distance: 151.9
click at [206, 16] on div "Error Groups 5157 Records $0.00 Neutral or favorable errors 5157 Records All or…" at bounding box center [253, 46] width 446 height 62
click at [10, 55] on icon "Menu Icon Button DocumentTextIcon" at bounding box center [10, 51] width 7 height 7
click at [37, 66] on p "Invoices" at bounding box center [54, 64] width 60 height 6
click at [21, 8] on icon "Collapse Icon" at bounding box center [20, 10] width 6 height 6
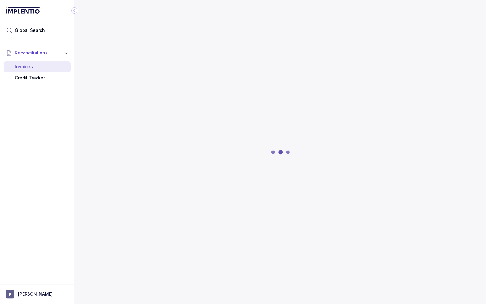
click at [276, 22] on div at bounding box center [280, 152] width 392 height 304
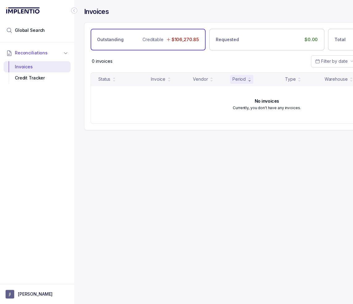
drag, startPoint x: 232, startPoint y: 130, endPoint x: 236, endPoint y: 133, distance: 5.3
click at [236, 133] on div "**********" at bounding box center [267, 69] width 366 height 138
click at [134, 197] on div "**********" at bounding box center [264, 152] width 380 height 304
click at [204, 191] on div "**********" at bounding box center [264, 152] width 380 height 304
drag, startPoint x: 29, startPoint y: 67, endPoint x: 35, endPoint y: 66, distance: 6.3
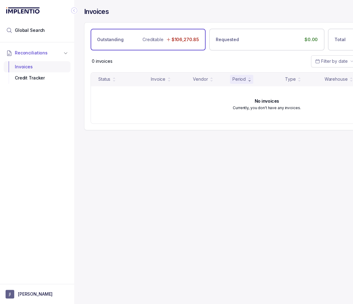
click at [29, 67] on div "Invoices" at bounding box center [37, 66] width 57 height 11
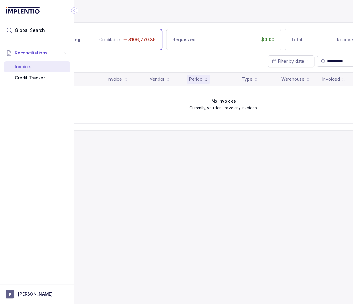
scroll to position [0, 101]
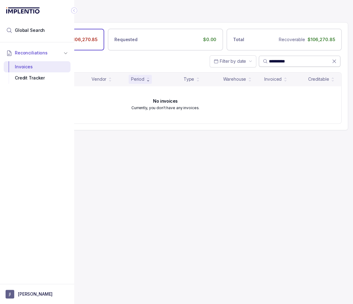
click at [333, 59] on icon at bounding box center [334, 61] width 6 height 6
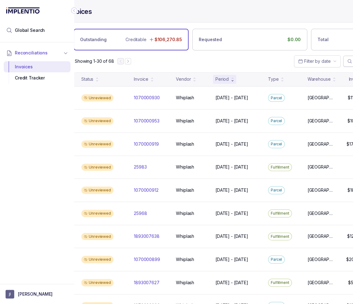
scroll to position [0, 0]
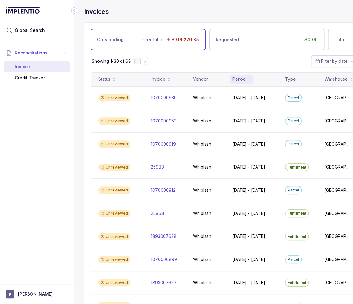
click at [74, 10] on icon "Collapse Icon" at bounding box center [74, 10] width 6 height 6
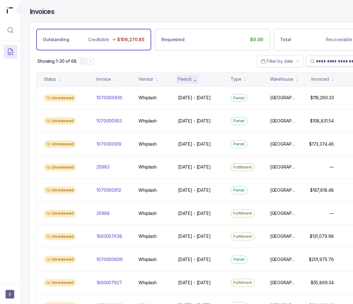
click at [329, 62] on input "search" at bounding box center [349, 61] width 67 height 6
click at [329, 59] on input "search" at bounding box center [349, 61] width 67 height 6
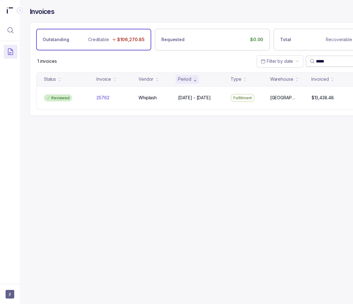
click at [321, 62] on input "*****" at bounding box center [347, 61] width 63 height 6
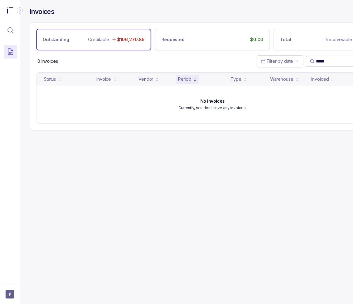
click at [321, 62] on input "*****" at bounding box center [347, 61] width 63 height 6
type input "*****"
drag, startPoint x: 299, startPoint y: 166, endPoint x: 299, endPoint y: 162, distance: 3.4
click at [299, 164] on div "Invoices Outstanding Creditable $106,270.85 Requested $0.00 Total Recoverable $…" at bounding box center [210, 152] width 380 height 304
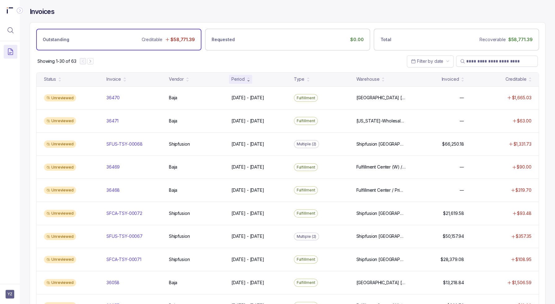
click at [75, 18] on div "Invoices" at bounding box center [288, 14] width 516 height 15
click at [176, 17] on div "Invoices" at bounding box center [288, 14] width 516 height 15
